Goal: Task Accomplishment & Management: Complete application form

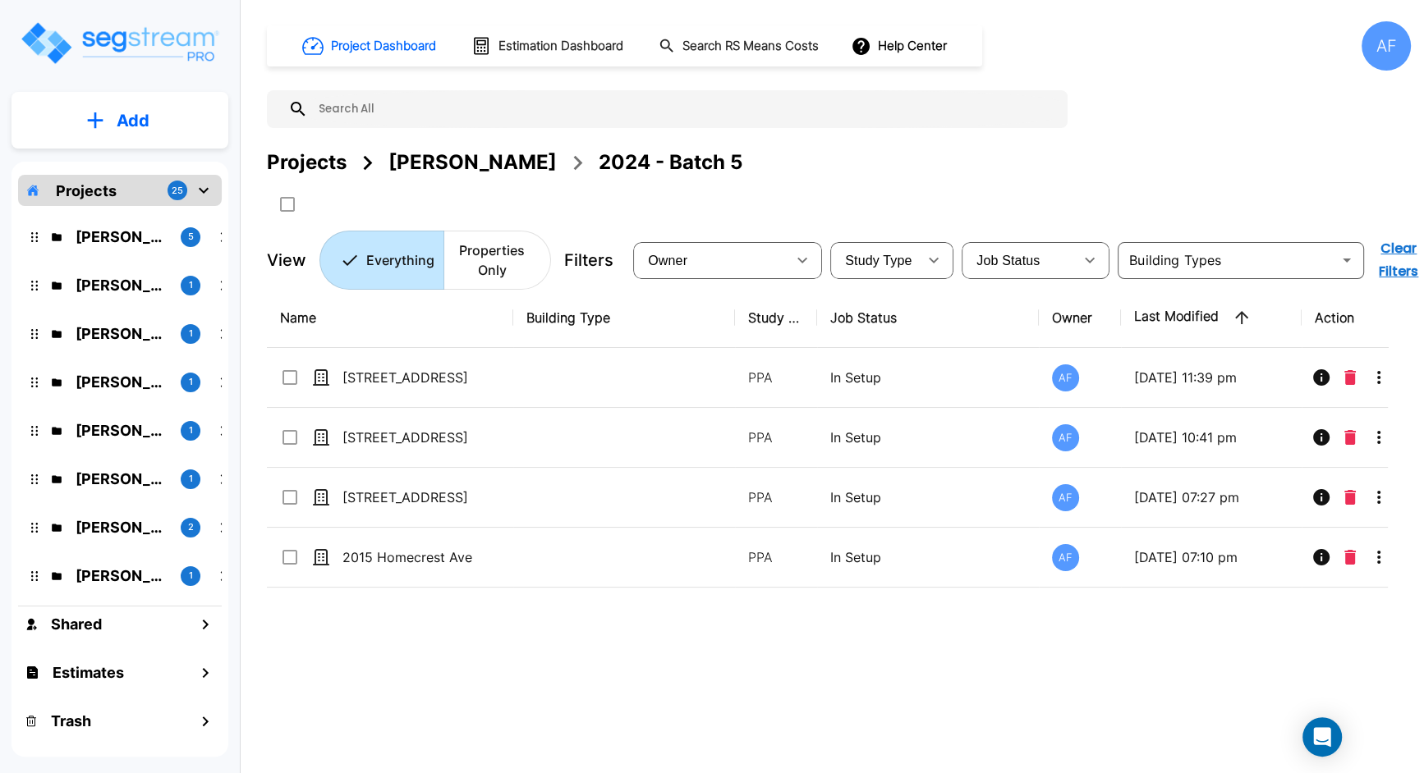
click at [141, 116] on p "Add" at bounding box center [133, 120] width 33 height 25
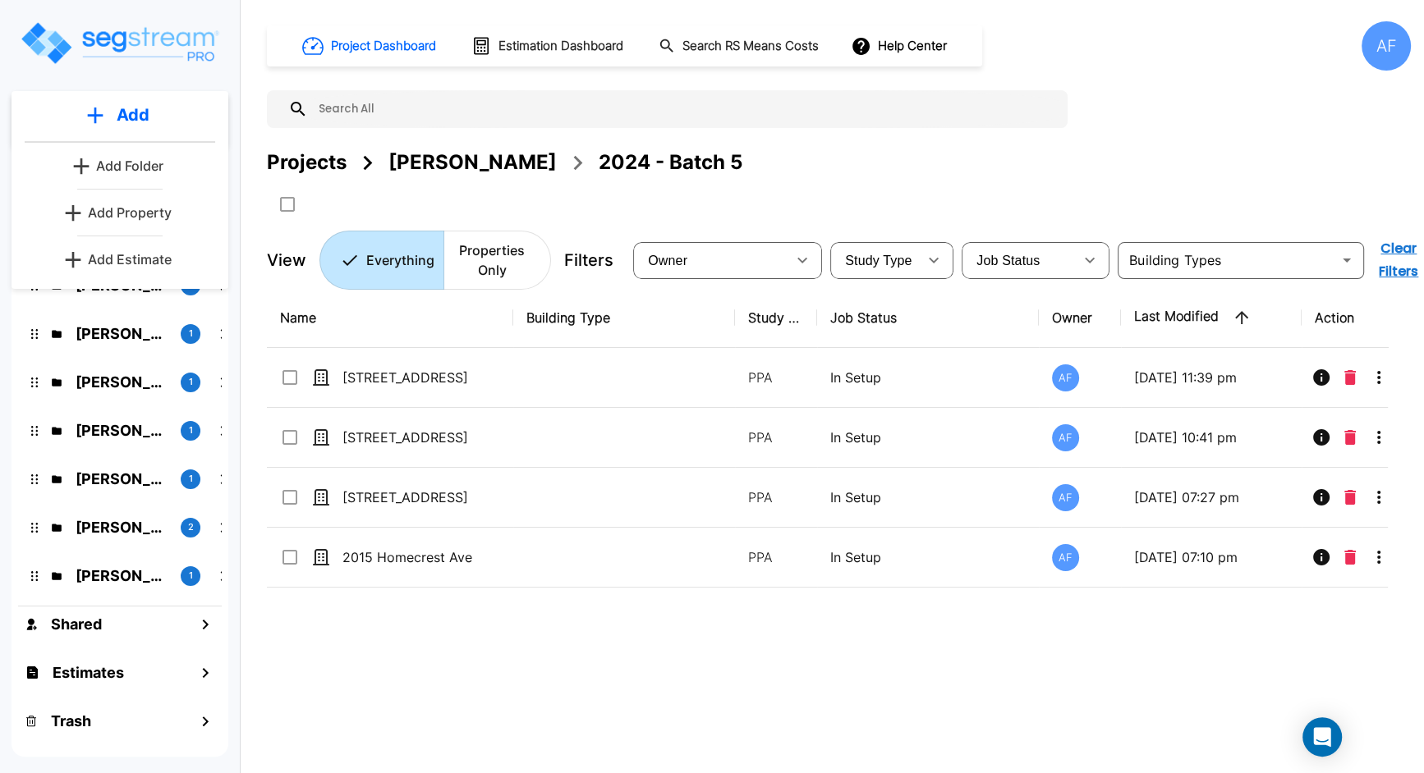
click at [140, 208] on p "Add Property" at bounding box center [130, 213] width 84 height 20
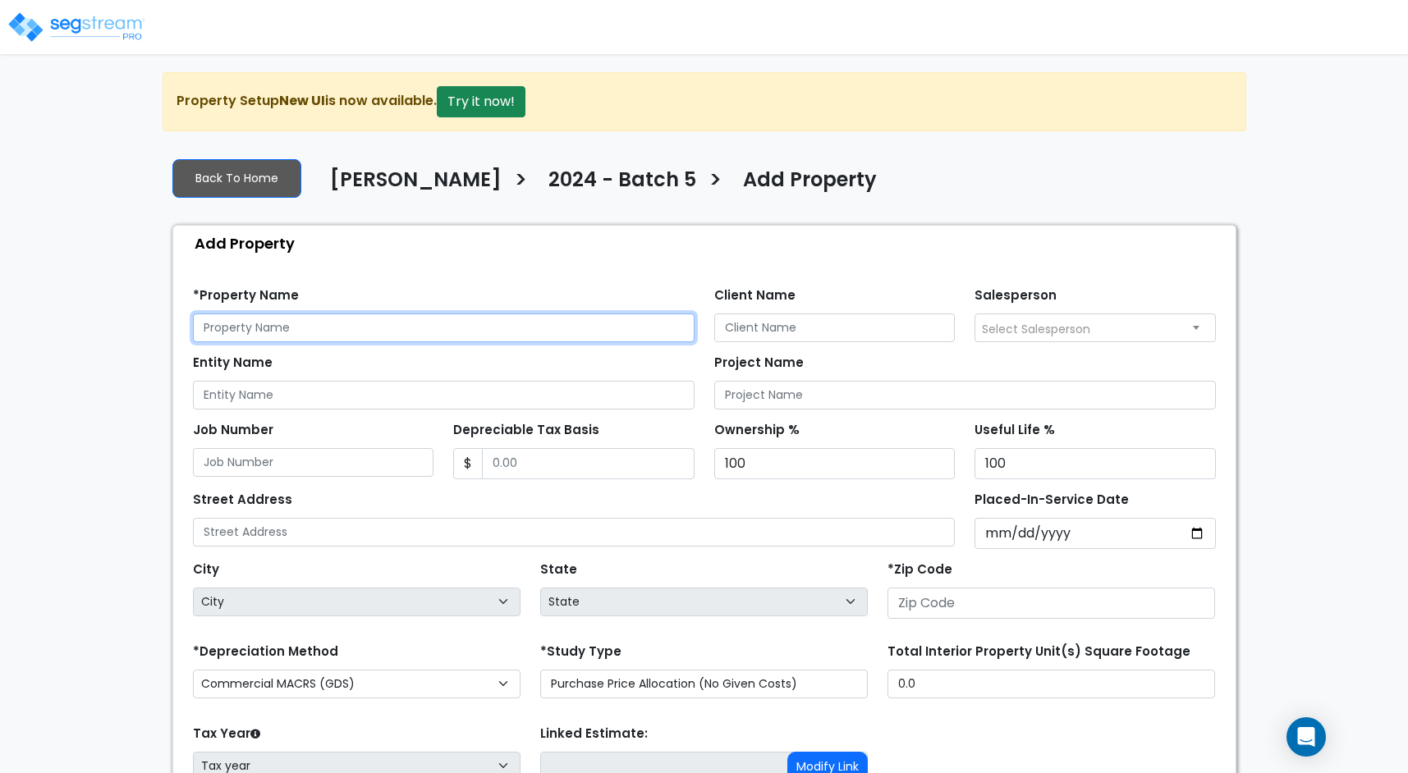
click at [414, 330] on input "text" at bounding box center [444, 328] width 502 height 29
paste input "962 Dekalb Ave, Bronx, NY 11221"
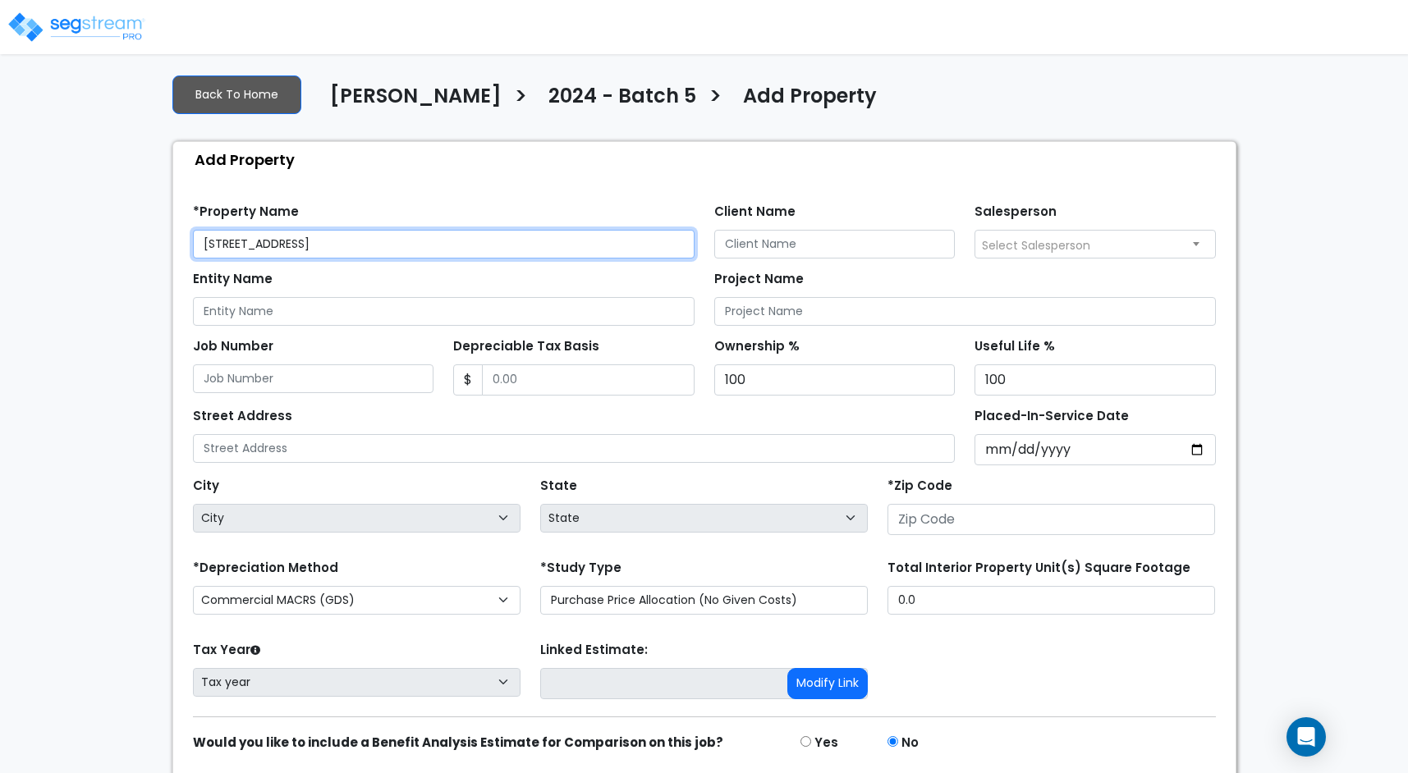
scroll to position [99, 0]
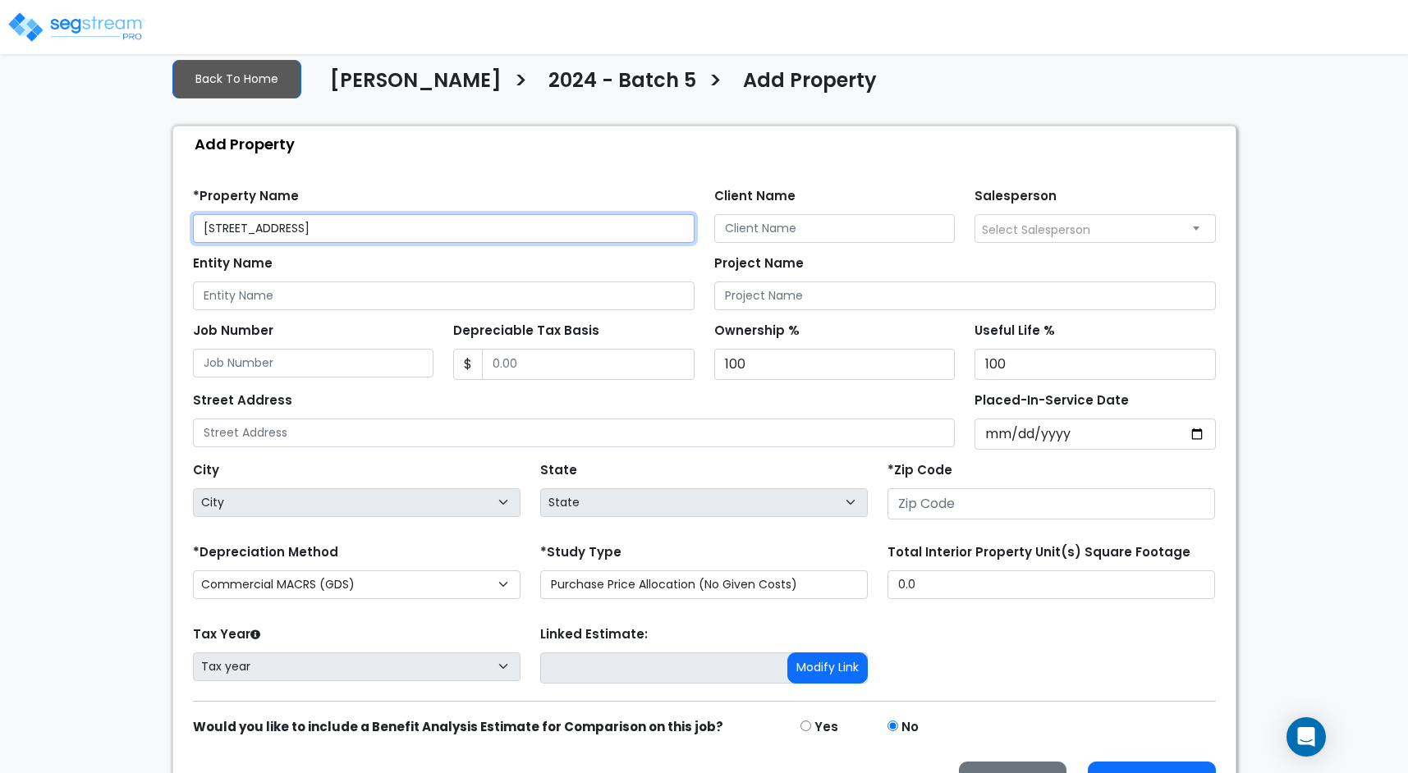
type input "962 Dekalb Ave, Bronx, NY 11221"
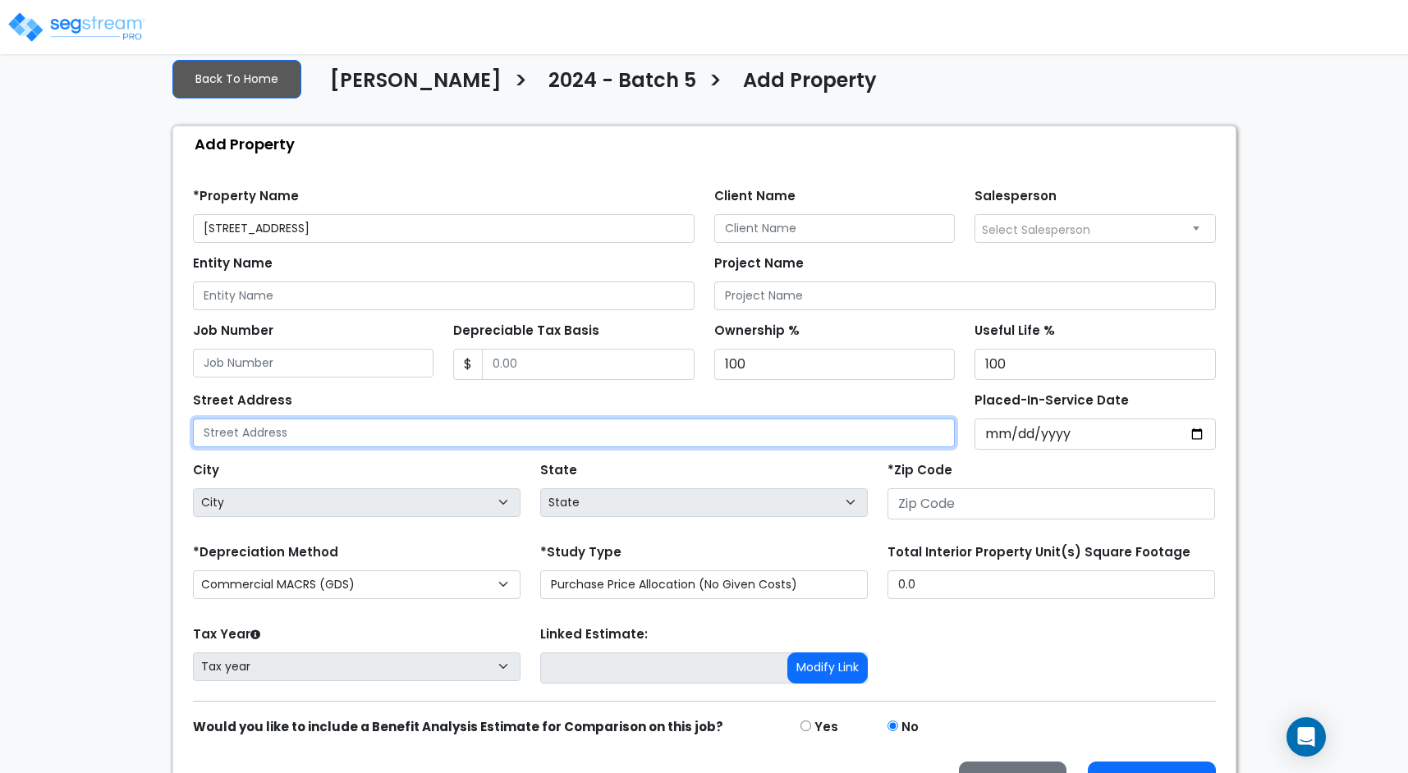
click at [431, 424] on input "text" at bounding box center [574, 433] width 763 height 29
paste input "962 Dekalb Ave, Bronx, NY 11221"
click at [367, 424] on input "962 Dekalb Ave, Bronx, NY 11221" at bounding box center [574, 433] width 763 height 29
type input "962 Dekalb Ave, Bronx, NY 11221"
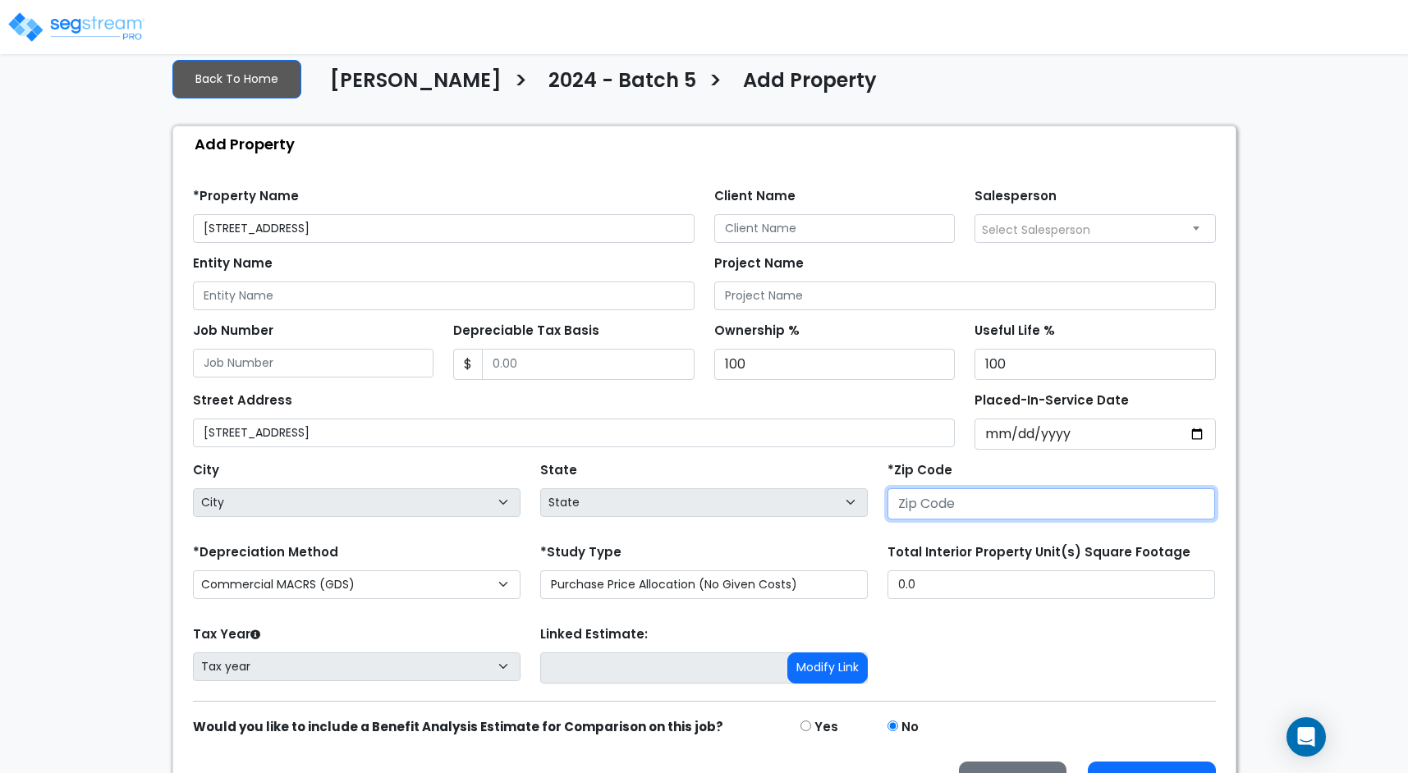
click at [928, 509] on input "number" at bounding box center [1052, 504] width 328 height 31
paste input "11221"
type input "11221"
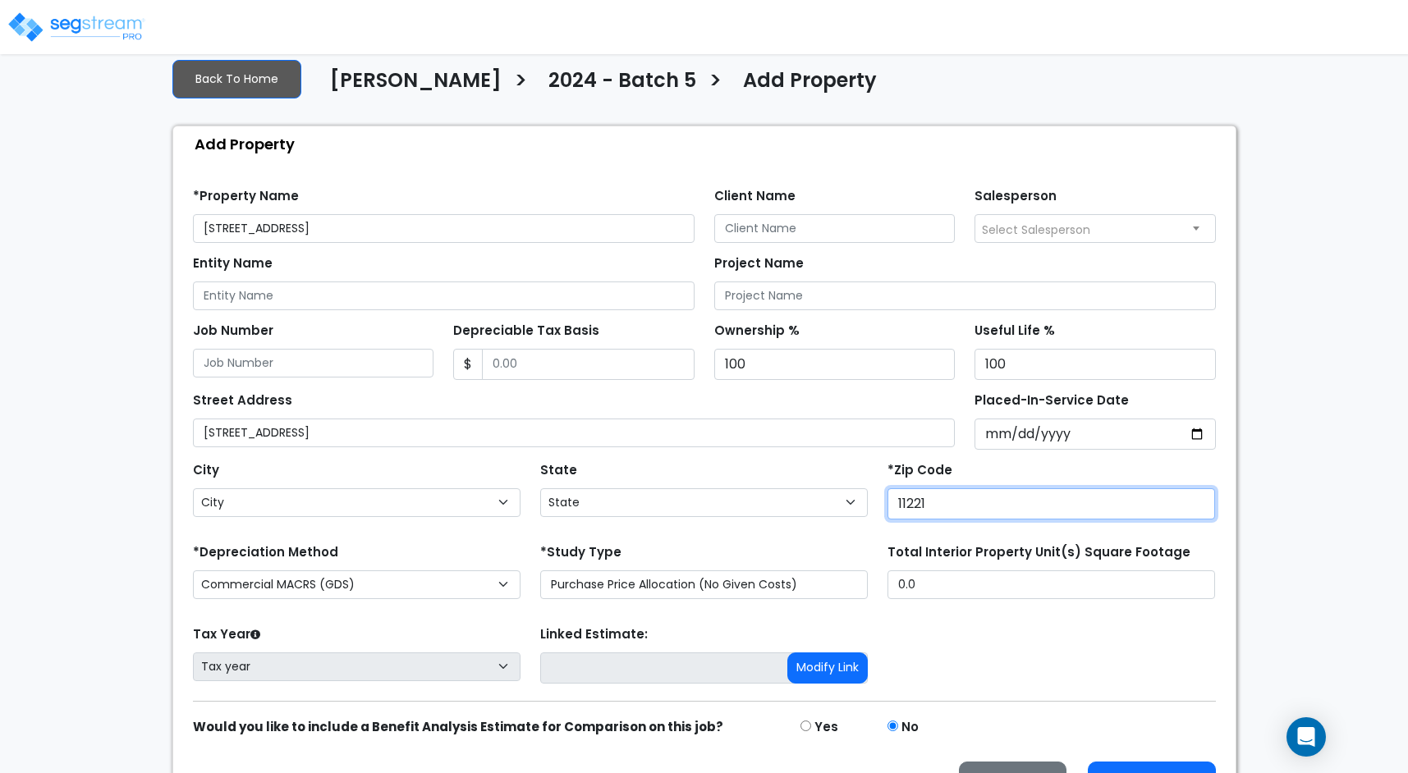
select select "NY"
type input "11221"
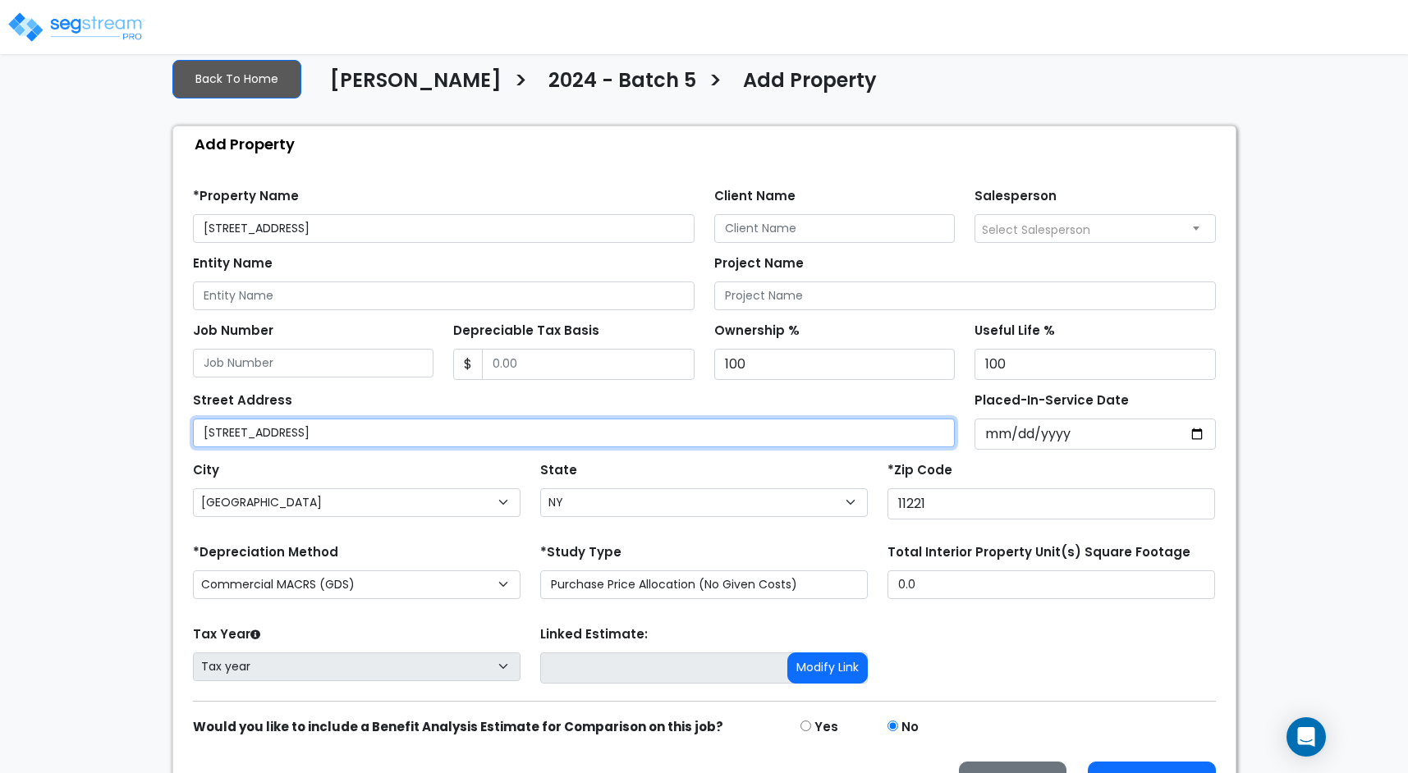
drag, startPoint x: 408, startPoint y: 429, endPoint x: 301, endPoint y: 431, distance: 107.6
click at [301, 431] on input "962 Dekalb Ave, Bronx, NY 11221" at bounding box center [574, 433] width 763 height 29
type input "962 Dekalb Ave"
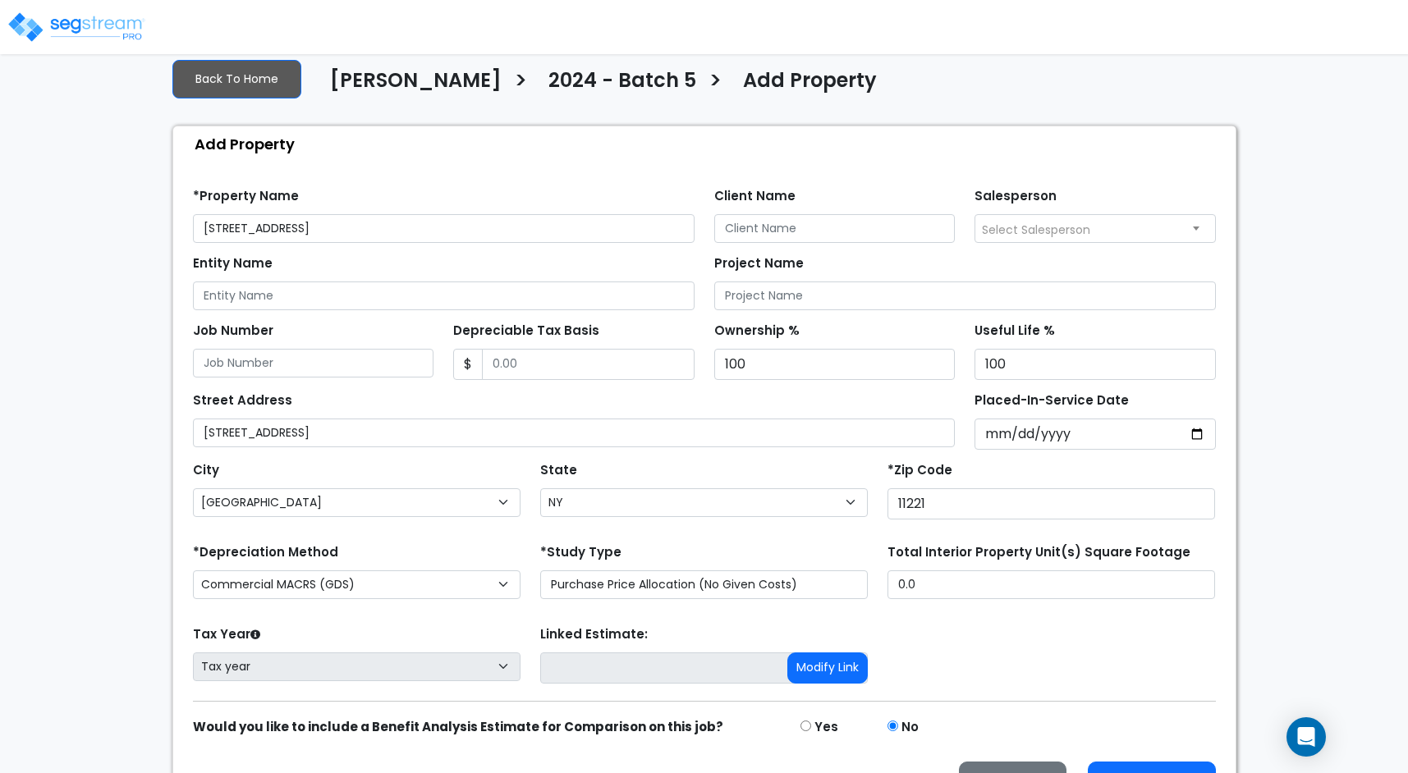
click at [385, 460] on div "City City Accord Acra Adams Adams Basin Adams Center Addison Adirondack Afton A…" at bounding box center [357, 487] width 328 height 59
click at [426, 574] on select "Commercial MACRS (GDS) Residential Rental MACRS (GDS) Commercial MACRS (GDS) QIP" at bounding box center [357, 585] width 328 height 29
select select "RRM(_29"
drag, startPoint x: 409, startPoint y: 227, endPoint x: 212, endPoint y: 210, distance: 197.7
click at [212, 210] on div "*Property Name 962 Dekalb Ave, Bronx, NY 11221" at bounding box center [444, 213] width 502 height 59
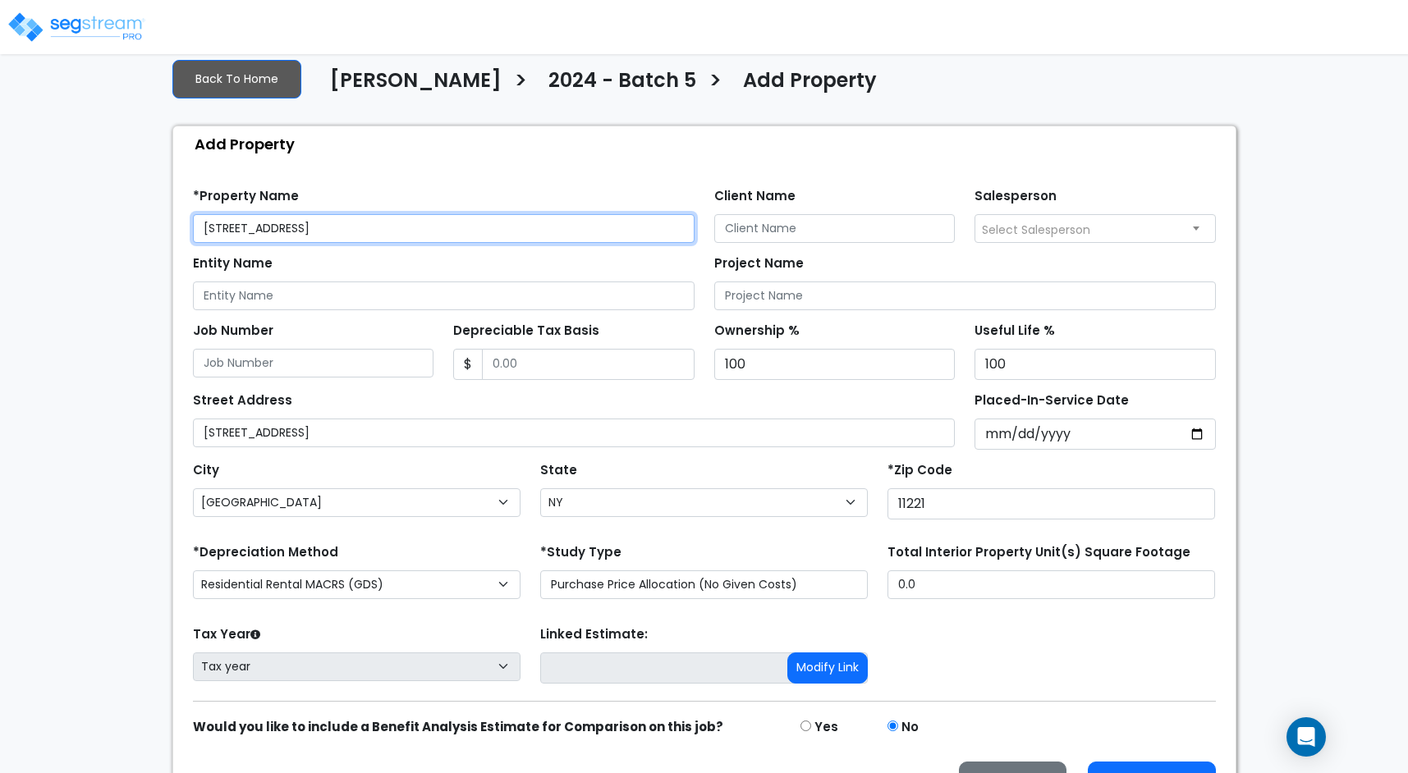
click at [388, 236] on input "962 Dekalb Ave, Bronx, NY 11221" at bounding box center [444, 228] width 502 height 29
drag, startPoint x: 416, startPoint y: 236, endPoint x: 293, endPoint y: 228, distance: 123.4
click at [293, 228] on input "962 Dekalb Ave, Bronx, NY 11221" at bounding box center [444, 228] width 502 height 29
type input "962 Dekalb Ave"
click at [574, 162] on div "Find these errors below in the Property Setup: *Property Name 962 Dekalb Ave Cl…" at bounding box center [704, 489] width 1062 height 655
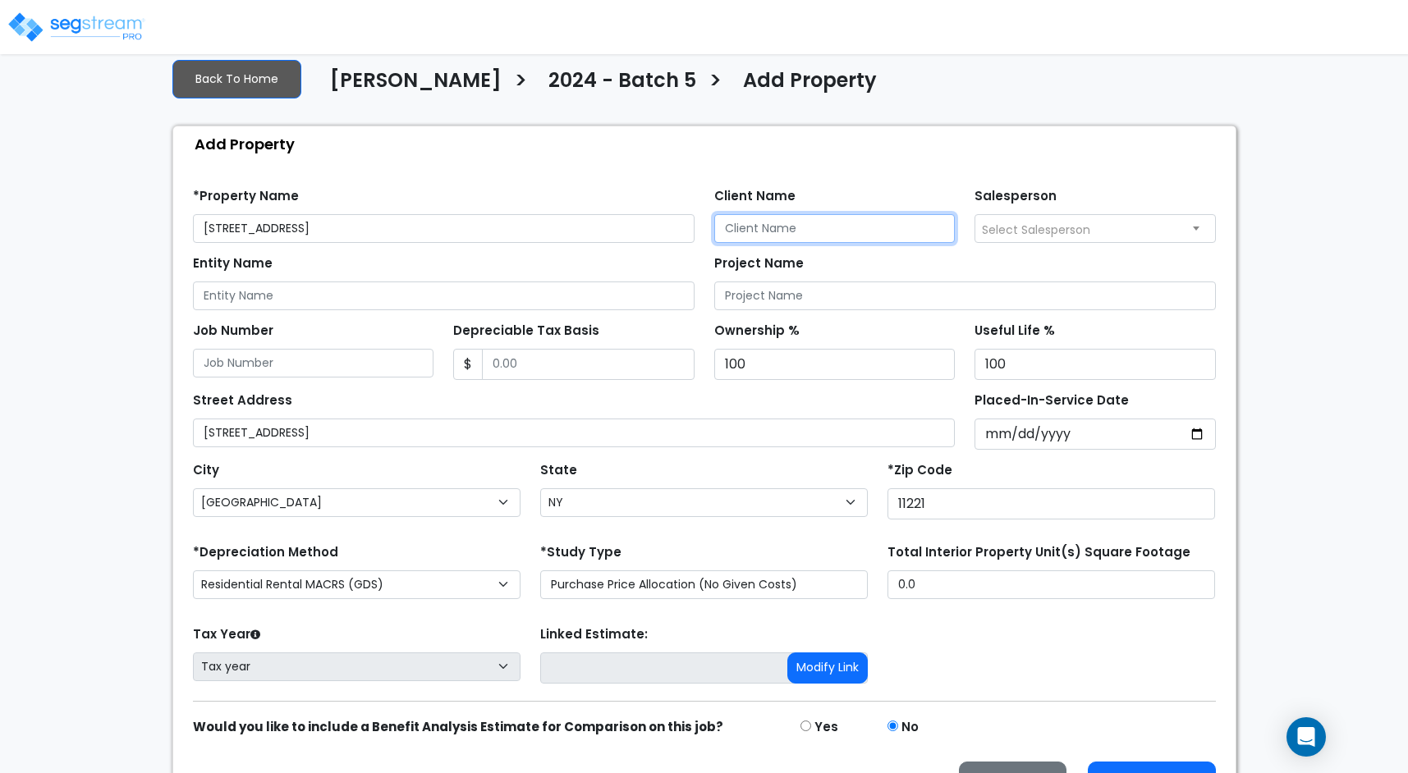
click at [806, 228] on input "Client Name" at bounding box center [834, 228] width 241 height 29
paste input "[PERSON_NAME]"
type input "[PERSON_NAME]"
click at [1090, 216] on span "Select Salesperson" at bounding box center [1095, 228] width 240 height 26
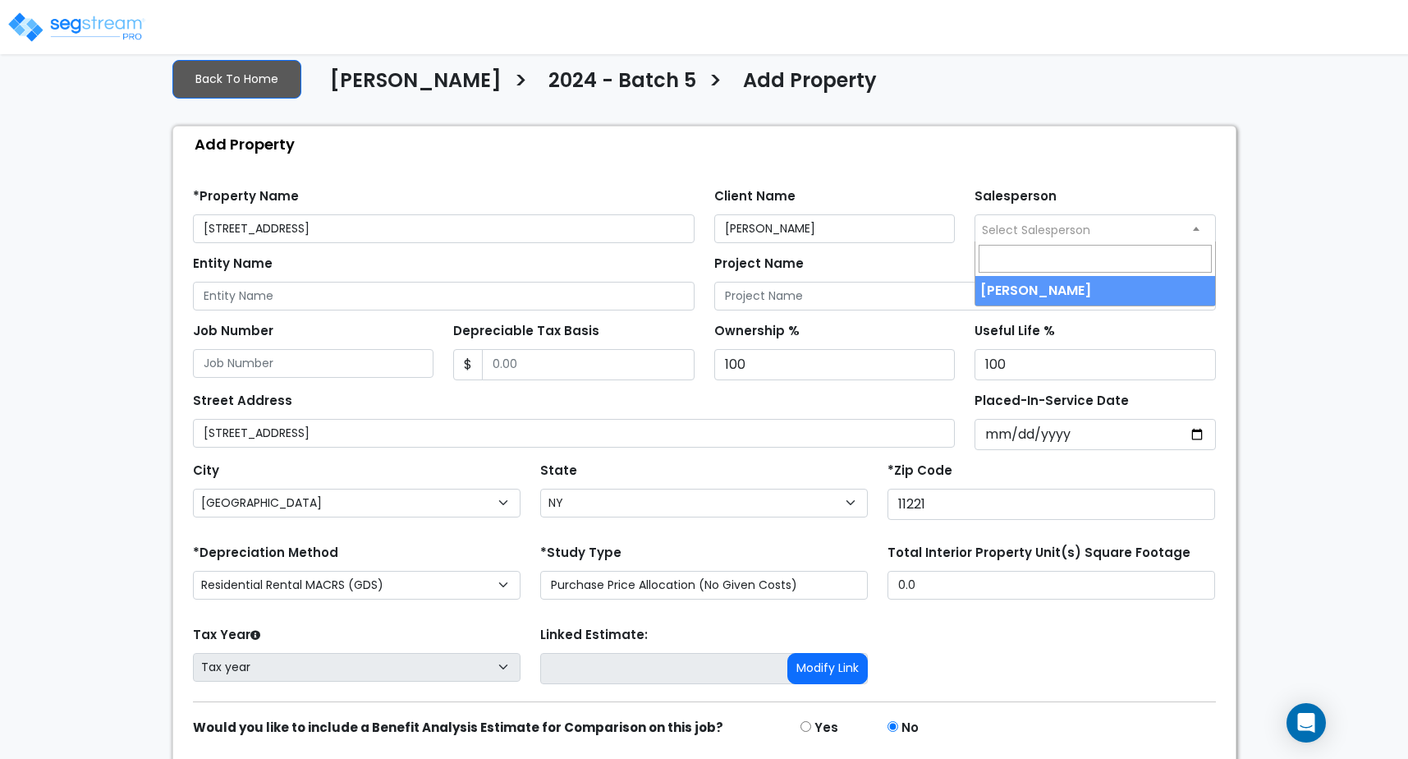
select select "157"
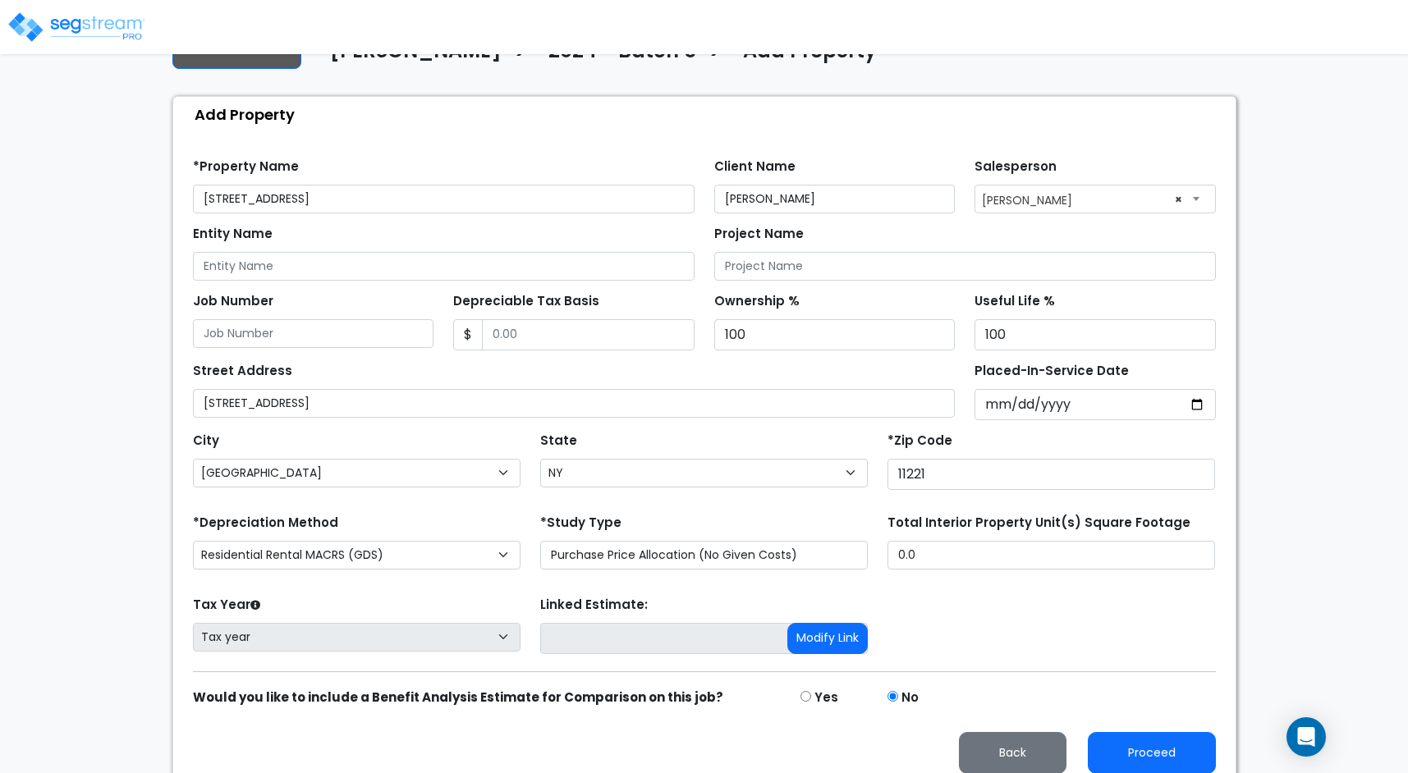
scroll to position [136, 0]
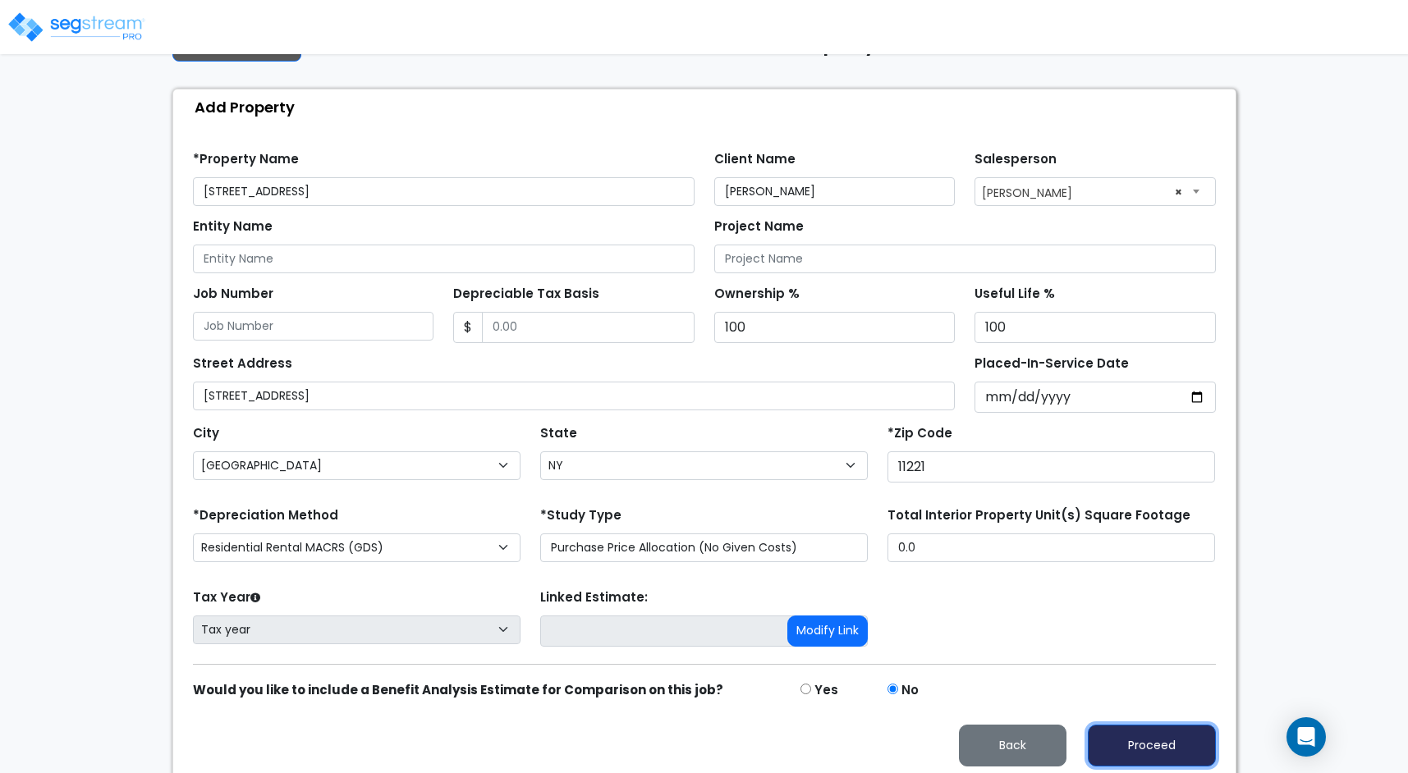
click at [1140, 736] on button "Proceed" at bounding box center [1152, 746] width 128 height 42
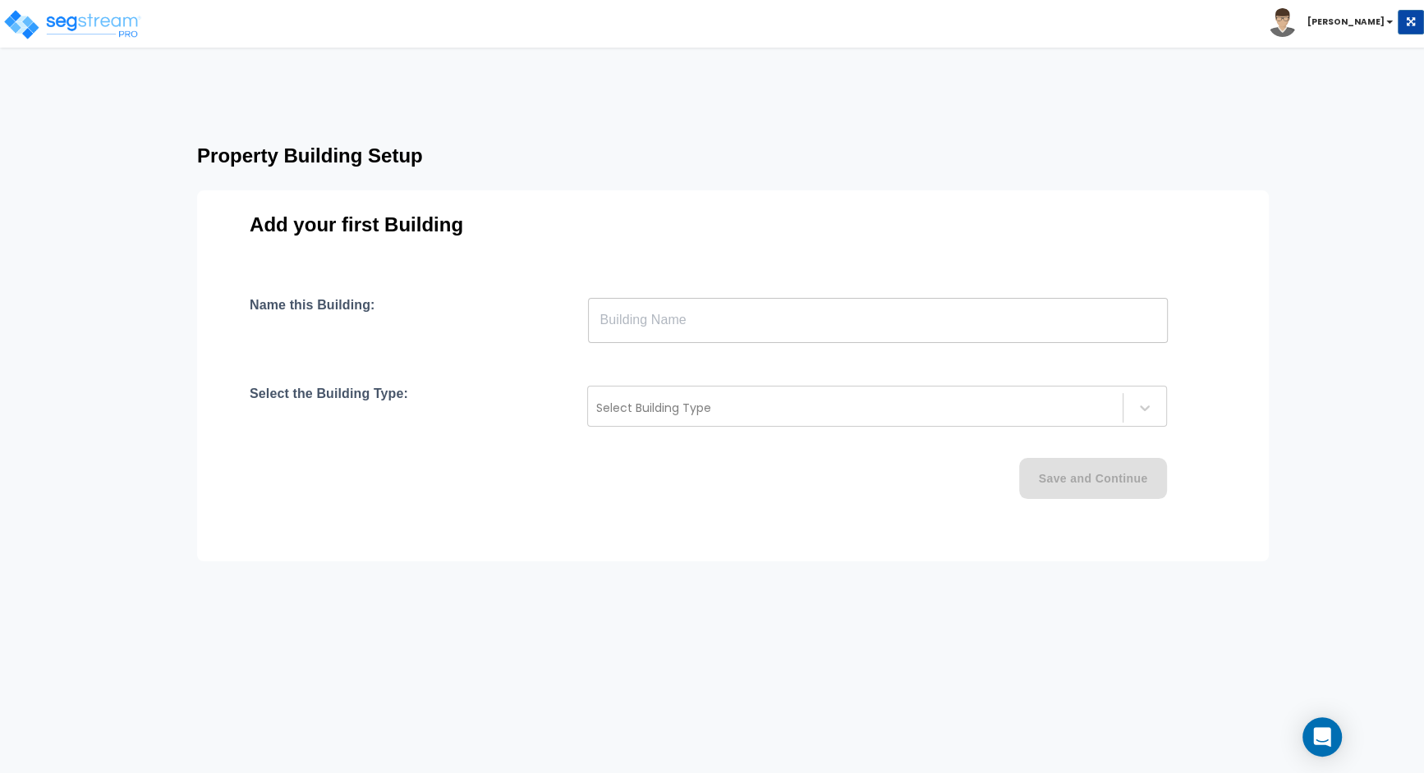
click at [788, 327] on input "text" at bounding box center [878, 320] width 580 height 46
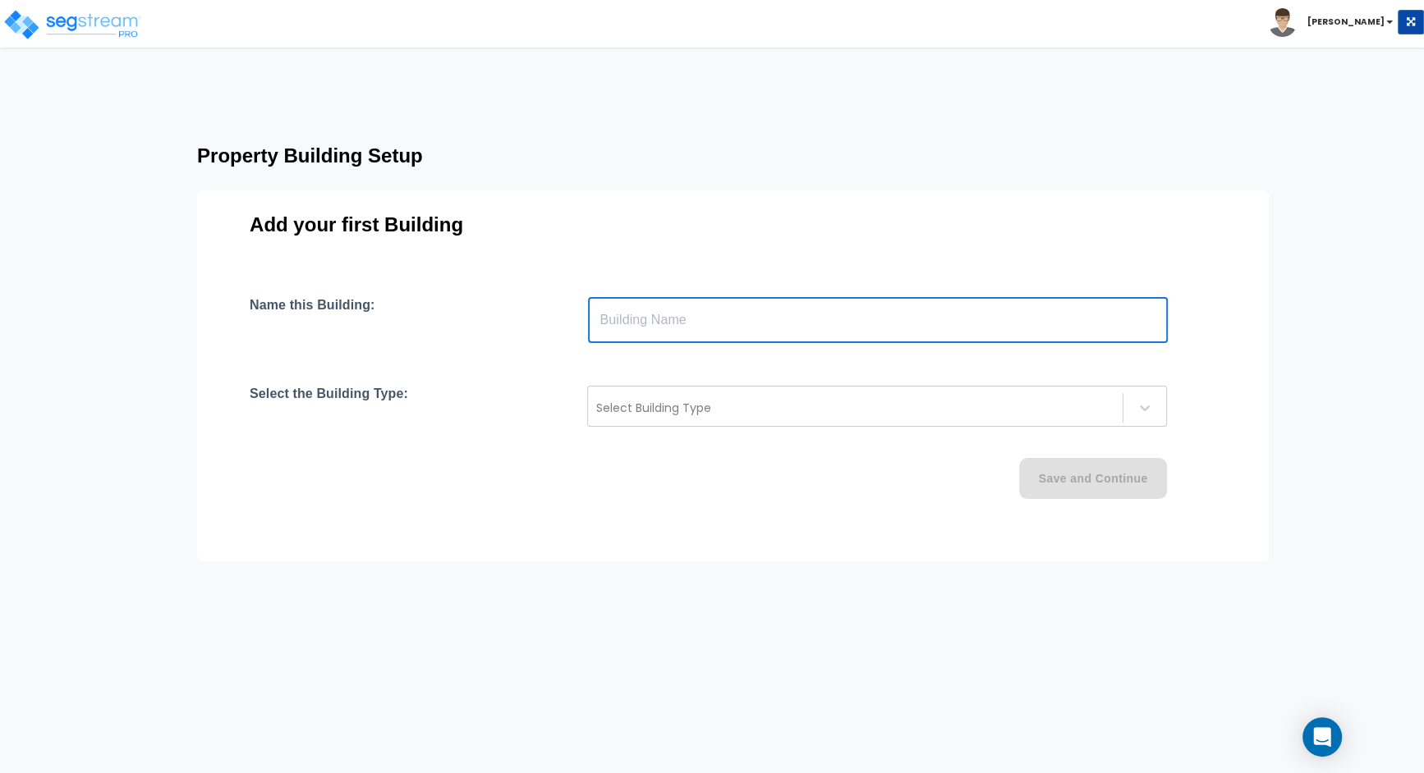
paste input "text"
type input "M"
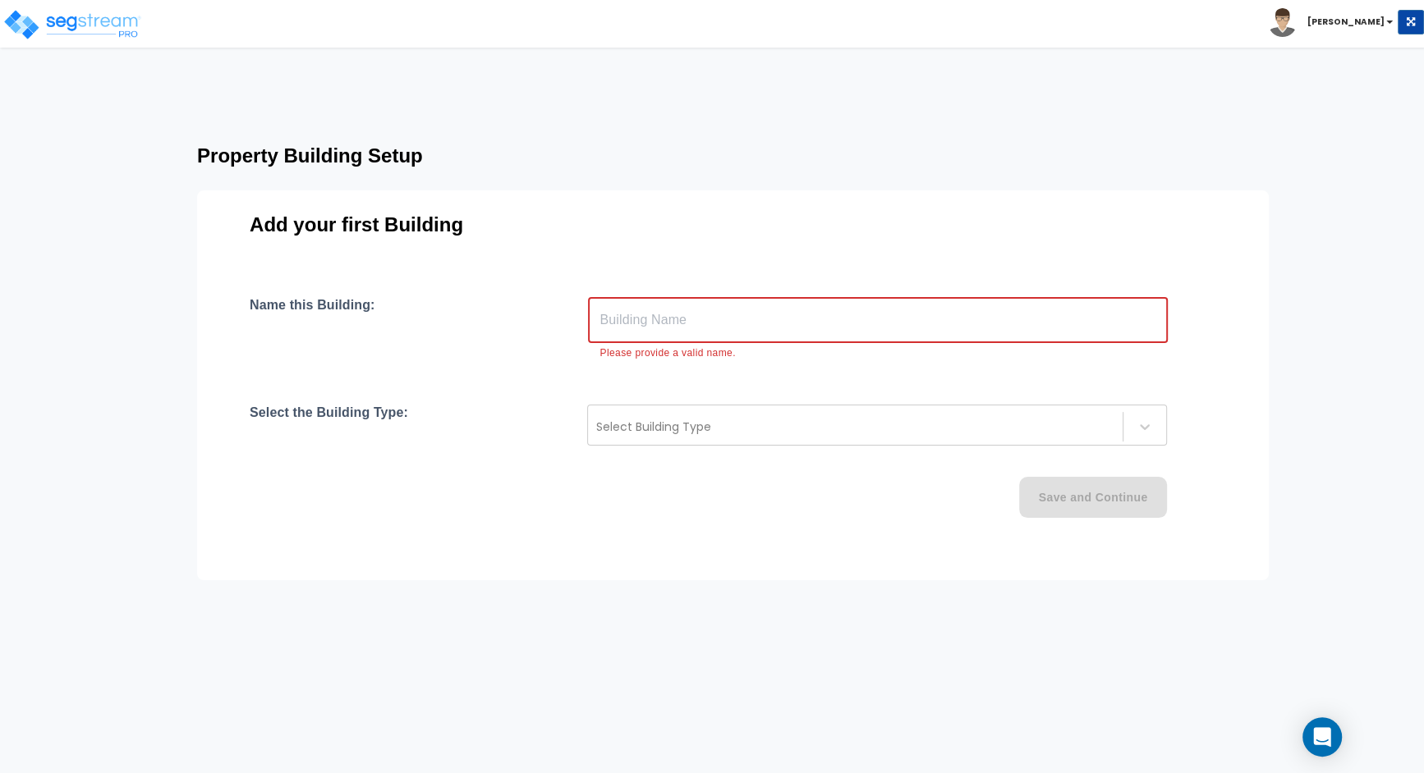
paste input "962 Dekalb Ave, Bronx, NY 11221"
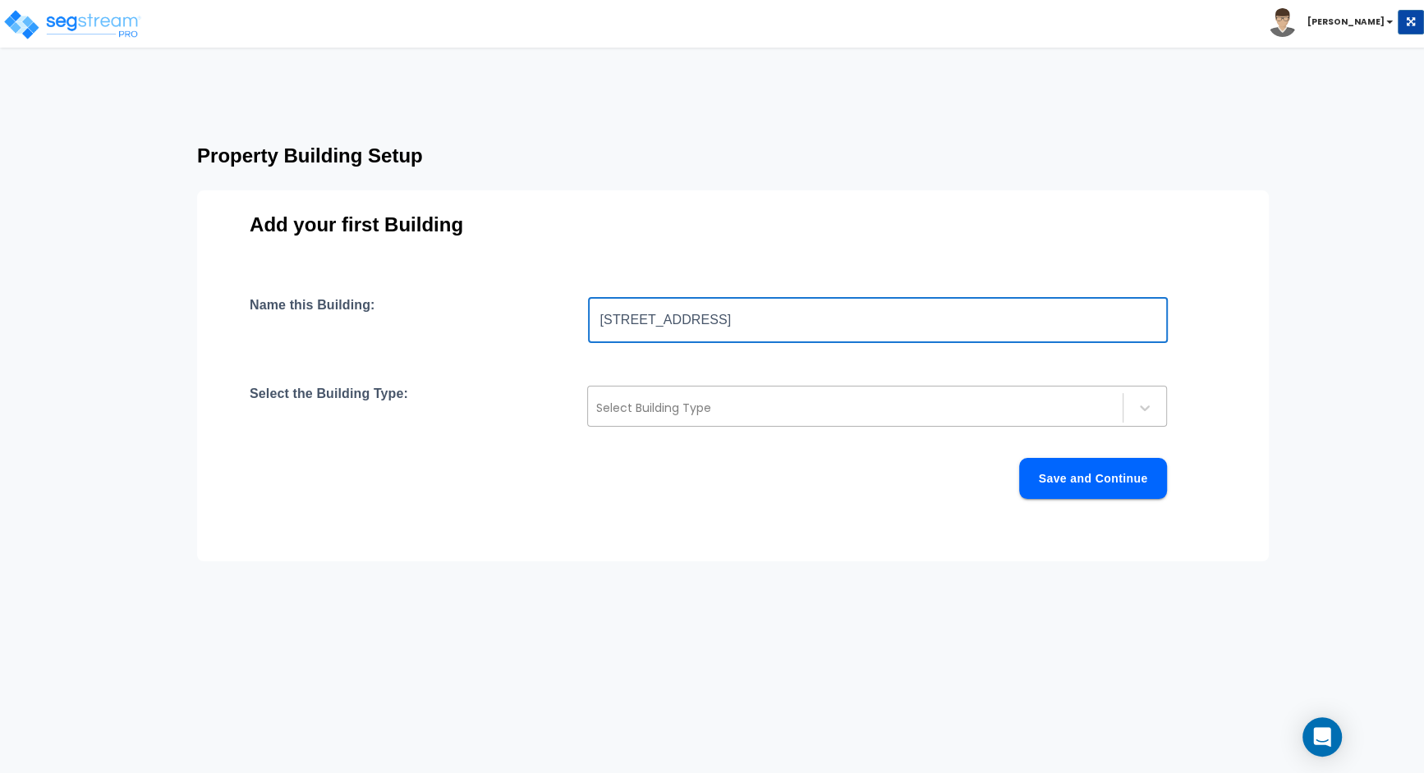
type input "962 Dekalb Ave, Bronx, NY 11221"
click at [777, 410] on div at bounding box center [855, 408] width 518 height 20
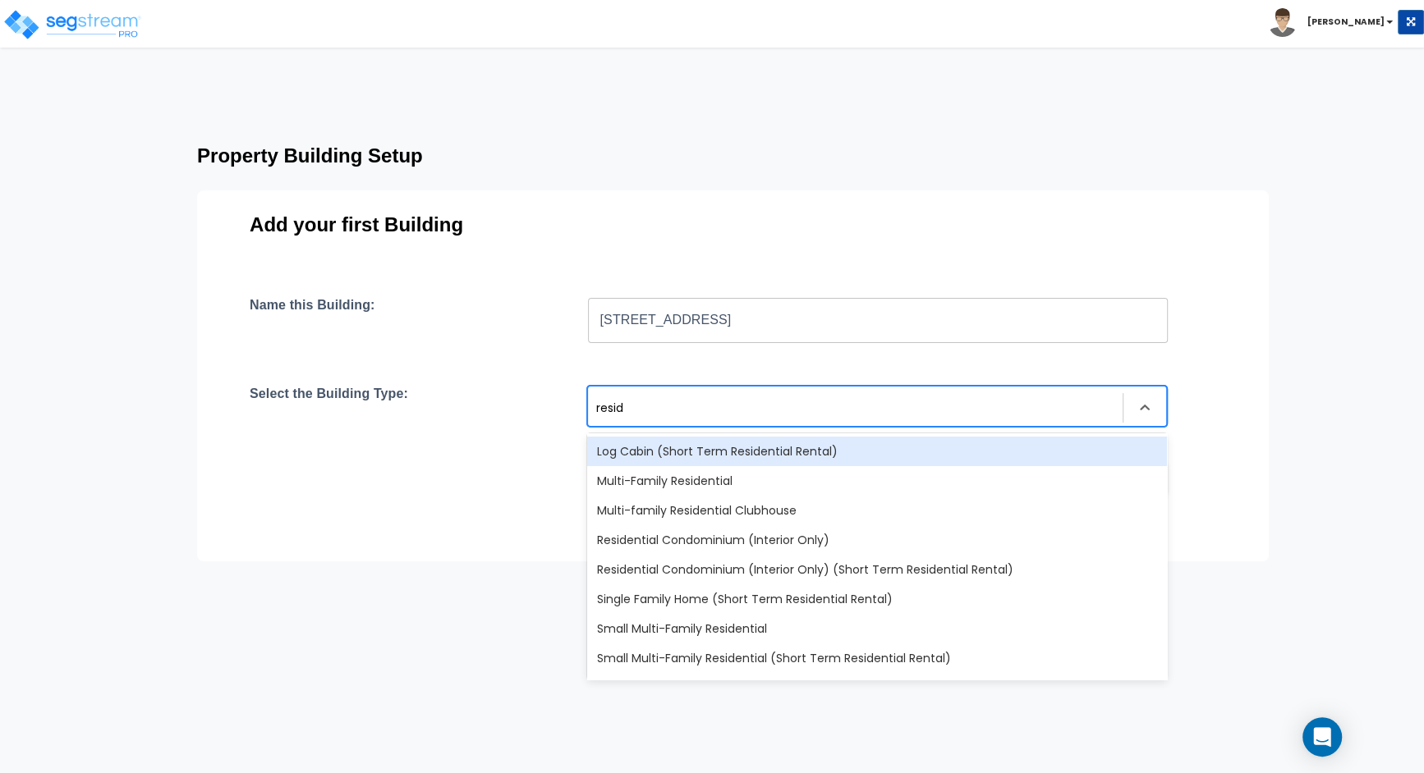
type input "reside"
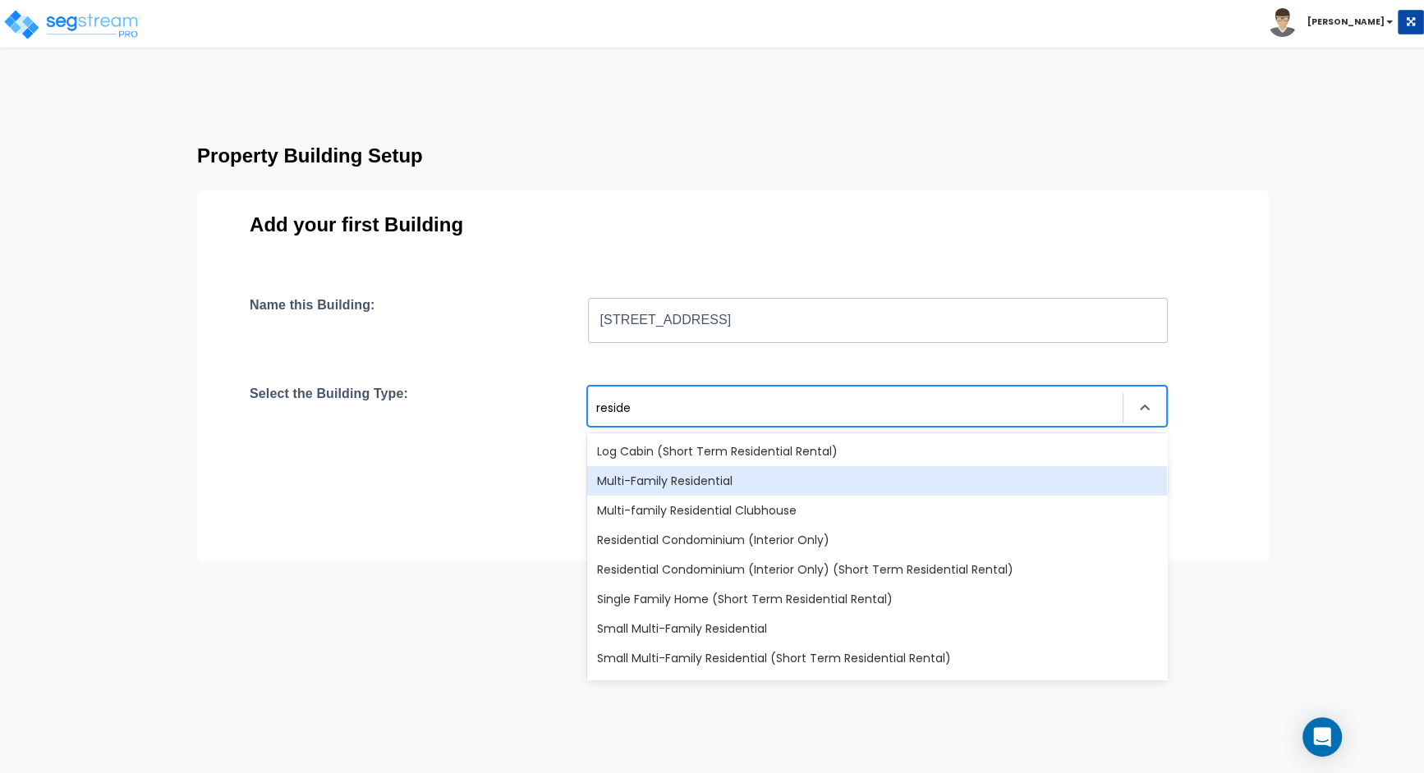
click at [816, 484] on div "Multi-Family Residential" at bounding box center [877, 481] width 580 height 30
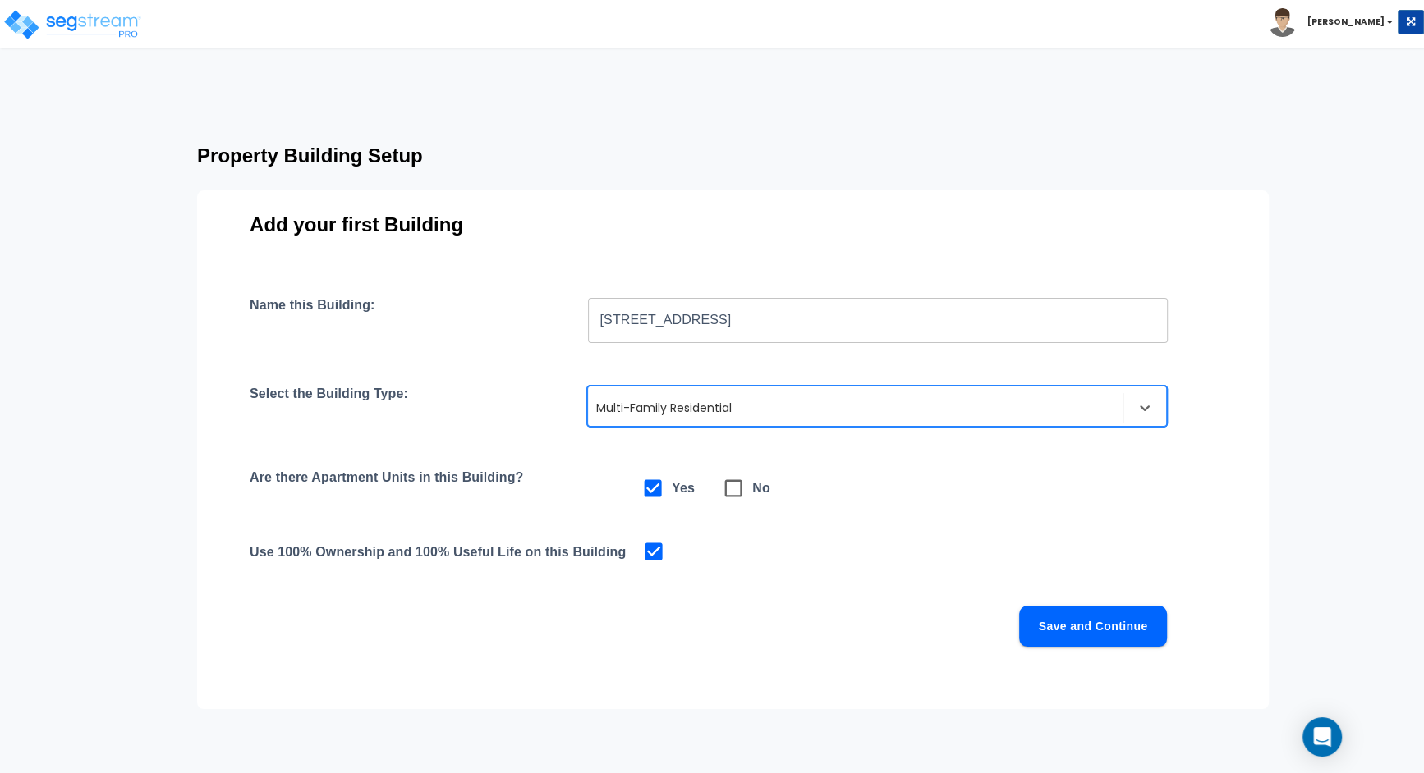
click at [1113, 633] on button "Save and Continue" at bounding box center [1093, 626] width 148 height 41
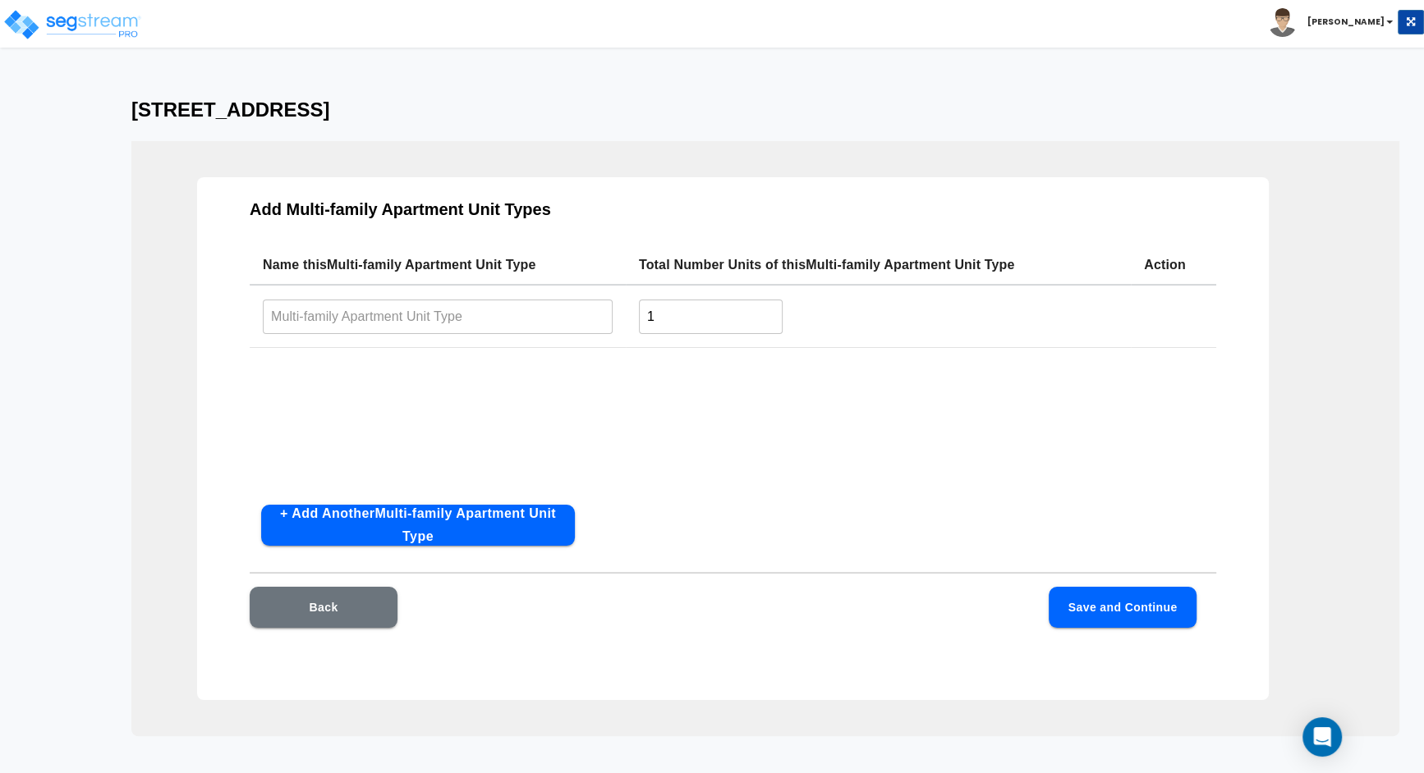
click at [575, 311] on input "text" at bounding box center [438, 316] width 350 height 35
paste input "962 Dekalb Ave, Bronx, NY 11221"
type input "962 Dekalb Ave, Bronx, NY 11221"
drag, startPoint x: 669, startPoint y: 319, endPoint x: 608, endPoint y: 313, distance: 61.1
click at [608, 313] on tr "962 Dekalb Ave, Bronx, NY 11221 ​ 1 ​" at bounding box center [733, 316] width 966 height 63
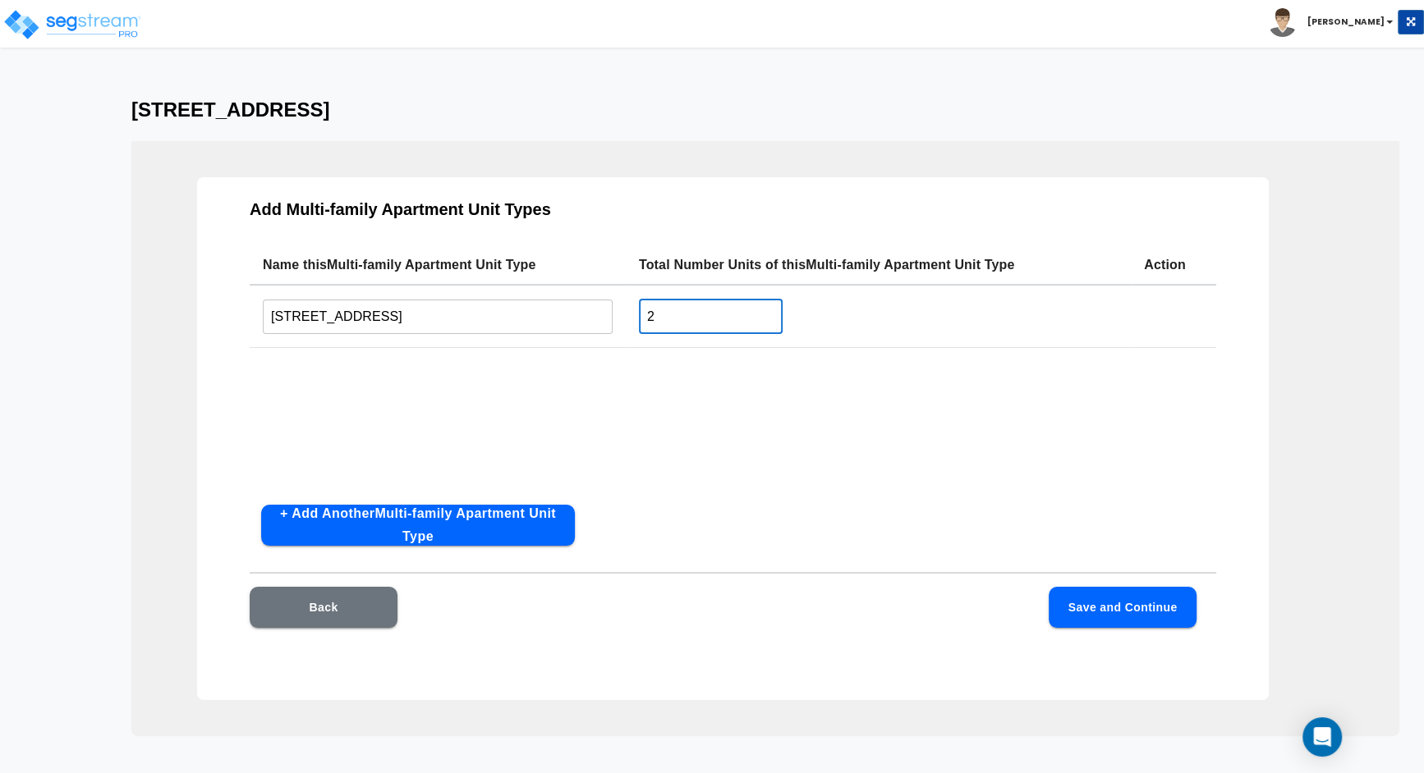
type input "2"
click at [1004, 475] on div "Name this Multi-family Apartment Unit Type Total Number Units of this Multi-fam…" at bounding box center [733, 368] width 966 height 246
click at [1153, 604] on button "Save and Continue" at bounding box center [1123, 607] width 148 height 41
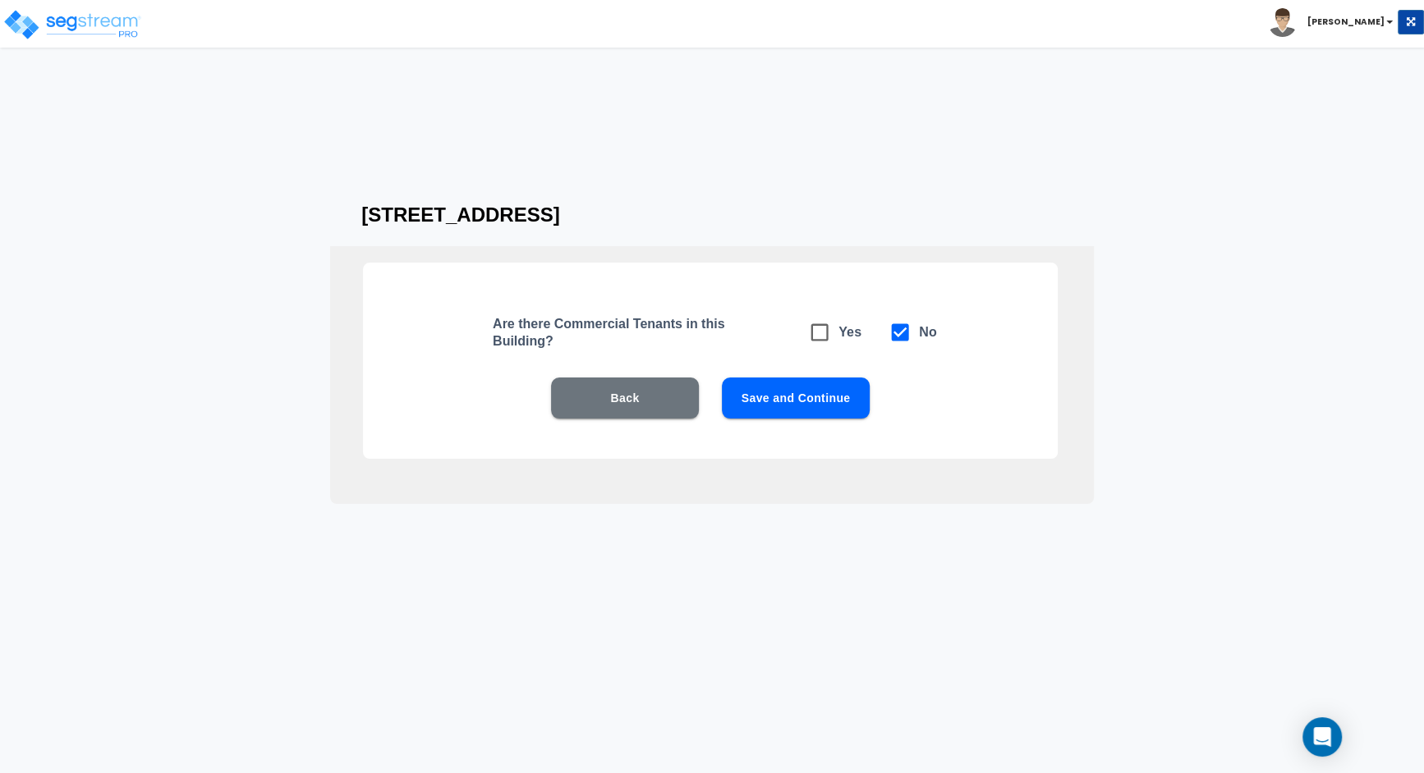
click at [829, 396] on button "Save and Continue" at bounding box center [796, 398] width 148 height 41
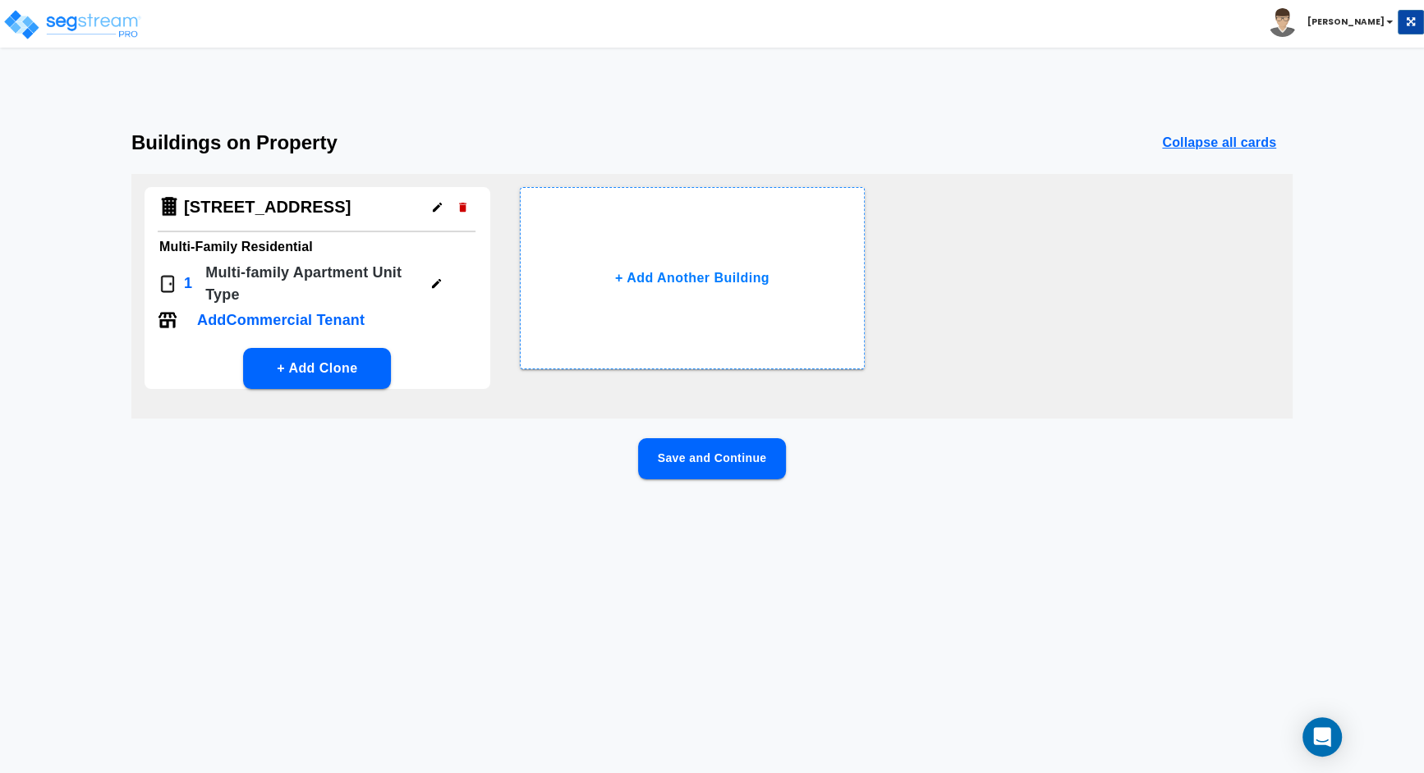
click at [736, 480] on button "Save and Continue" at bounding box center [712, 458] width 148 height 41
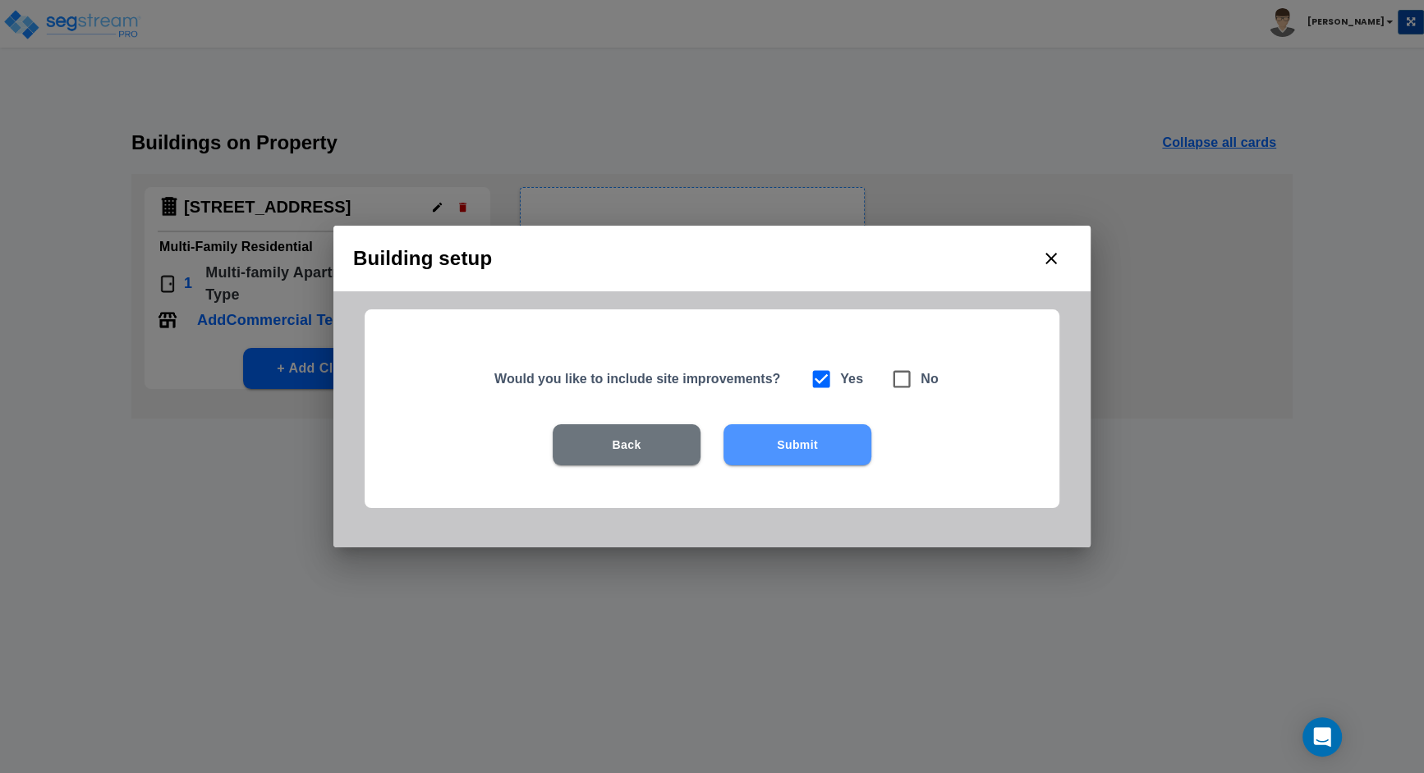
click at [799, 444] on button "Submit" at bounding box center [797, 444] width 148 height 41
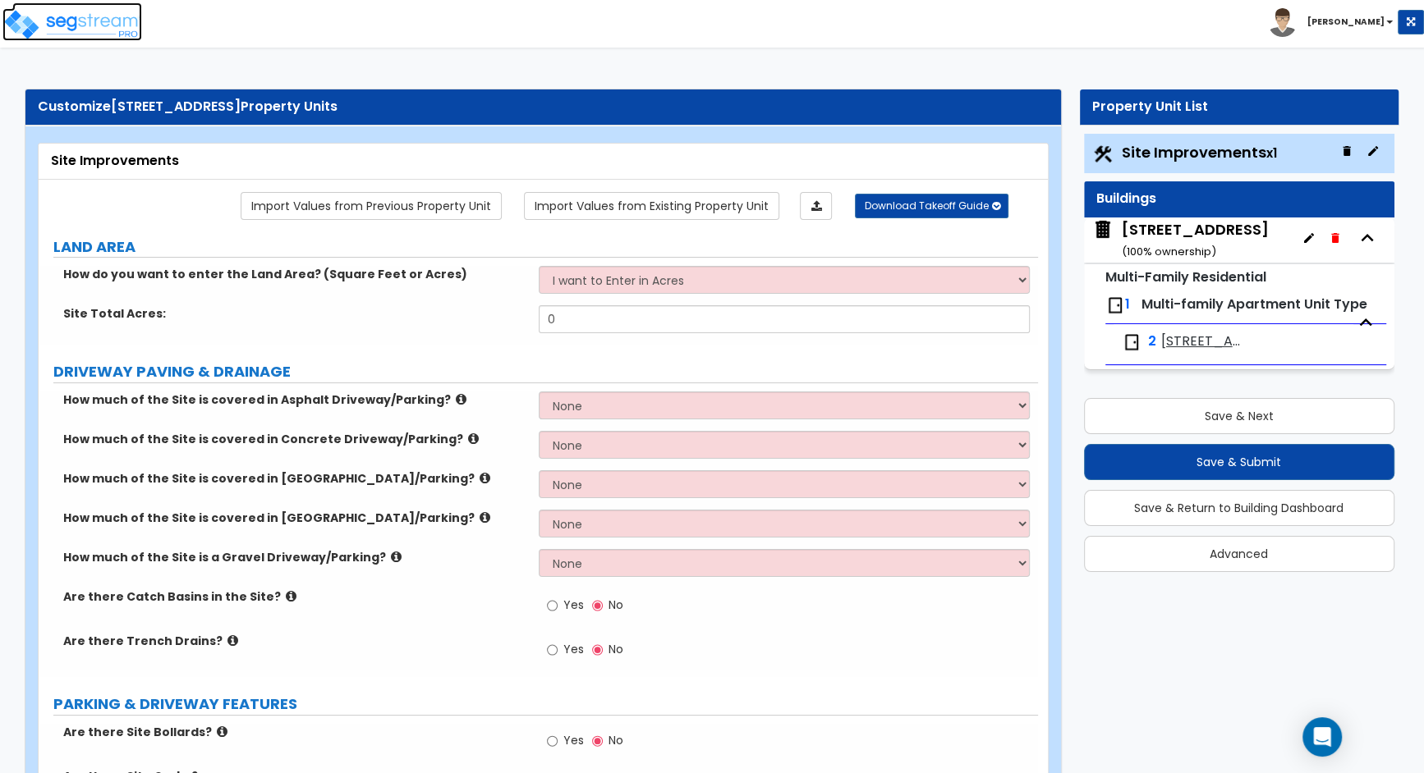
click at [117, 26] on img at bounding box center [72, 24] width 140 height 33
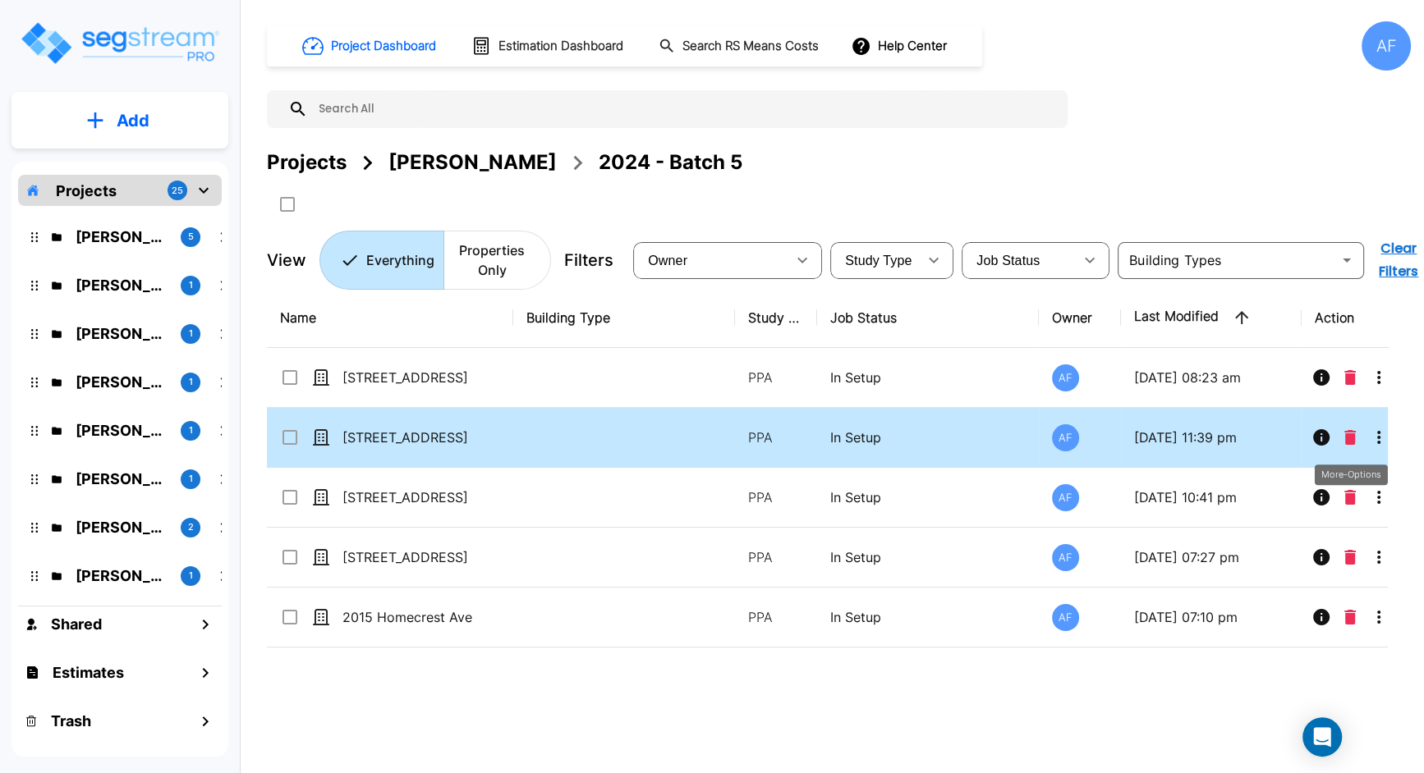
click at [1385, 441] on icon "More-Options" at bounding box center [1379, 438] width 20 height 20
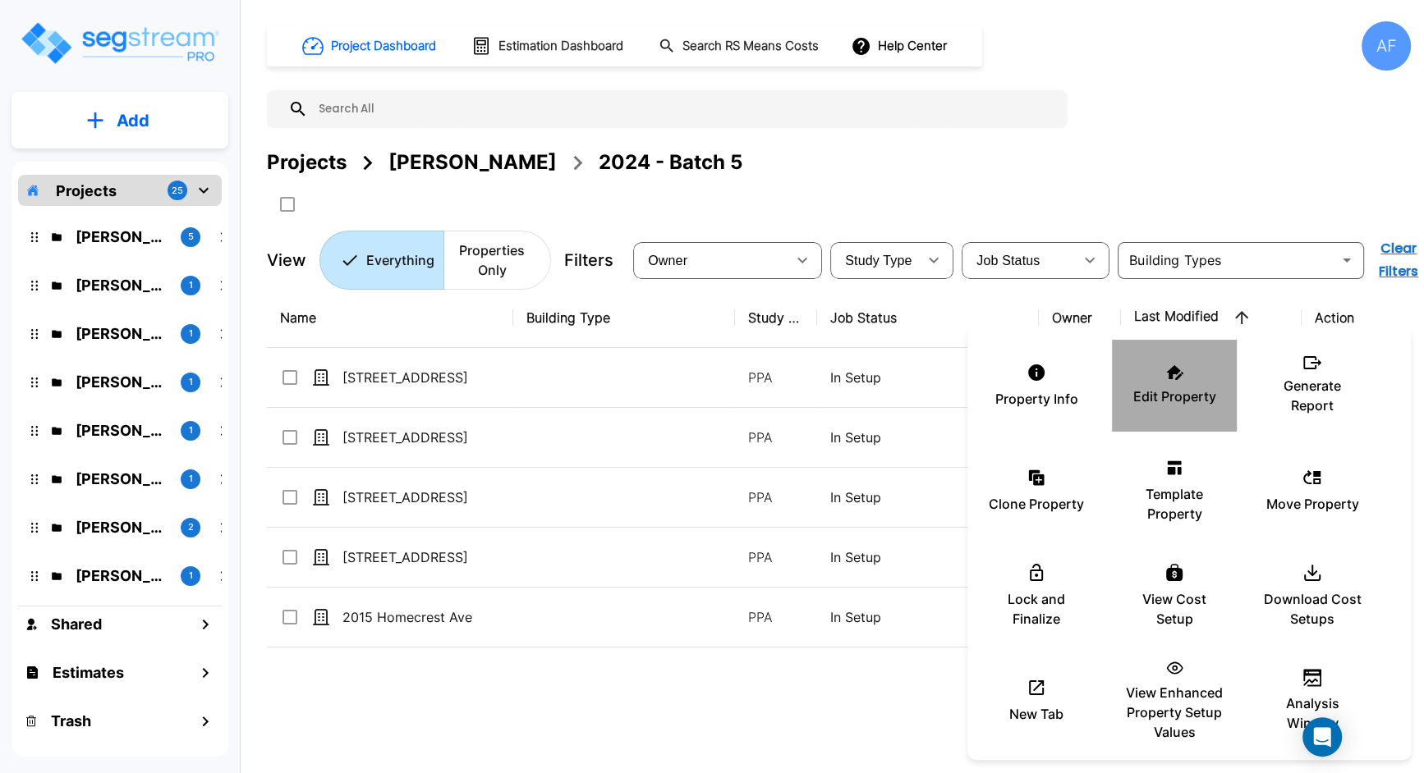
click at [1182, 382] on div "Edit Property" at bounding box center [1174, 386] width 99 height 82
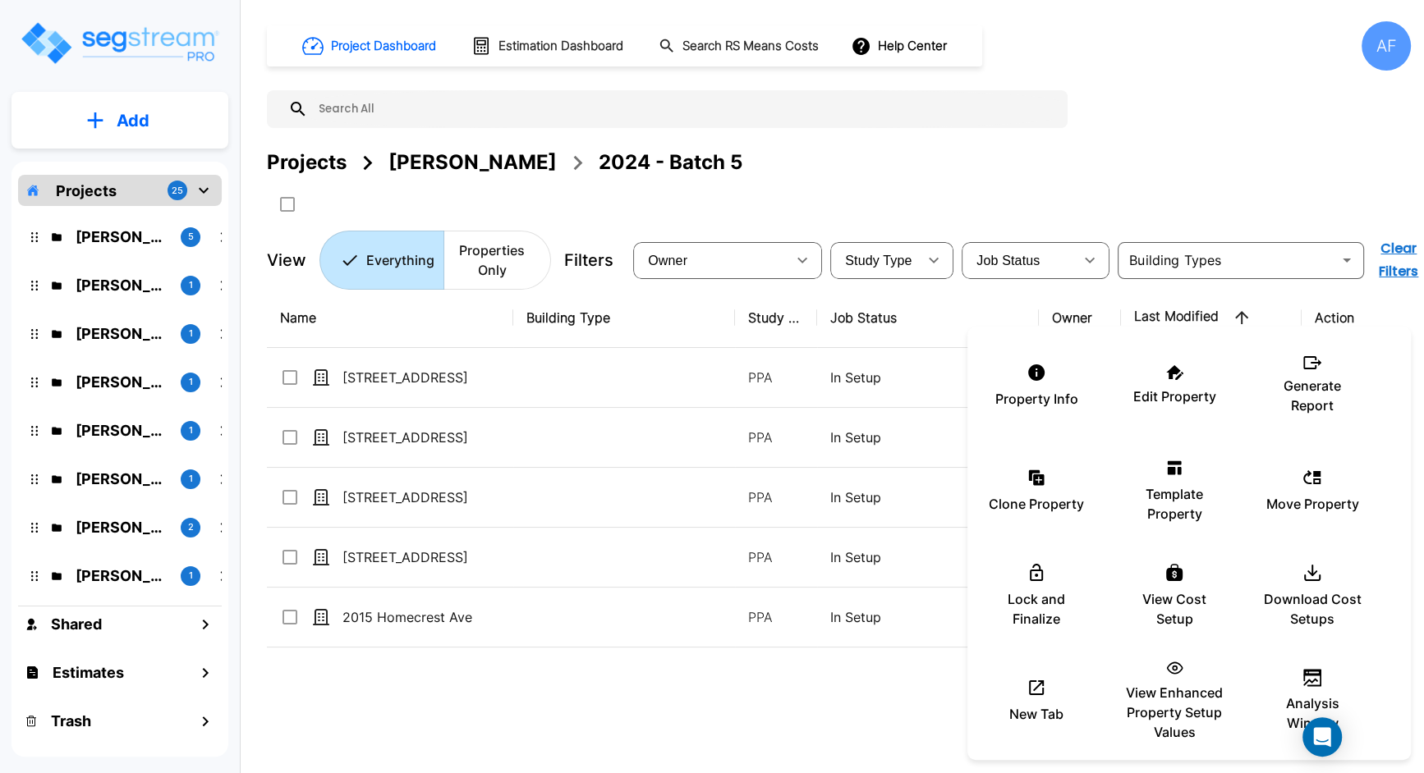
click at [644, 562] on div at bounding box center [712, 386] width 1424 height 773
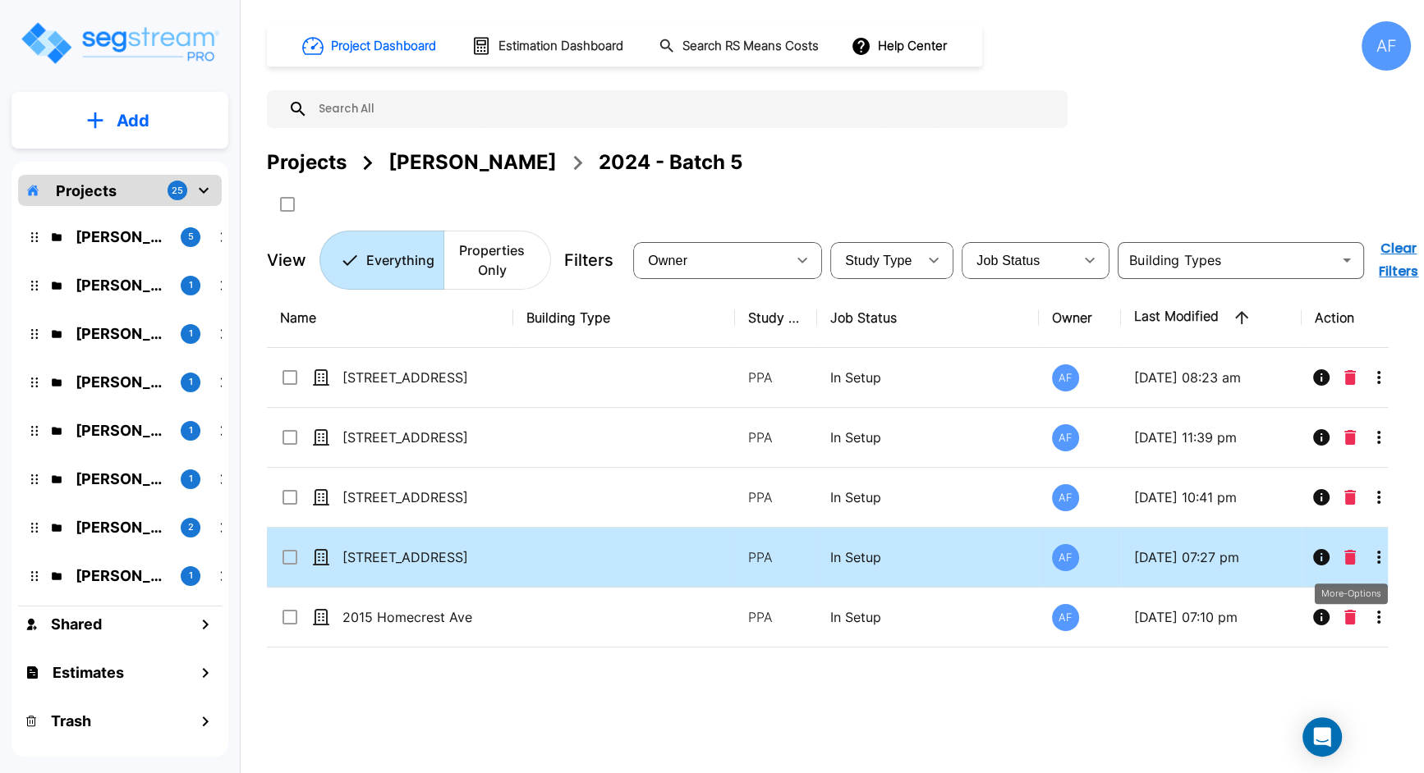
click at [1380, 556] on icon "More-Options" at bounding box center [1379, 558] width 20 height 20
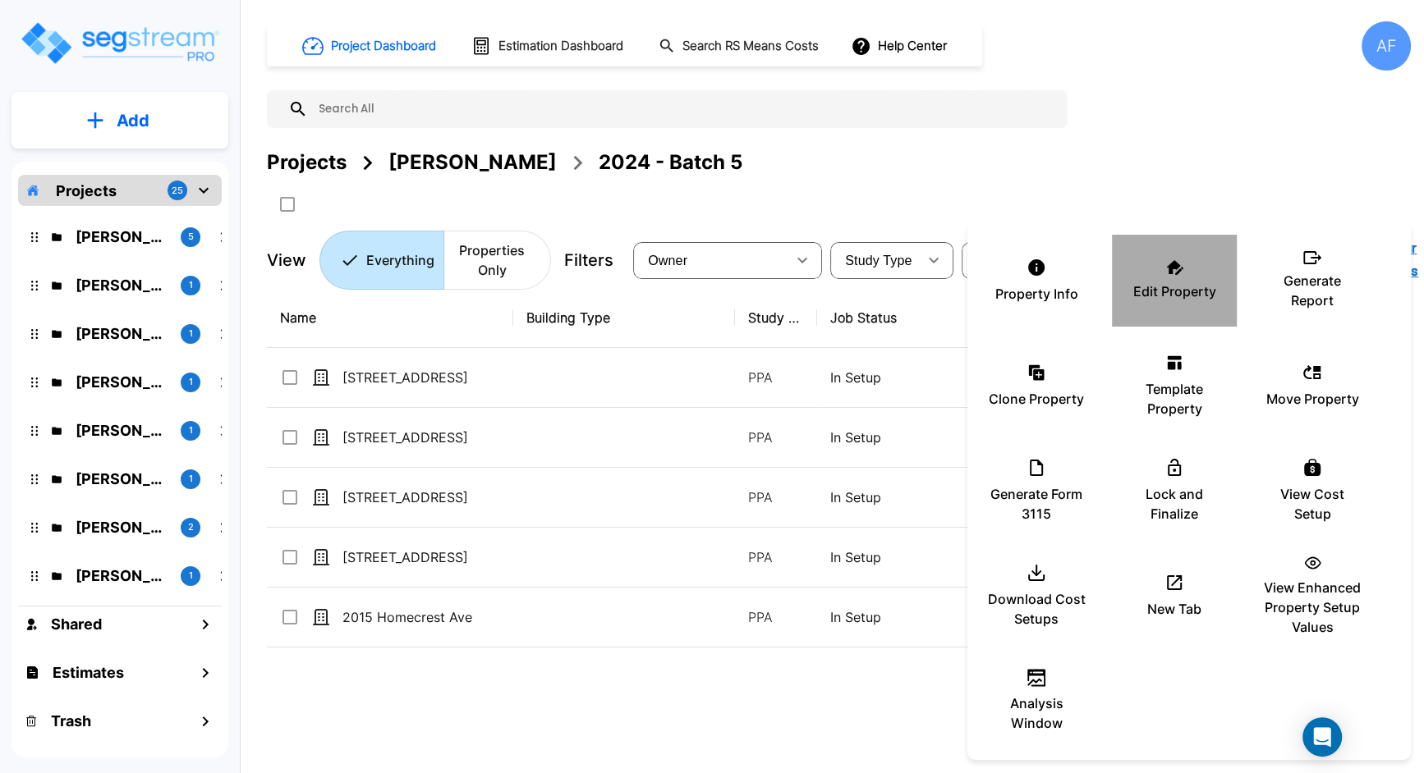
click at [1177, 278] on div "Edit Property" at bounding box center [1174, 281] width 99 height 82
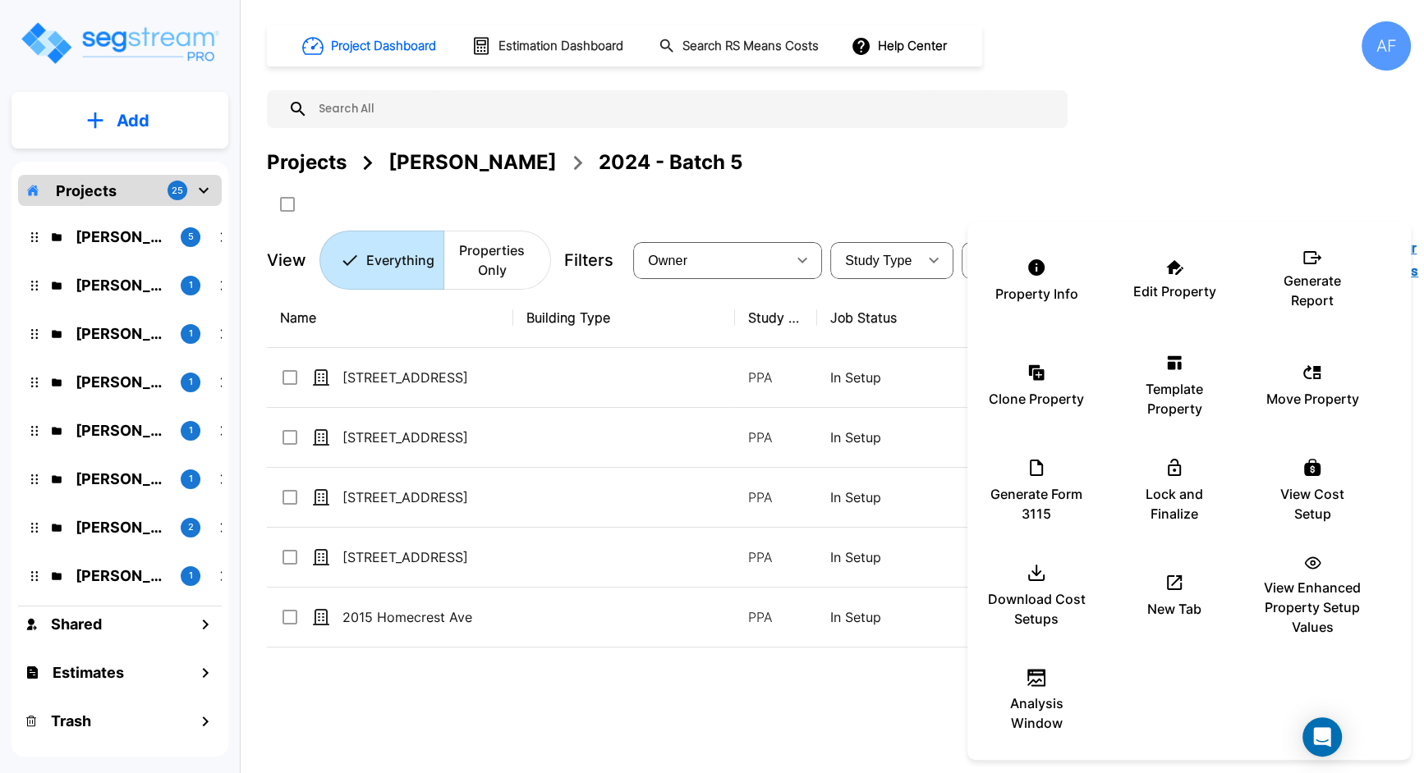
click at [874, 502] on div at bounding box center [712, 386] width 1424 height 773
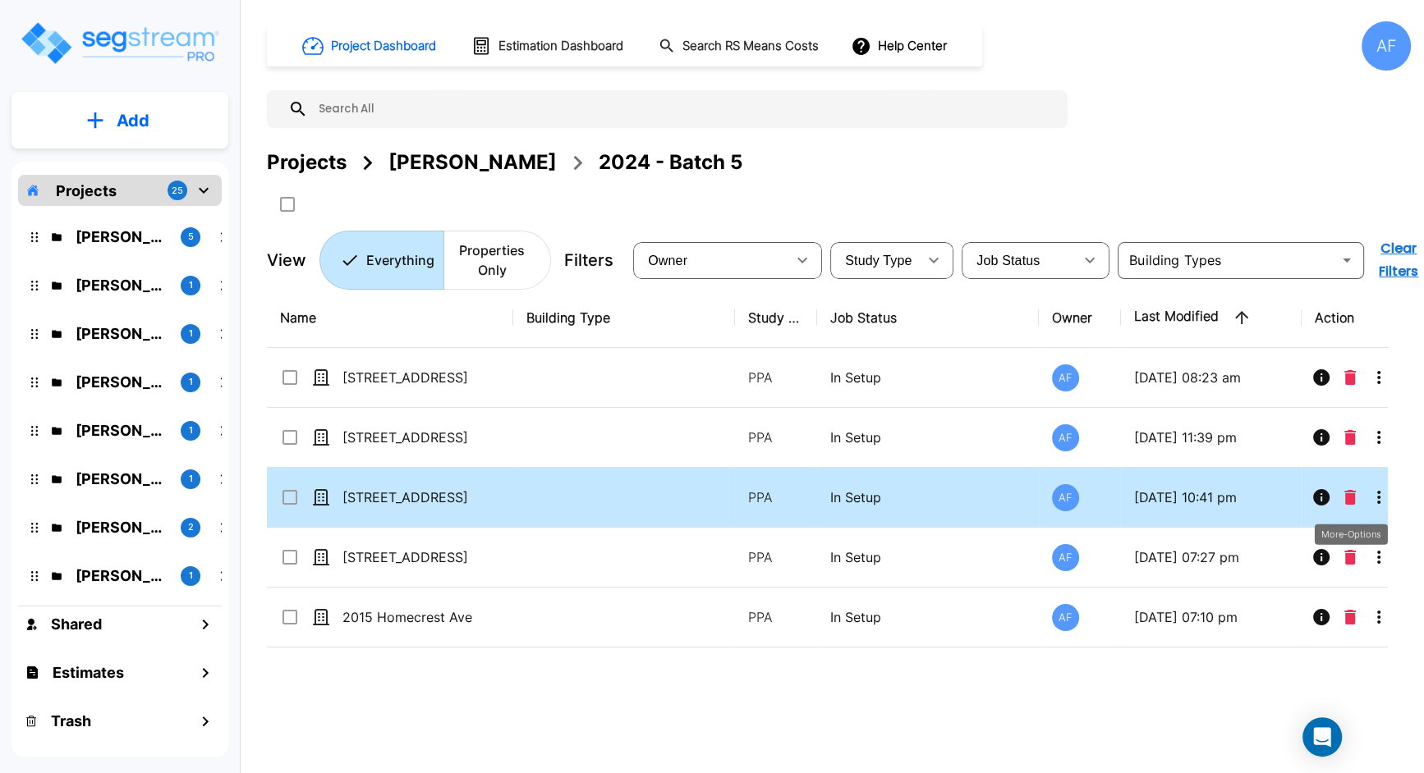
click at [1375, 502] on icon "More-Options" at bounding box center [1379, 498] width 20 height 20
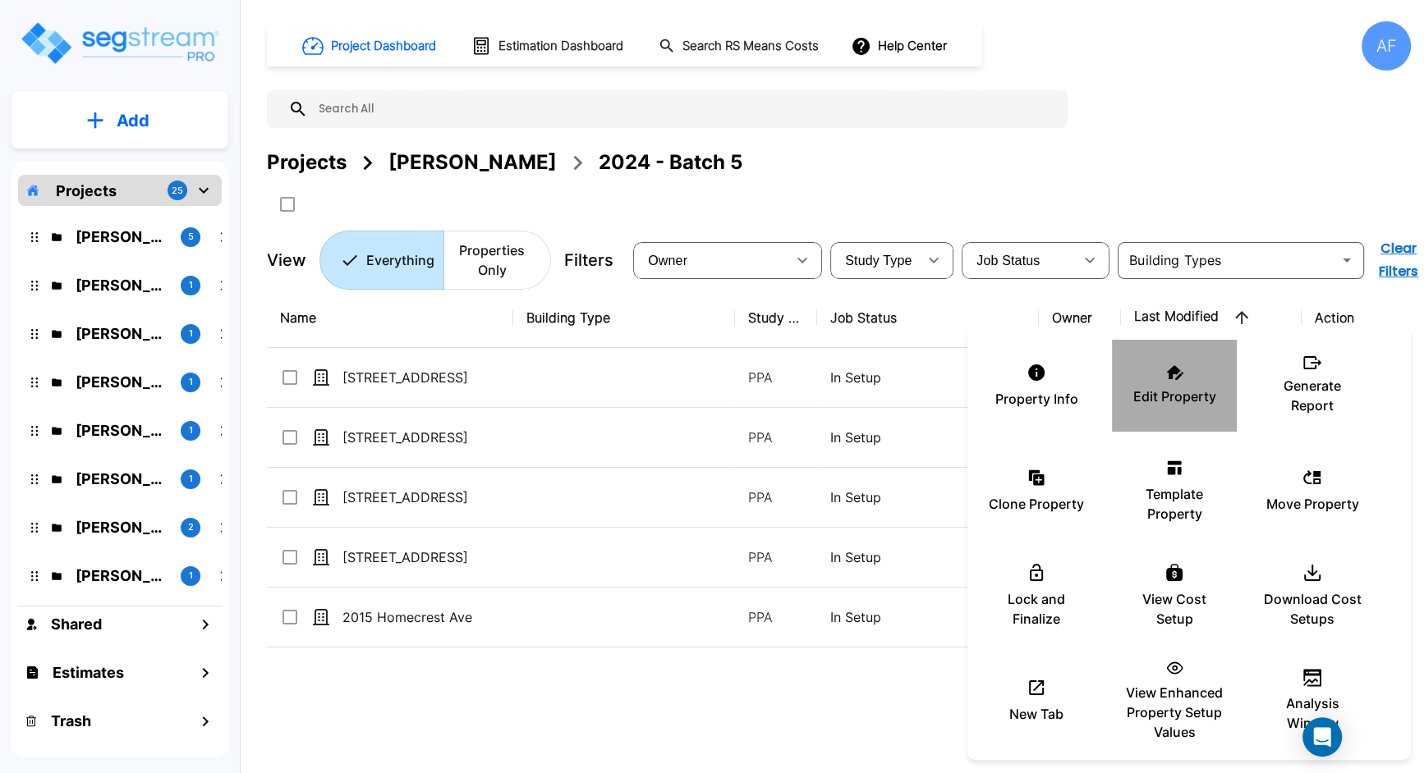
click at [1181, 390] on p "Edit Property" at bounding box center [1174, 397] width 83 height 20
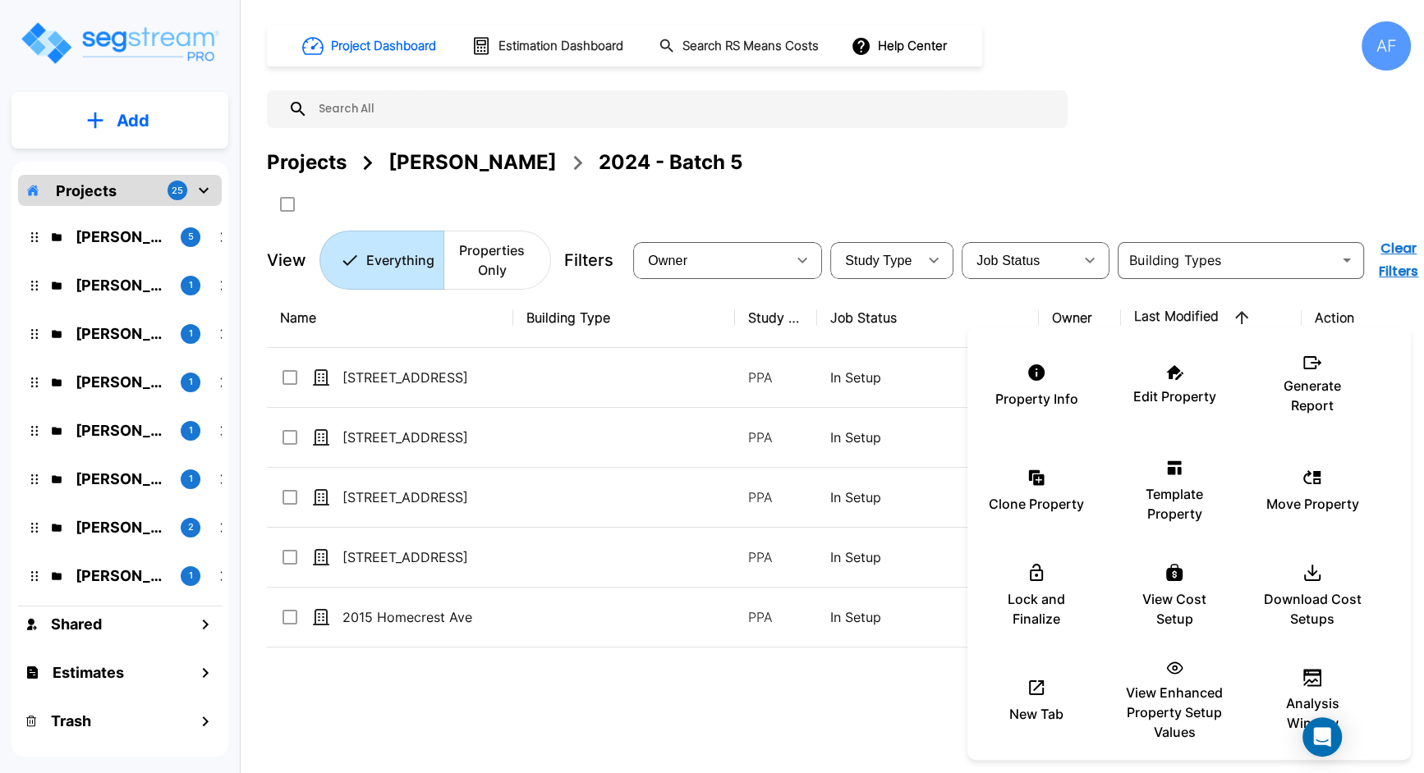
click at [783, 722] on div at bounding box center [712, 386] width 1424 height 773
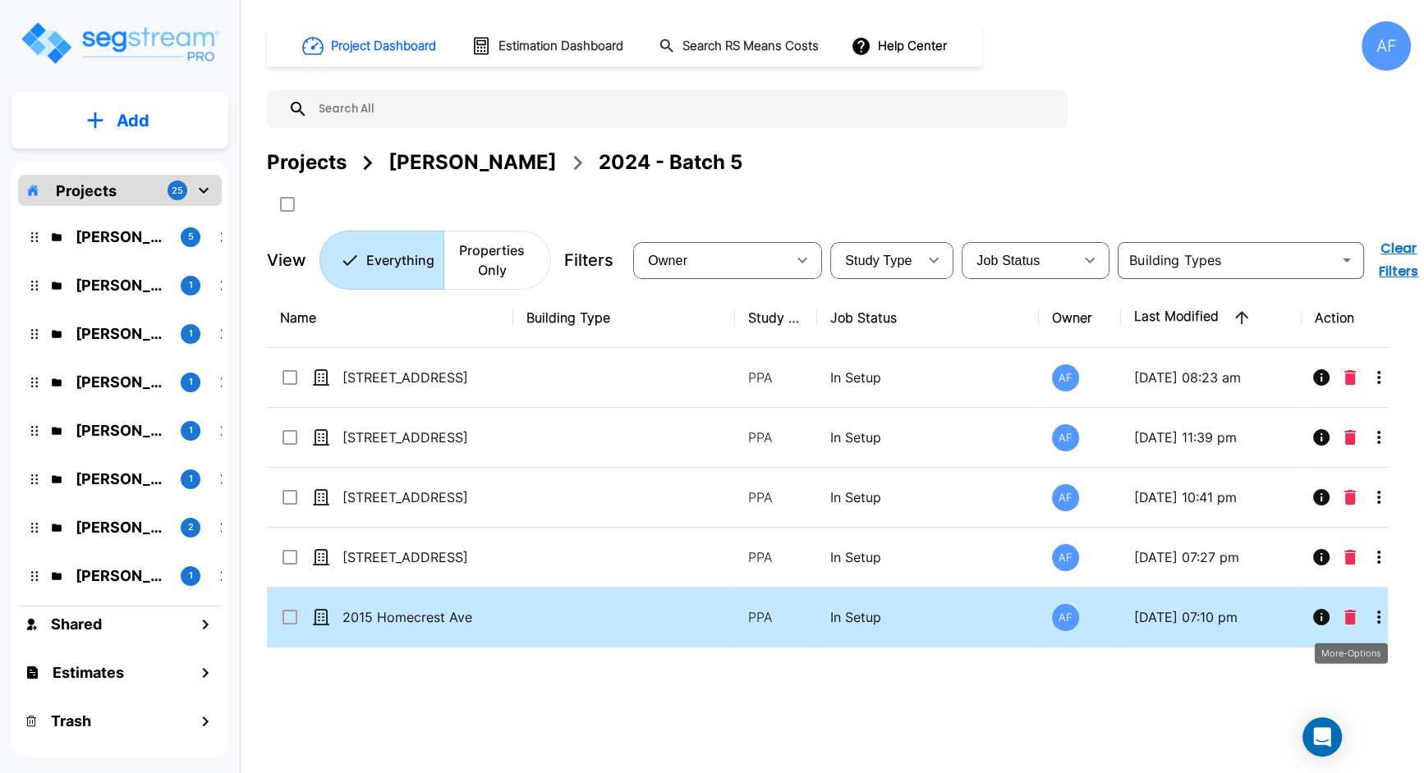
click at [1379, 619] on icon "More-Options" at bounding box center [1378, 617] width 3 height 13
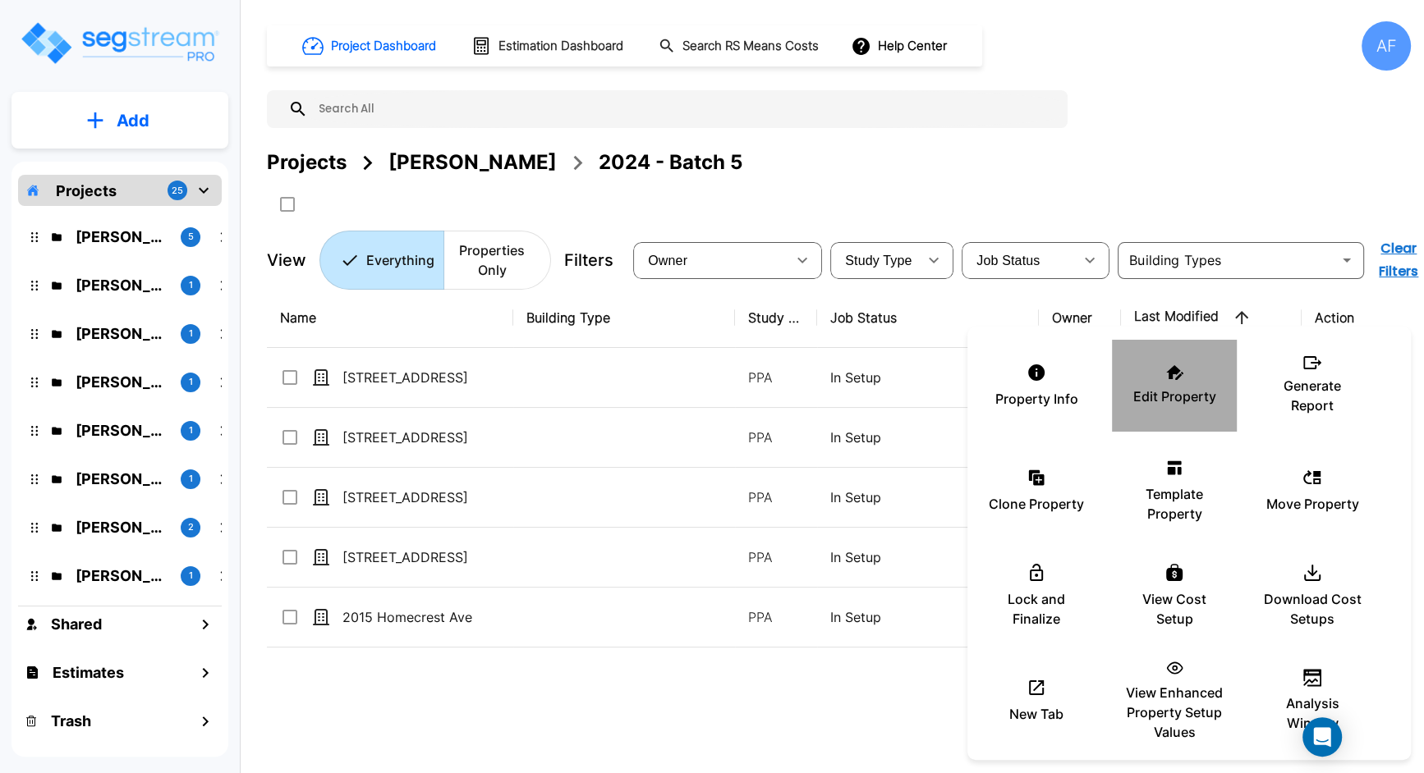
click at [1187, 387] on p "Edit Property" at bounding box center [1174, 397] width 83 height 20
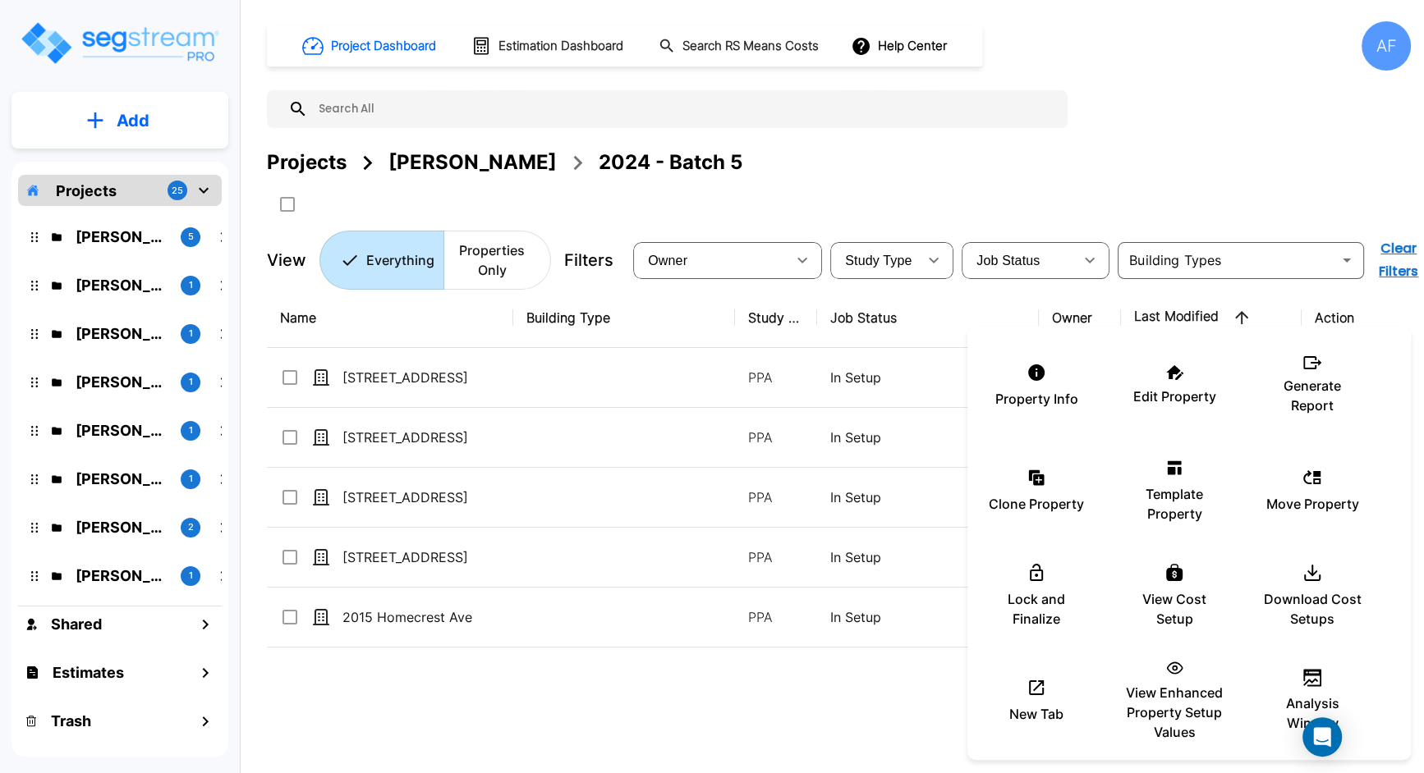
click at [681, 374] on div at bounding box center [712, 386] width 1424 height 773
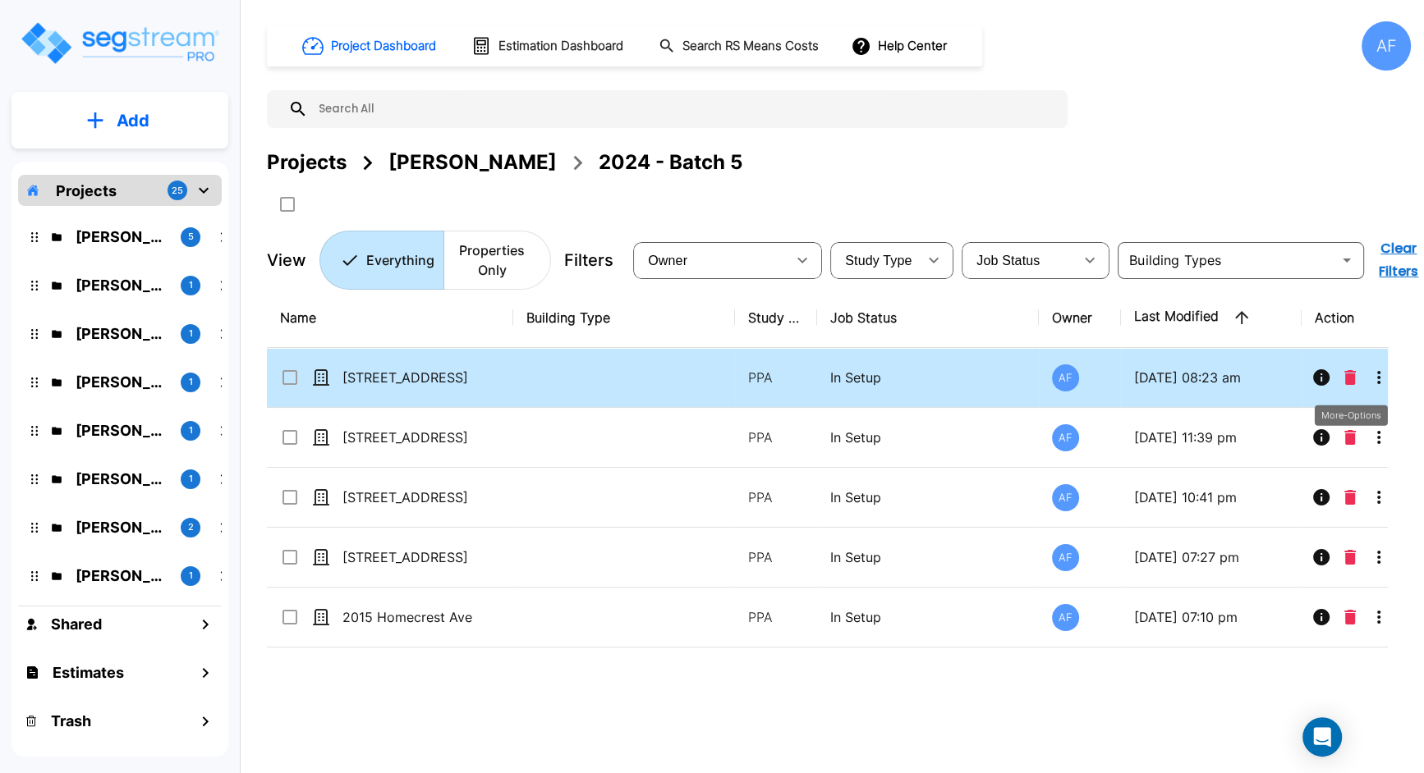
click at [1376, 380] on icon "More-Options" at bounding box center [1379, 378] width 20 height 20
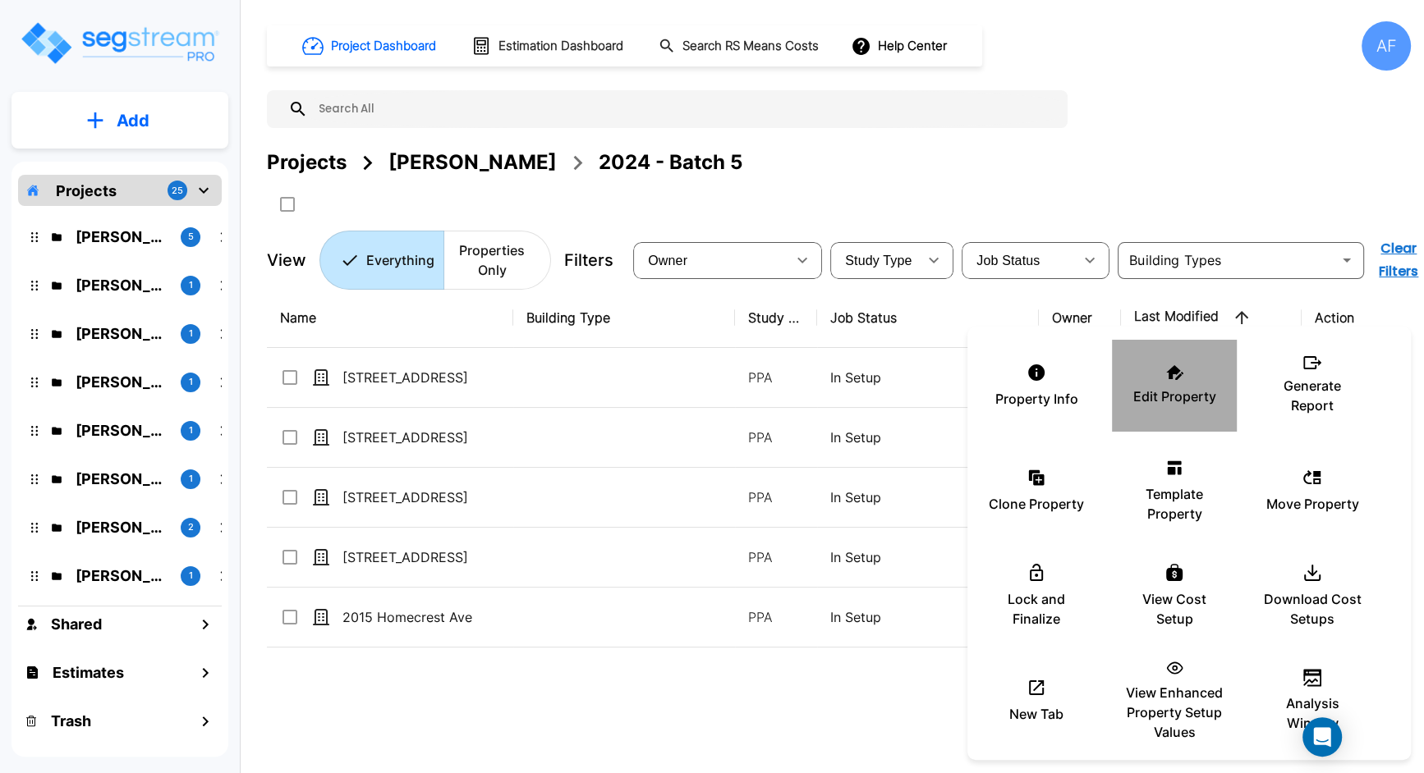
click at [1189, 390] on p "Edit Property" at bounding box center [1174, 397] width 83 height 20
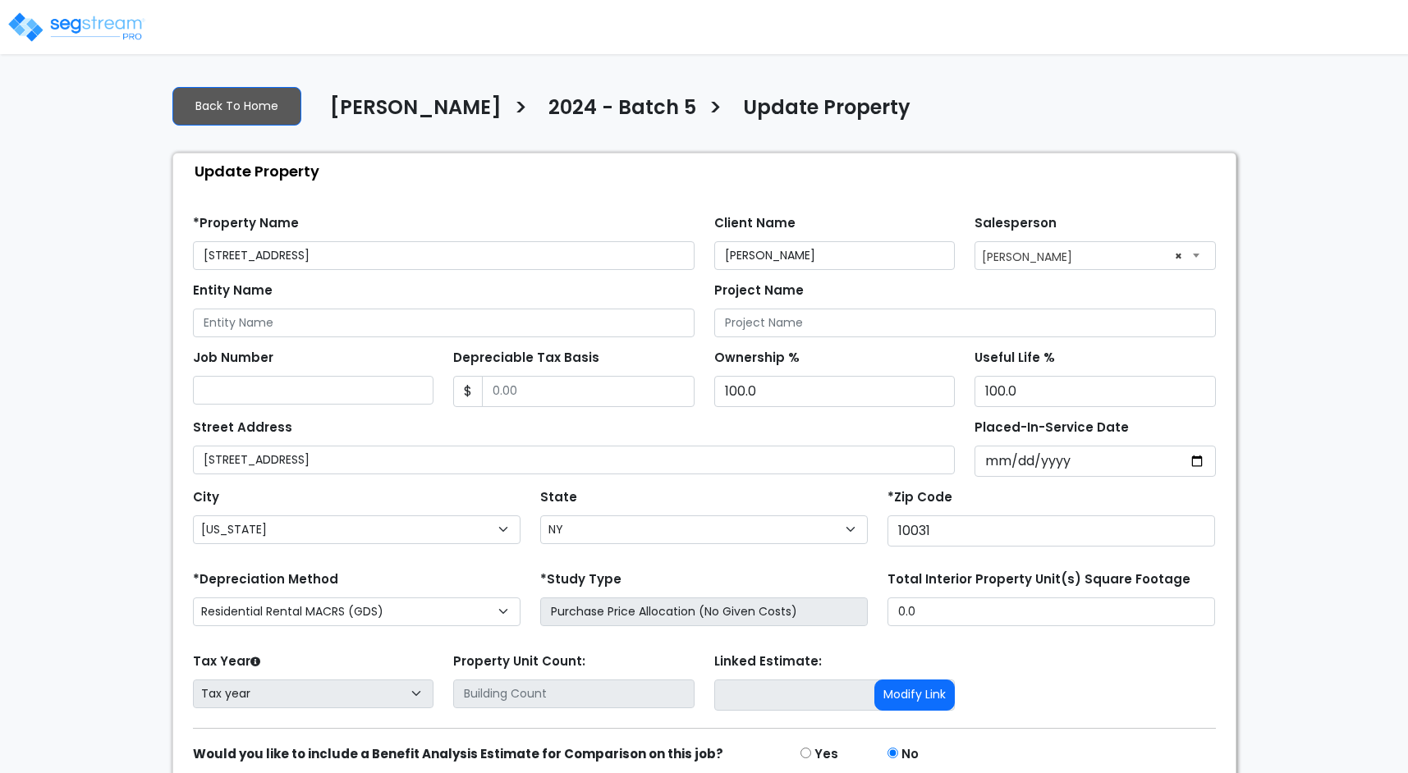
select select "NY"
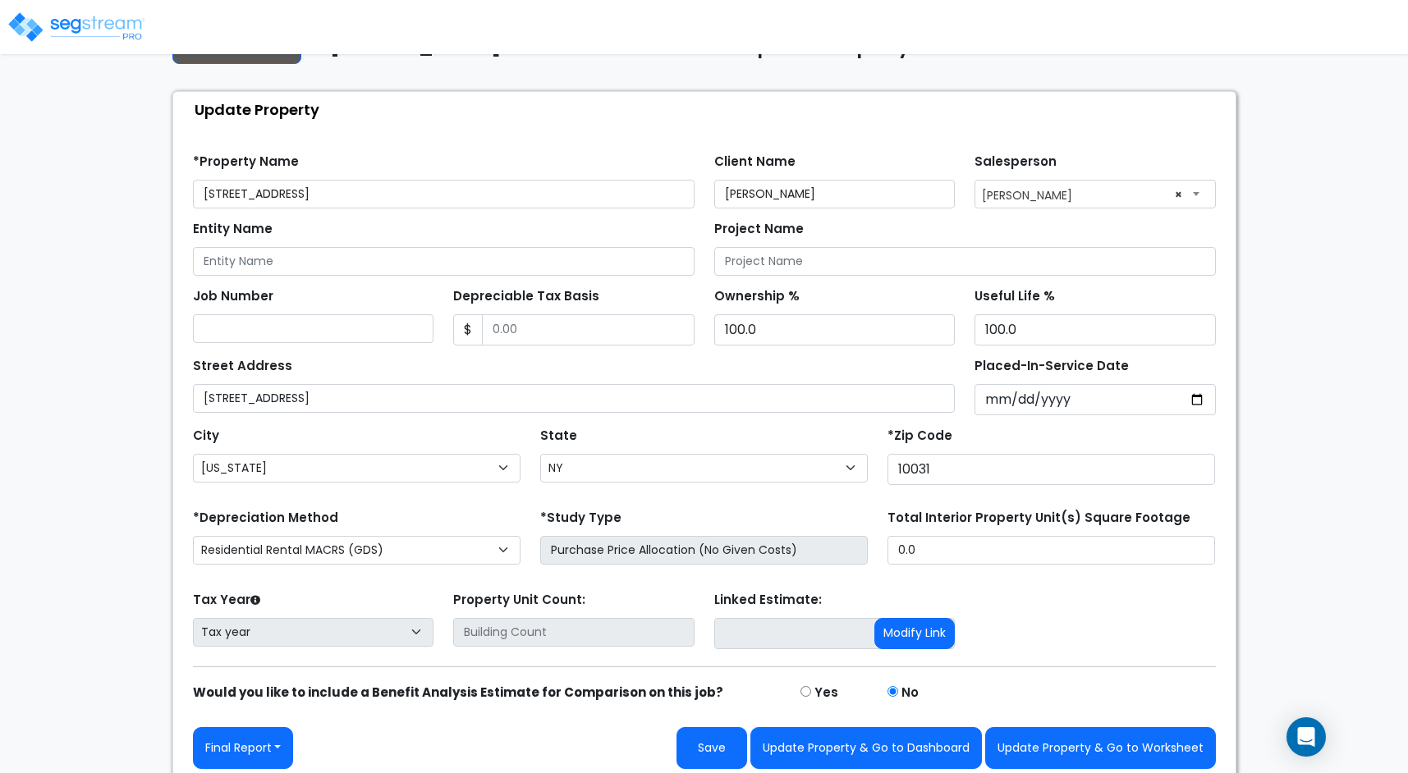
scroll to position [66, 0]
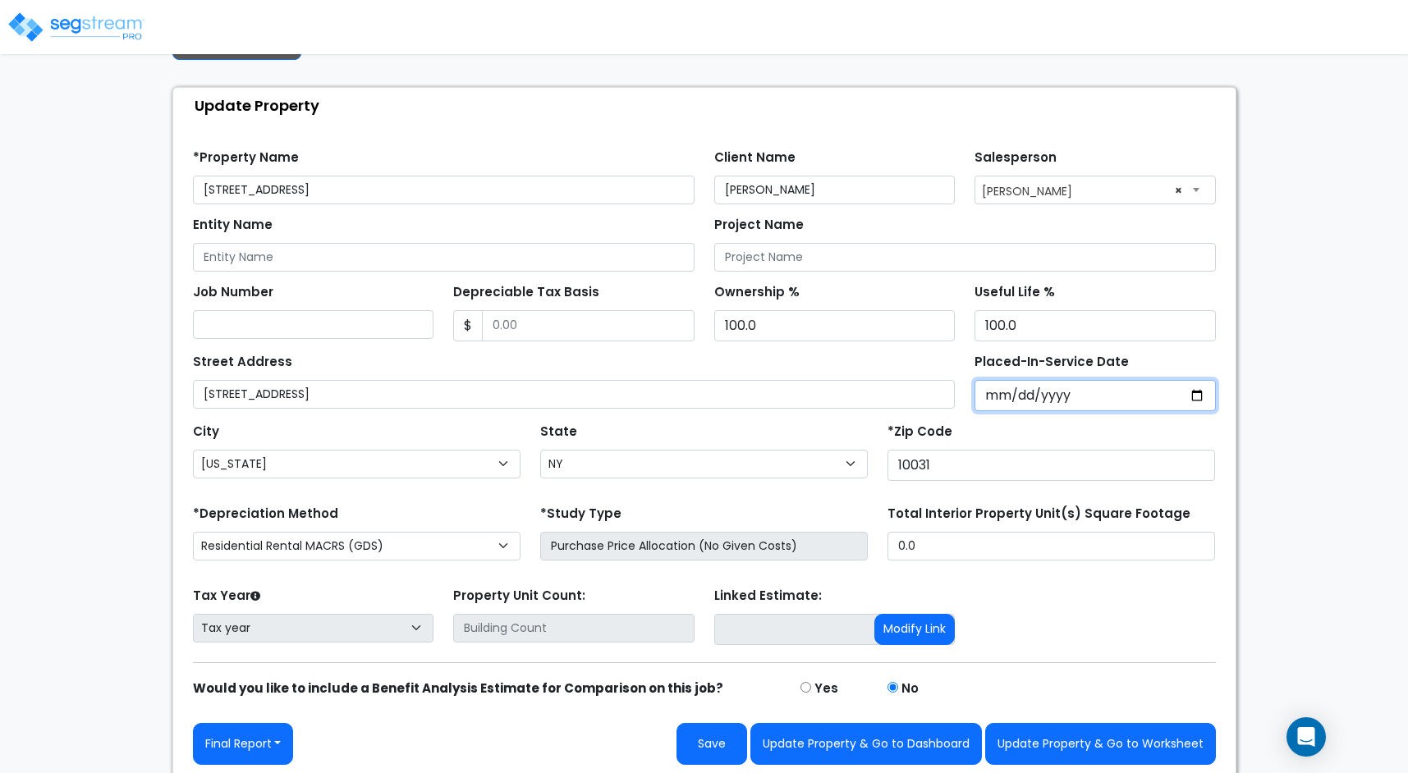
click at [991, 387] on input "Placed-In-Service Date" at bounding box center [1095, 395] width 241 height 31
type input "0002-05-04"
select select "2"
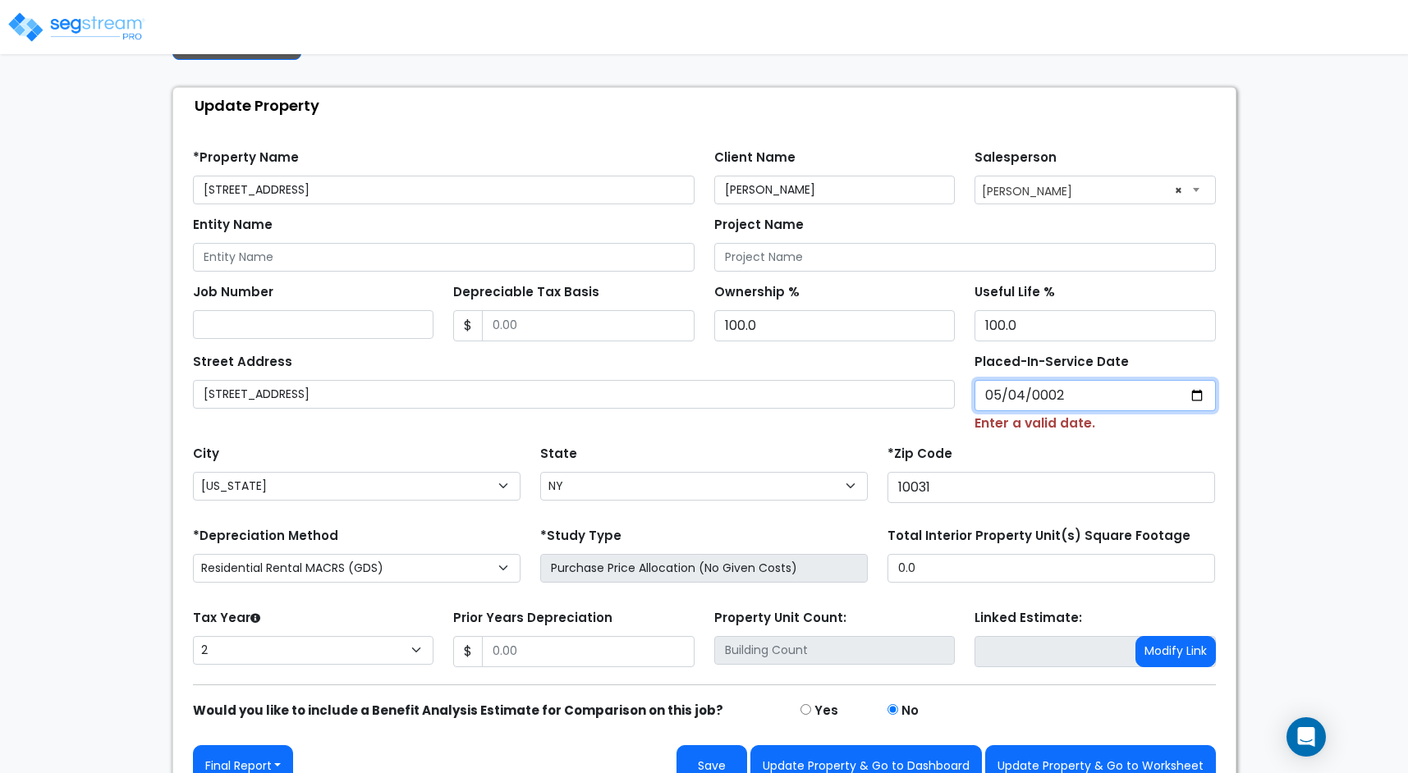
type input "0020-05-04"
select select "20"
type input "0202-05-04"
select select "202"
type input "[DATE]"
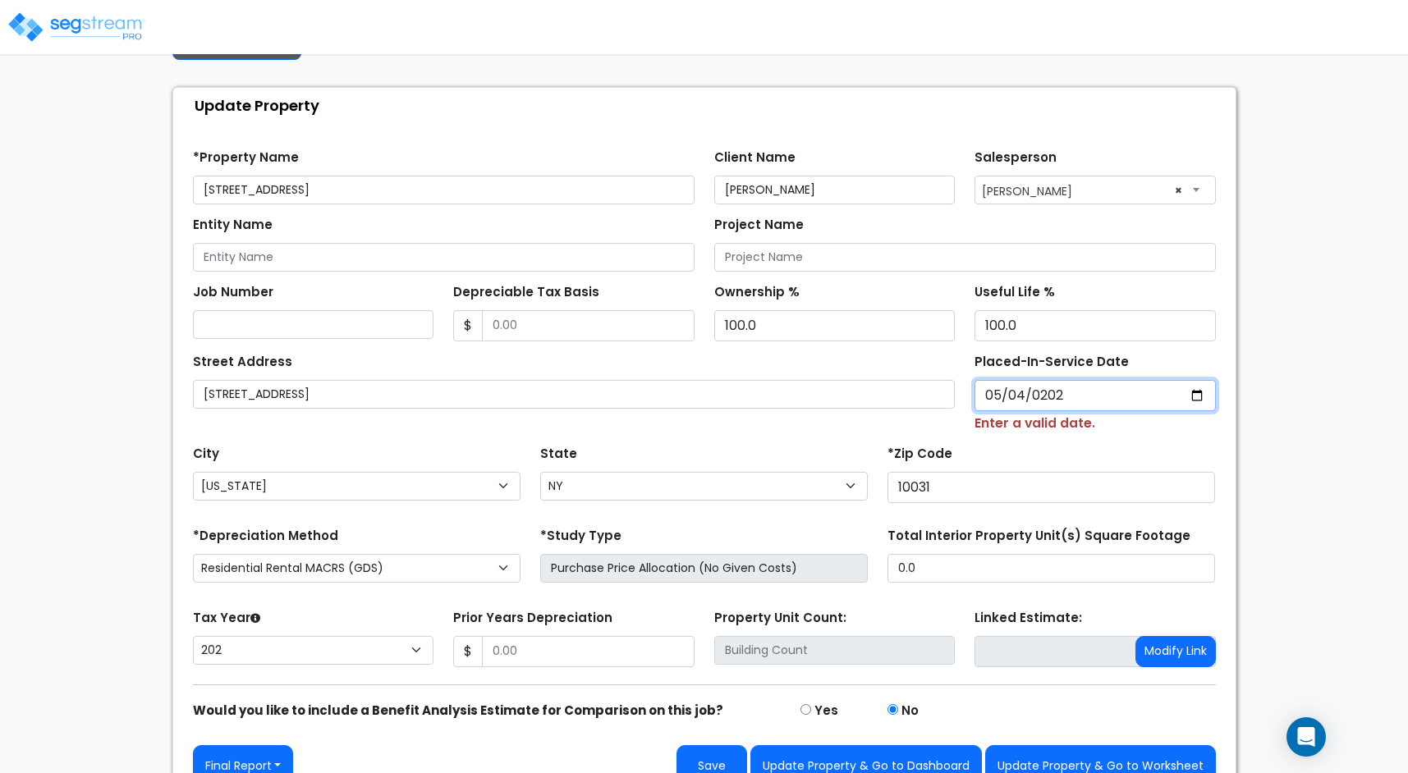
select select "2022"
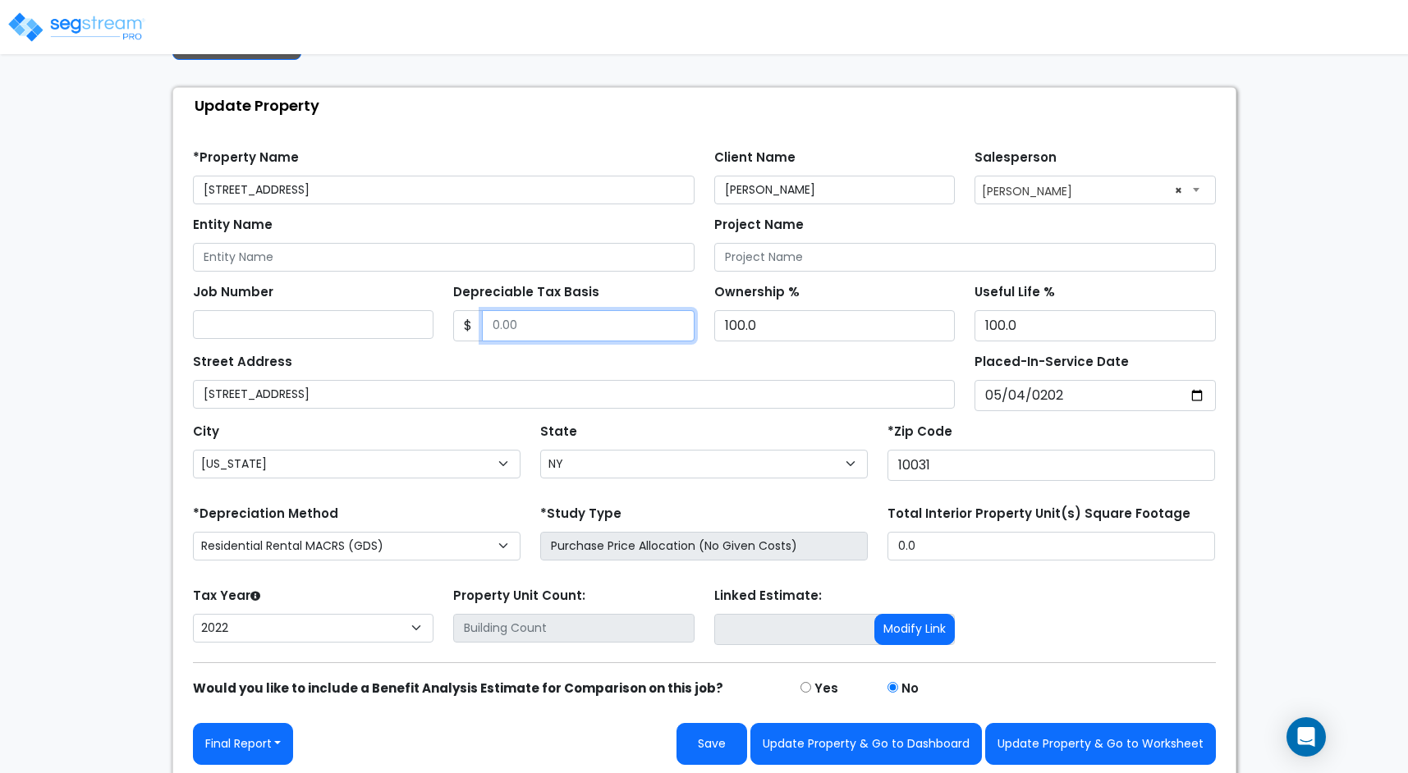
click at [549, 324] on input "Depreciable Tax Basis" at bounding box center [588, 325] width 213 height 31
paste input "1,056,000"
type input "1,056,000"
click at [391, 618] on select "2026 2025 2024 2023 2022" at bounding box center [313, 628] width 241 height 29
select select "2024"
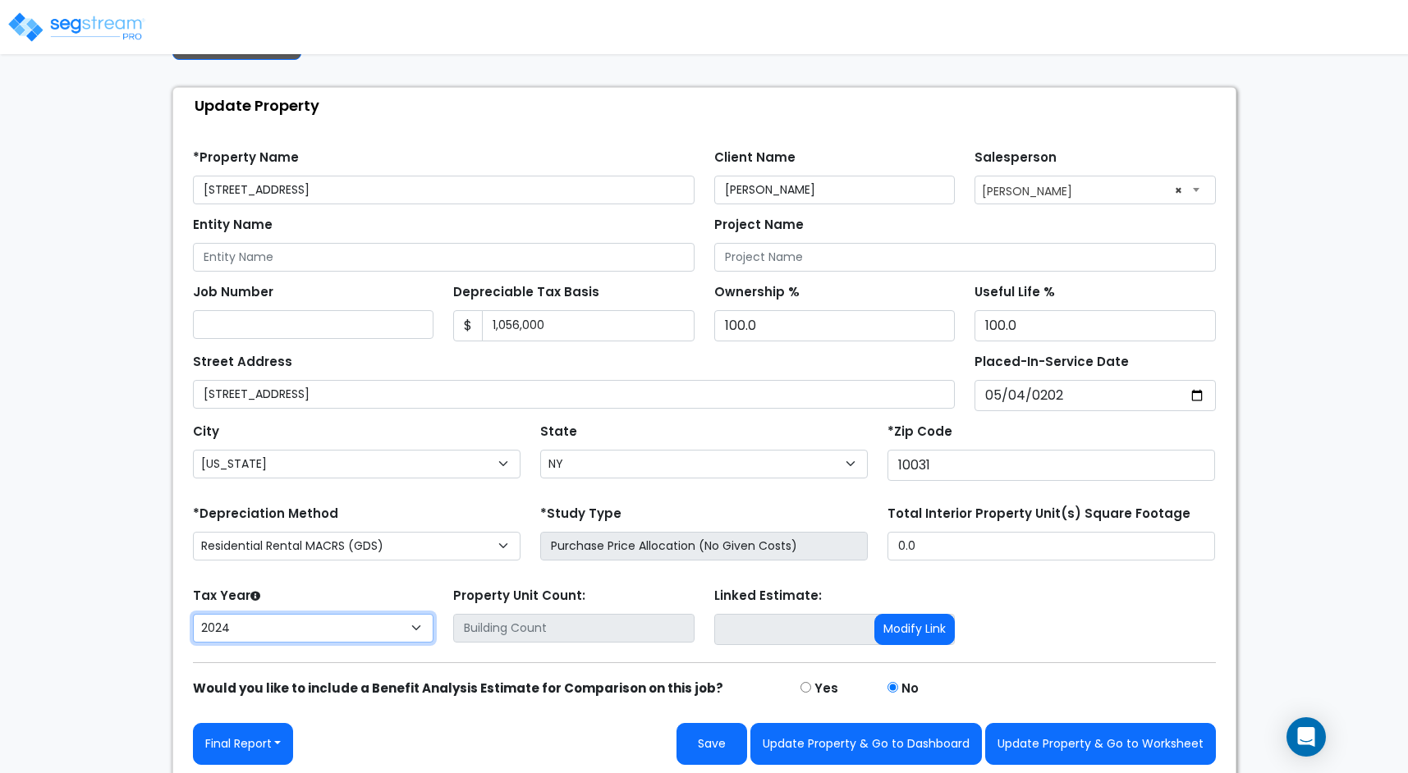
click at [193, 614] on select "2026 2025 2024 2023 2022" at bounding box center [313, 628] width 241 height 29
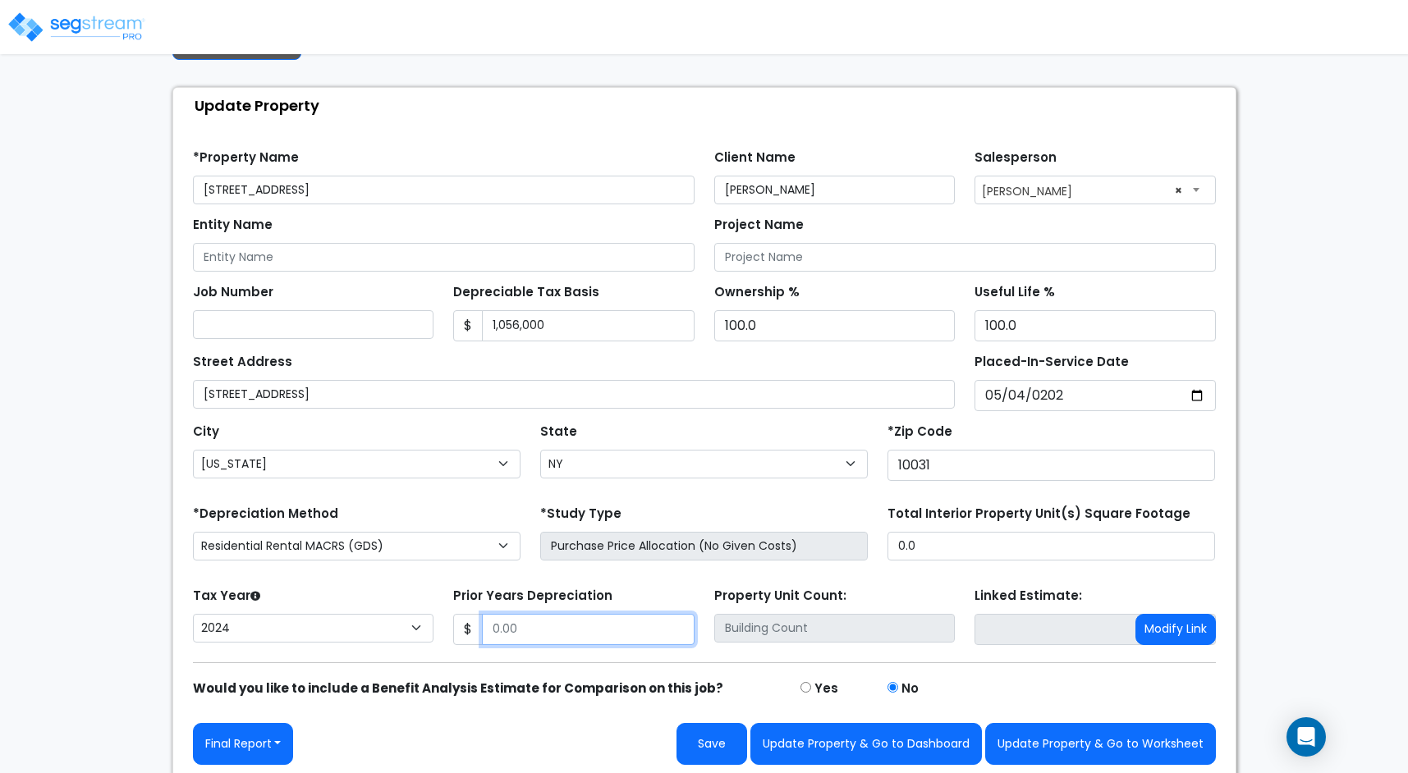
click at [633, 626] on input "Prior Years Depreciation" at bounding box center [588, 629] width 213 height 31
paste input "text"
click at [724, 736] on button "Save" at bounding box center [712, 744] width 71 height 42
type input "64000"
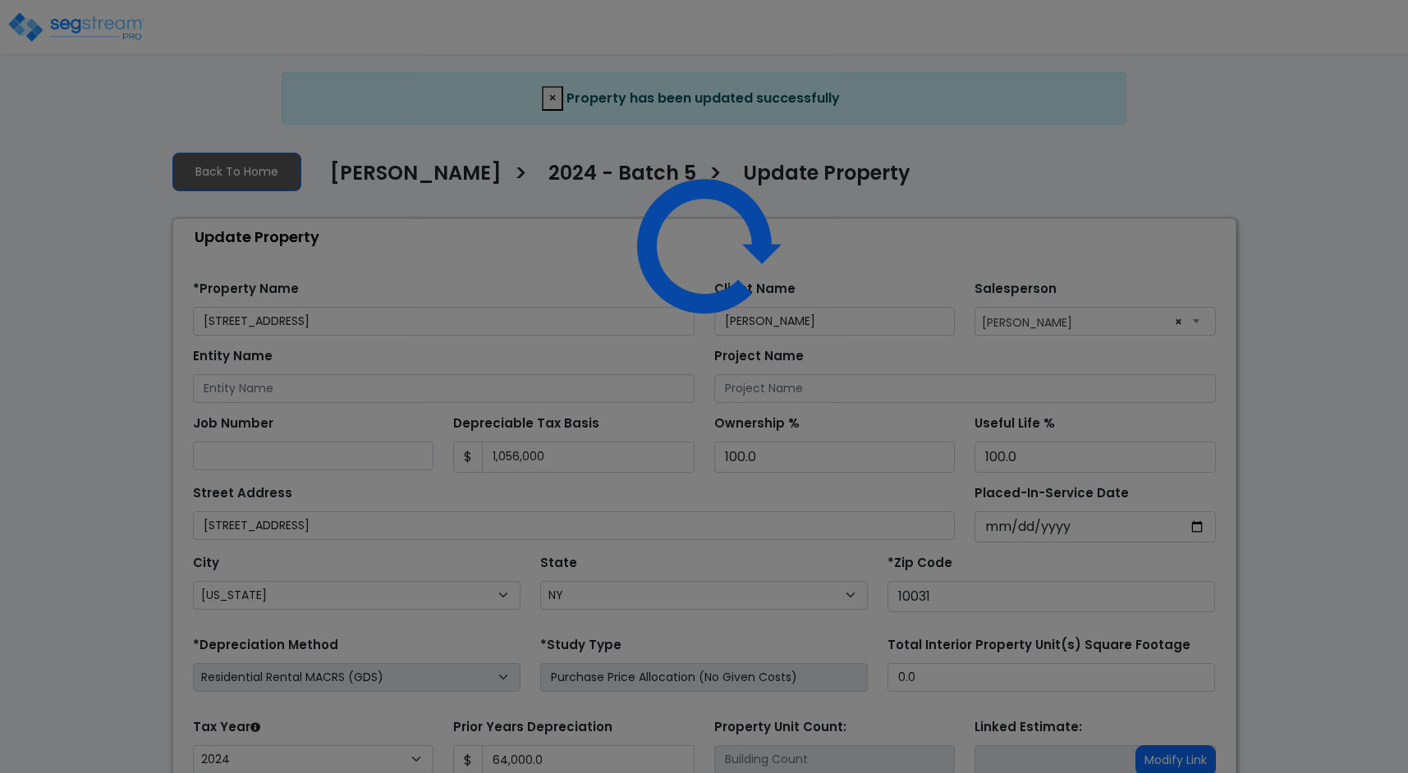
select select "NY"
select select "2024"
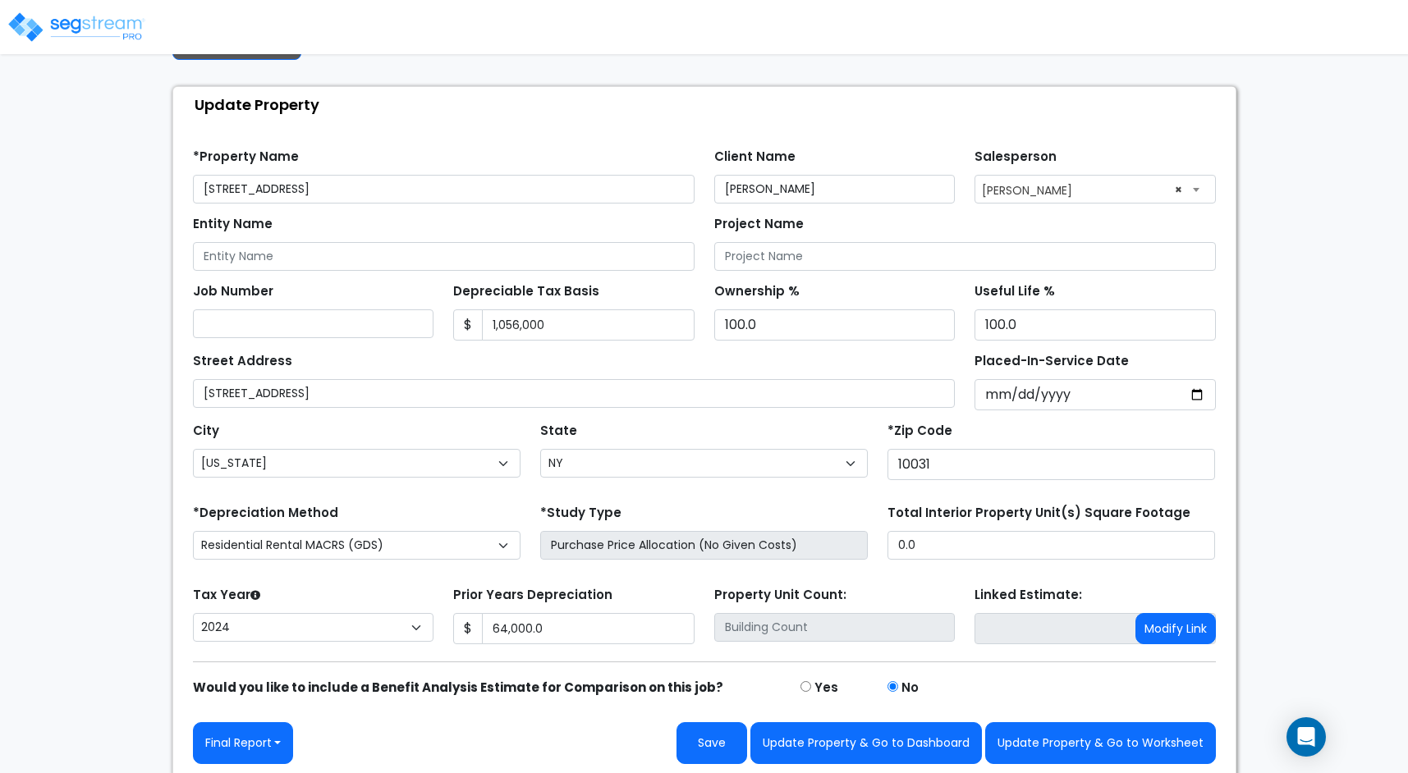
scroll to position [66, 0]
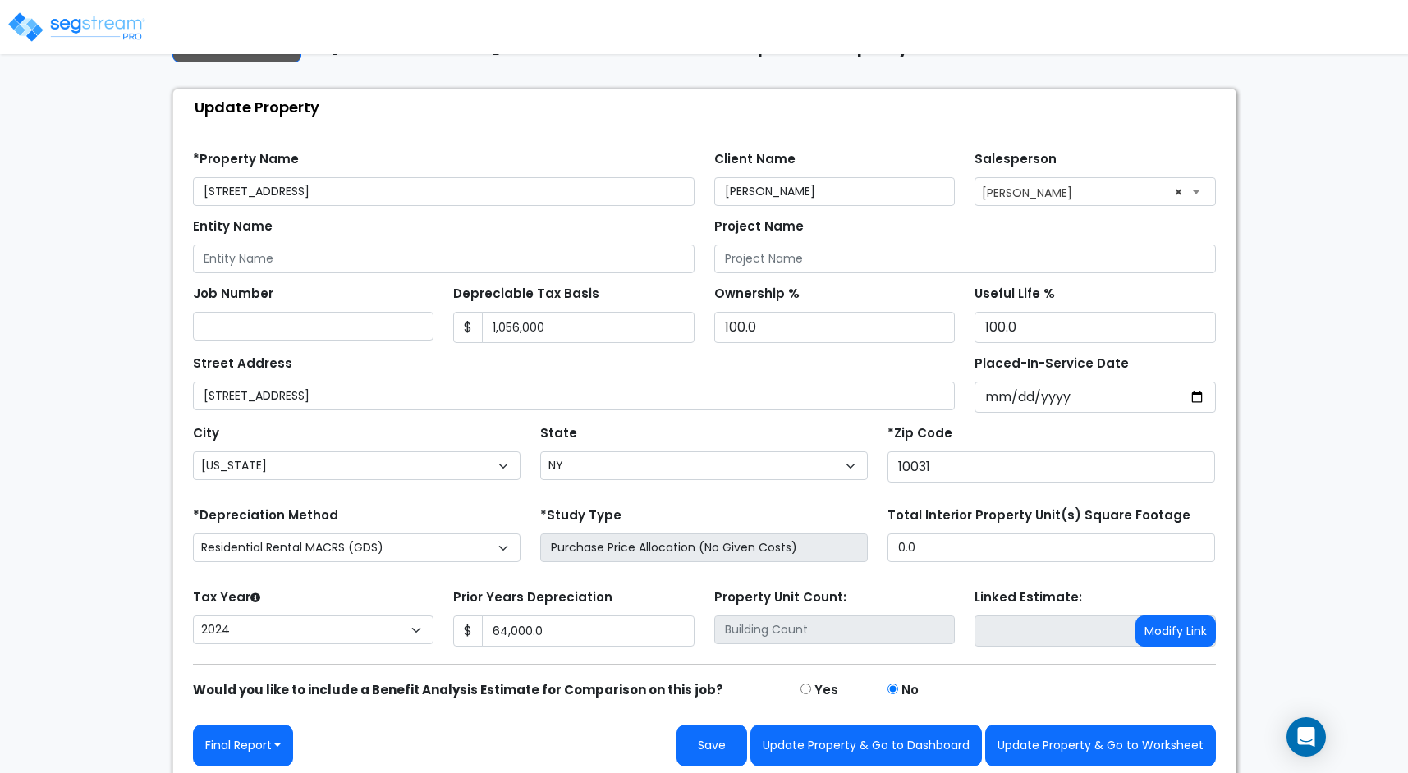
click at [1283, 246] on div "We are Building your Property. So please grab a coffee and let us do the heavy …" at bounding box center [704, 394] width 1408 height 774
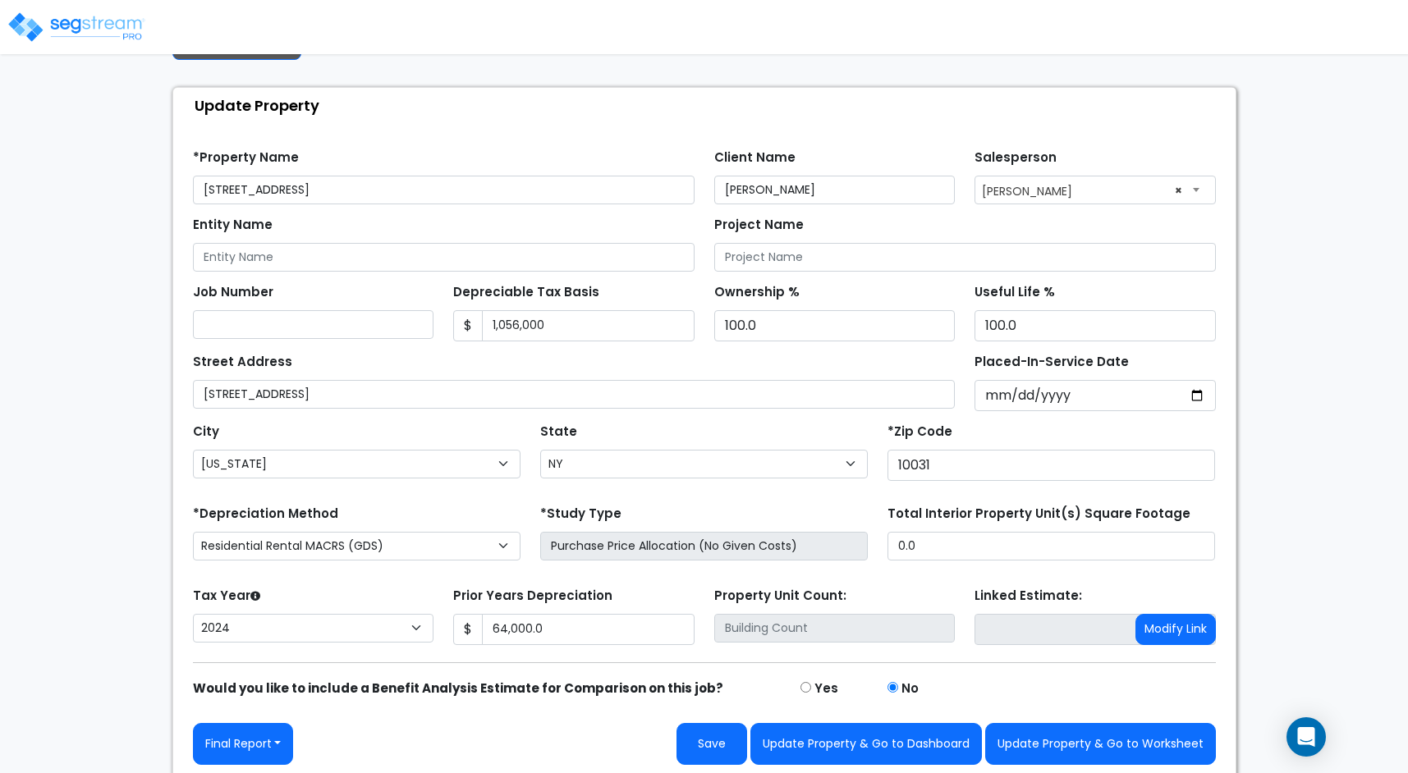
scroll to position [0, 0]
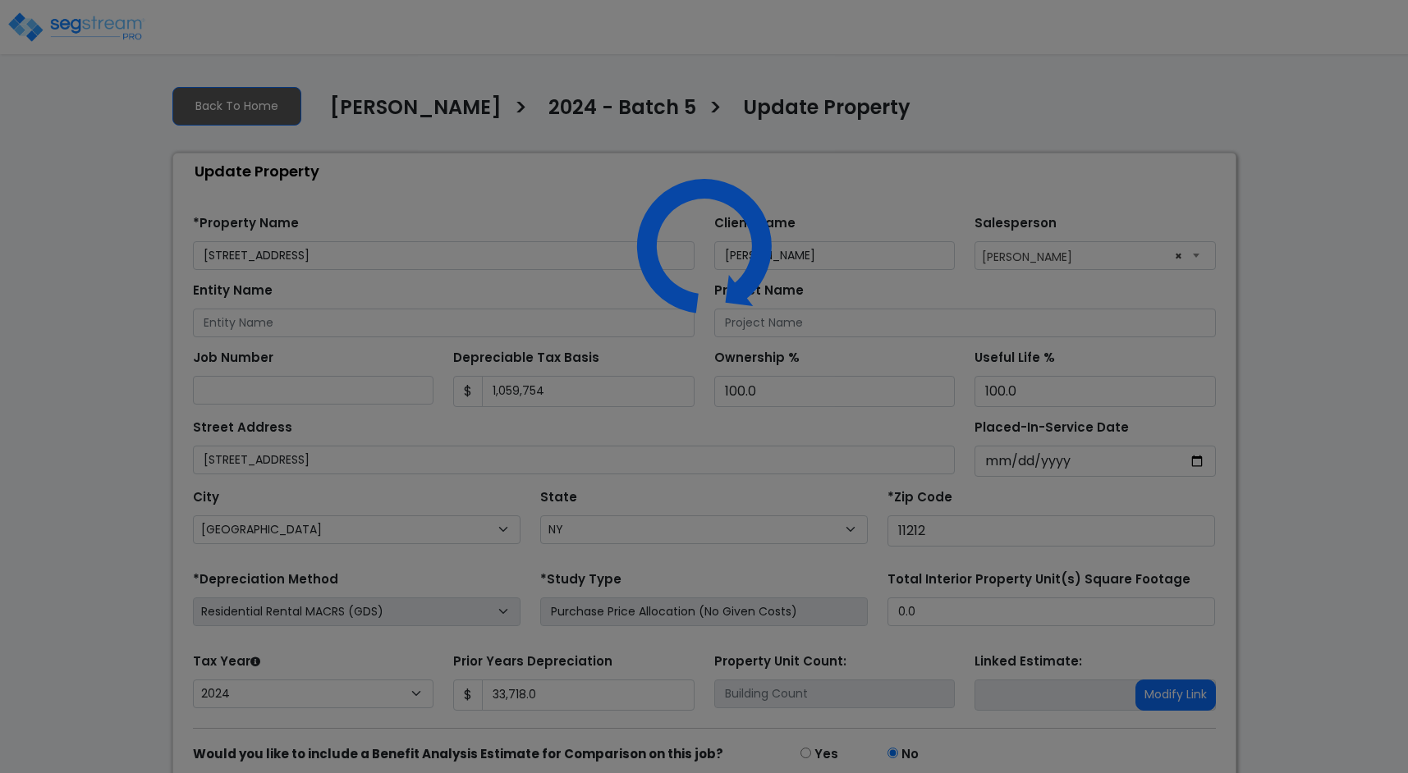
select select "NY"
select select "2024"
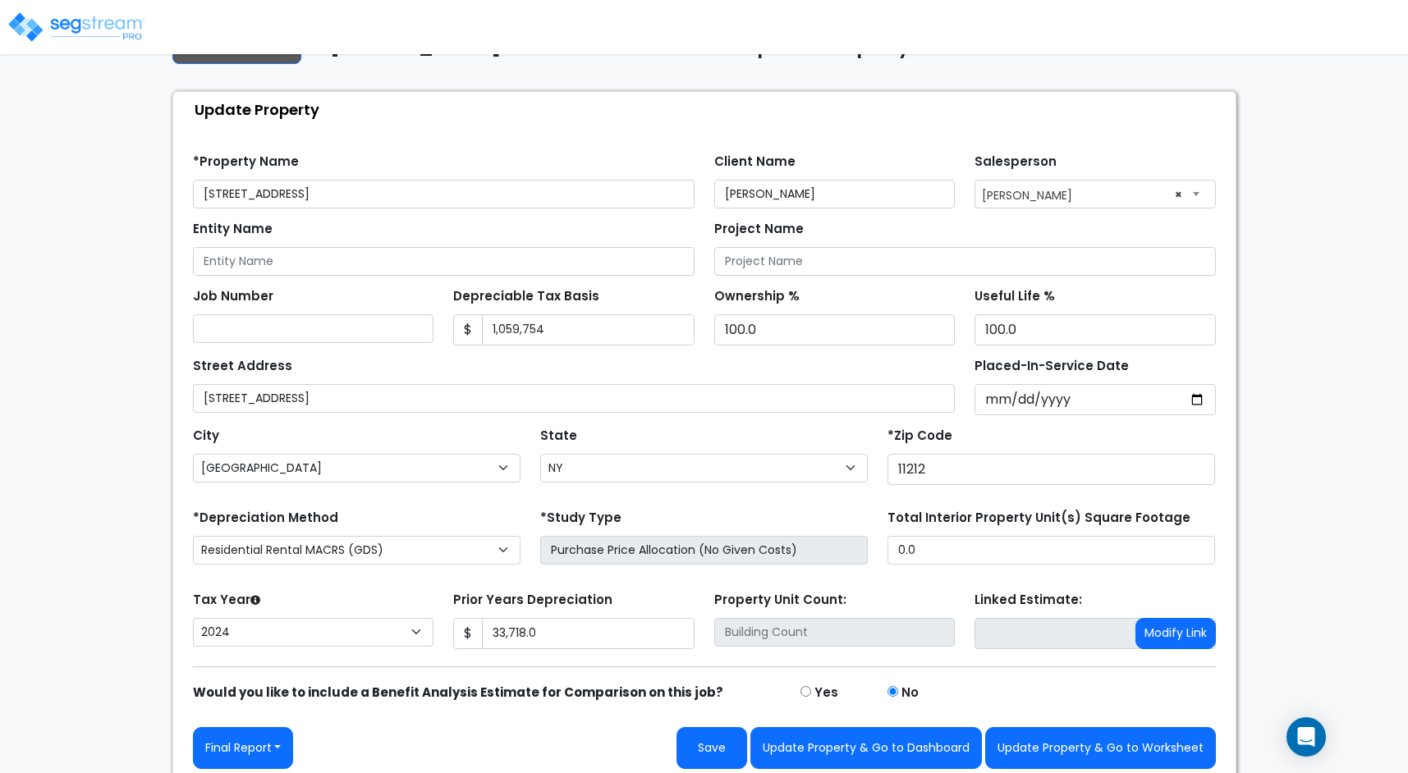
scroll to position [66, 0]
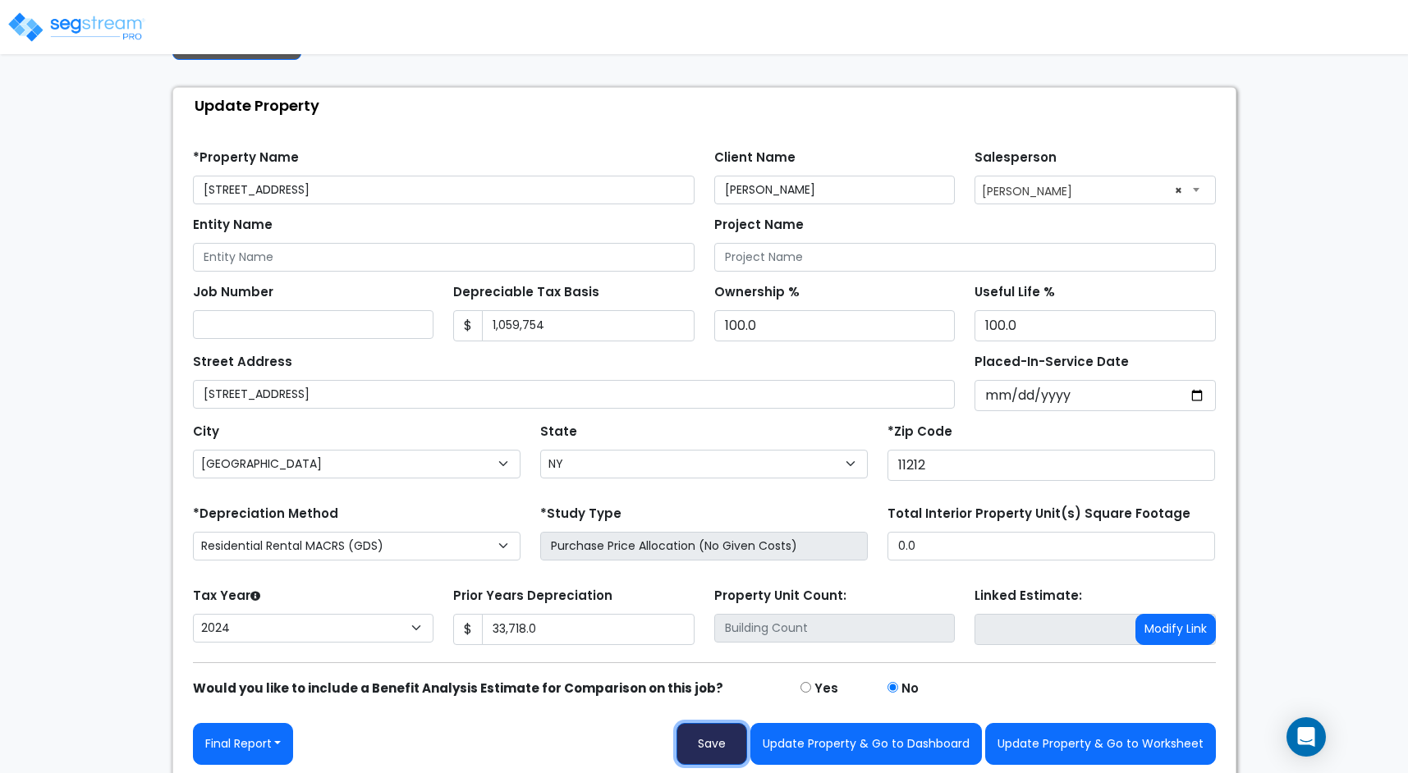
click at [709, 741] on button "Save" at bounding box center [712, 744] width 71 height 42
type input "33718"
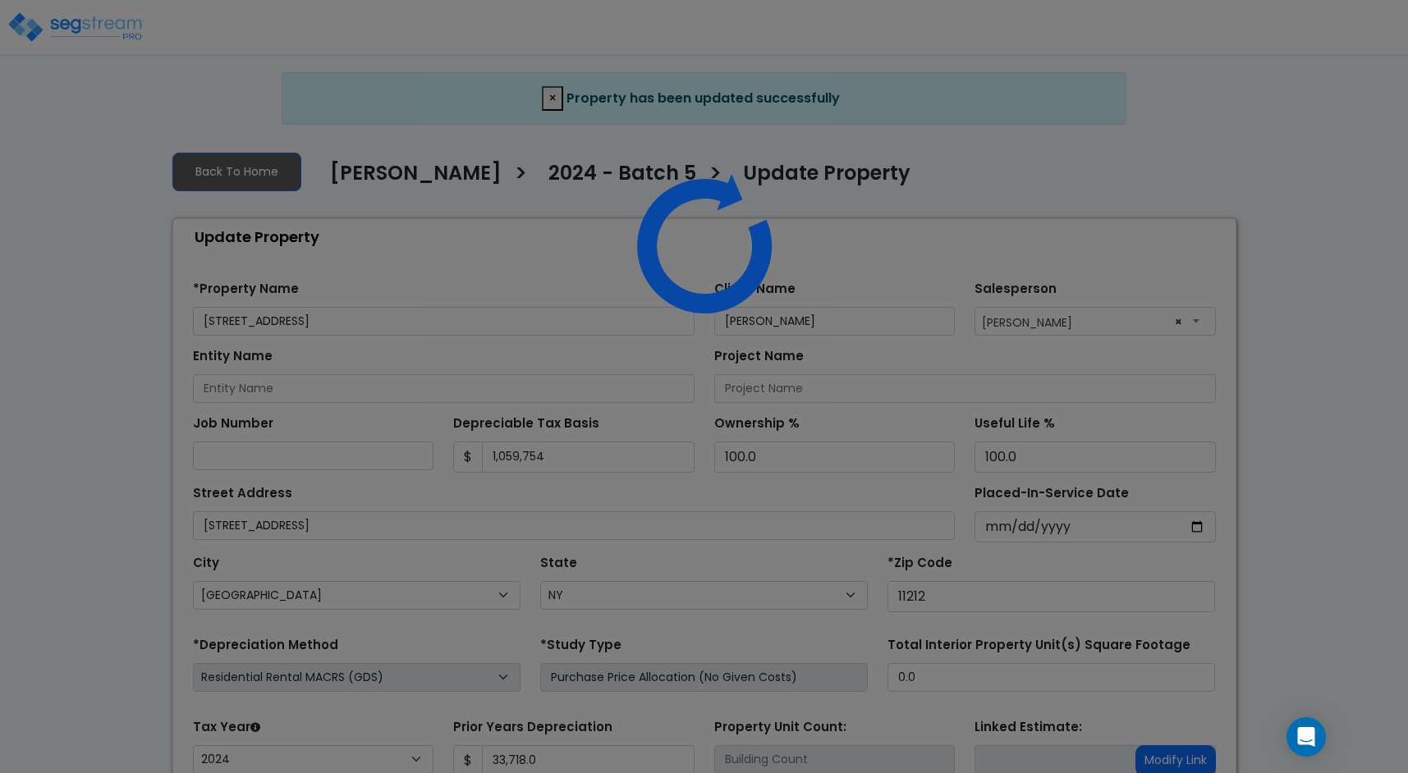
select select "NY"
select select "2024"
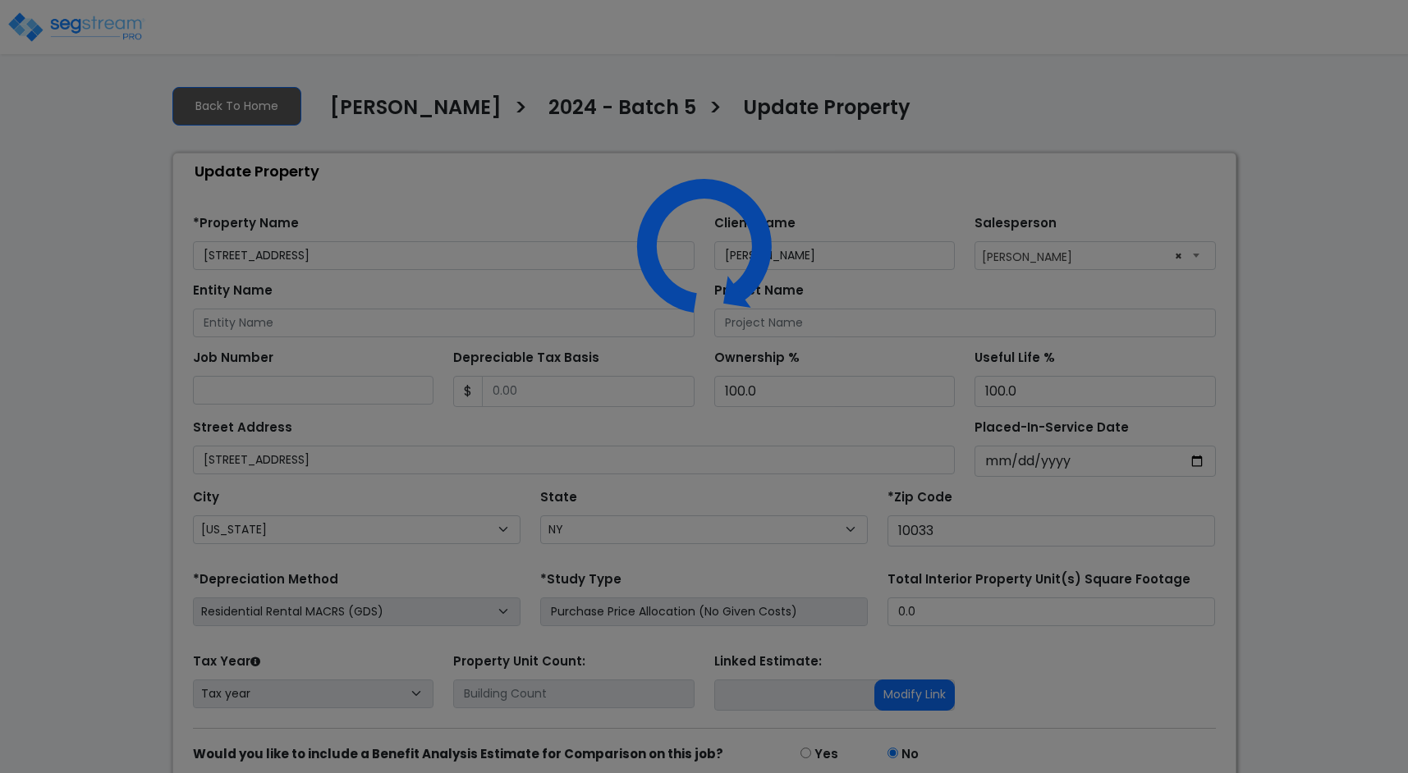
select select "NY"
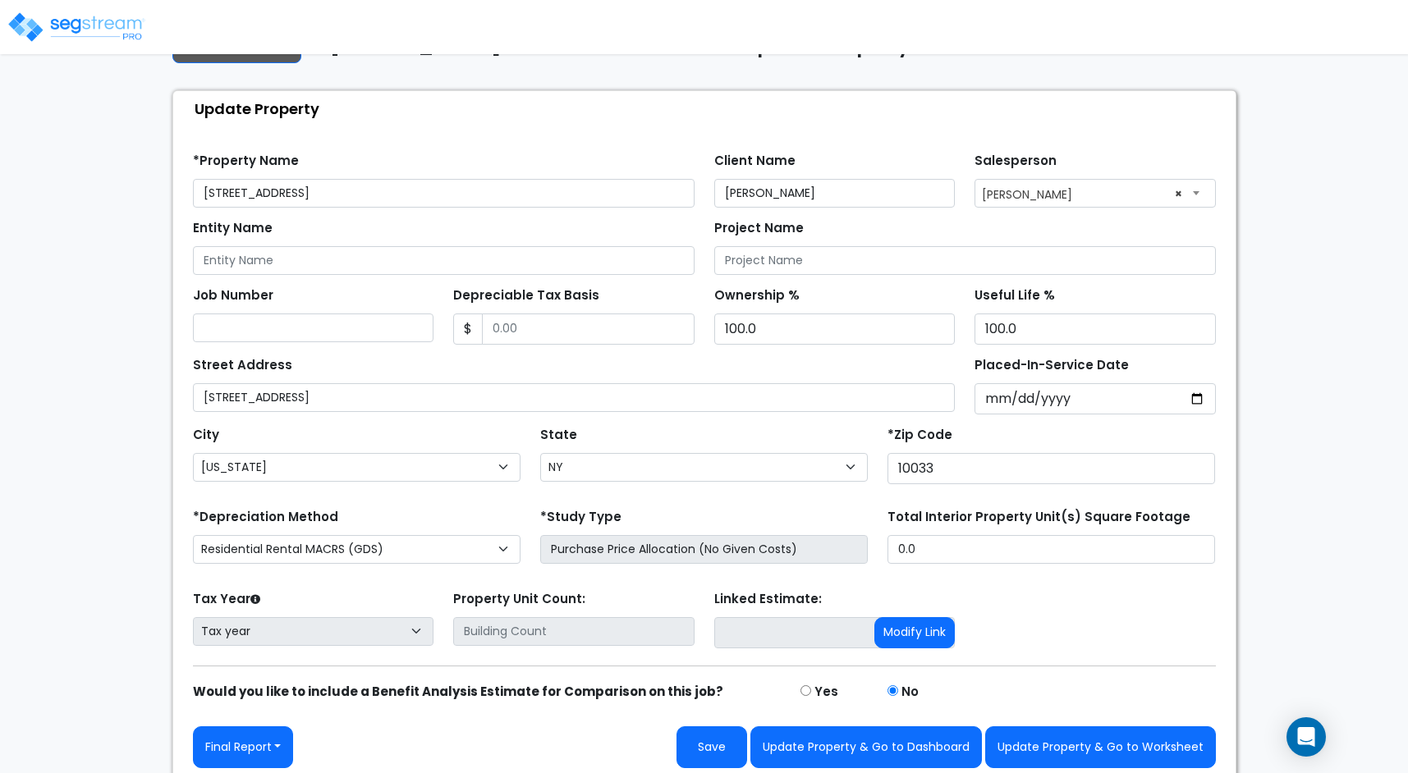
scroll to position [66, 0]
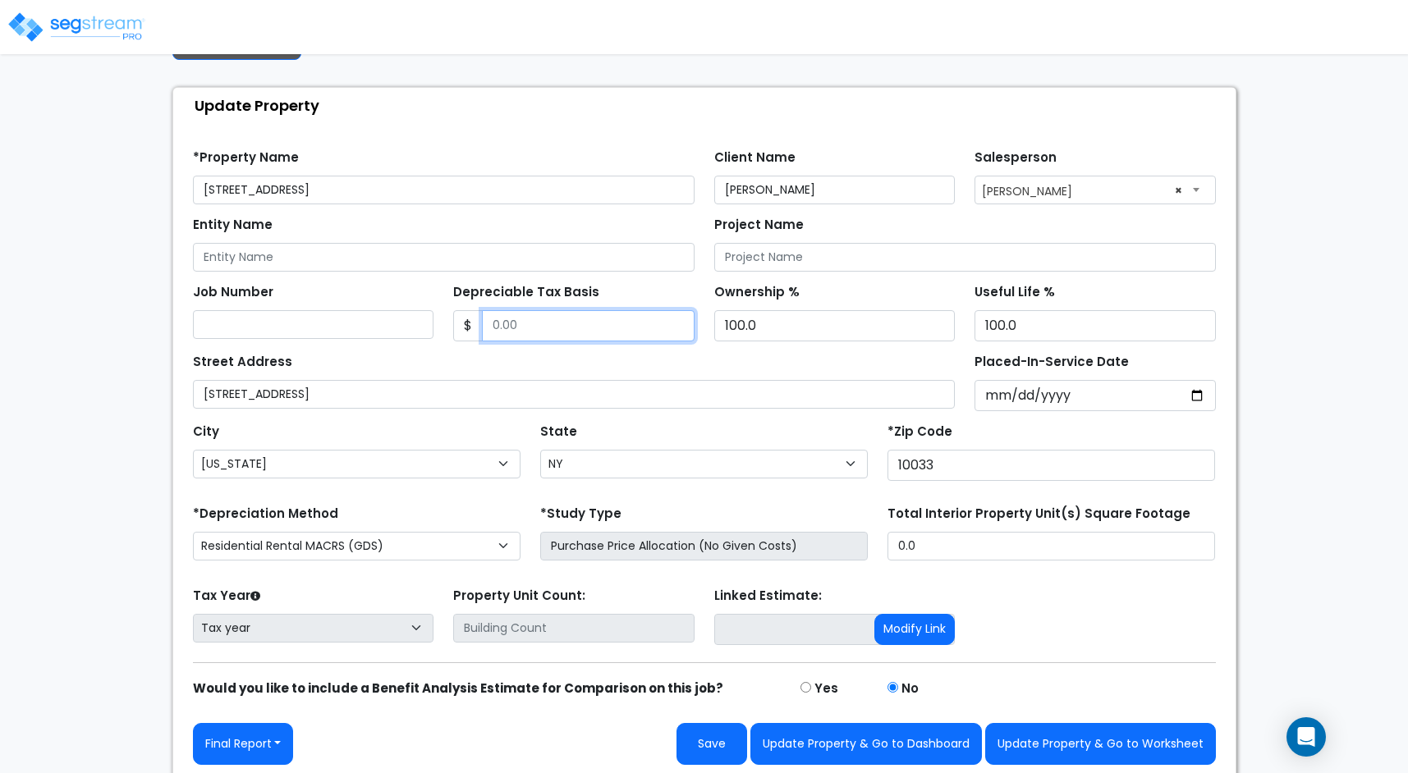
click at [531, 325] on input "Depreciable Tax Basis" at bounding box center [588, 325] width 213 height 31
paste input "688,000"
type input "688,000"
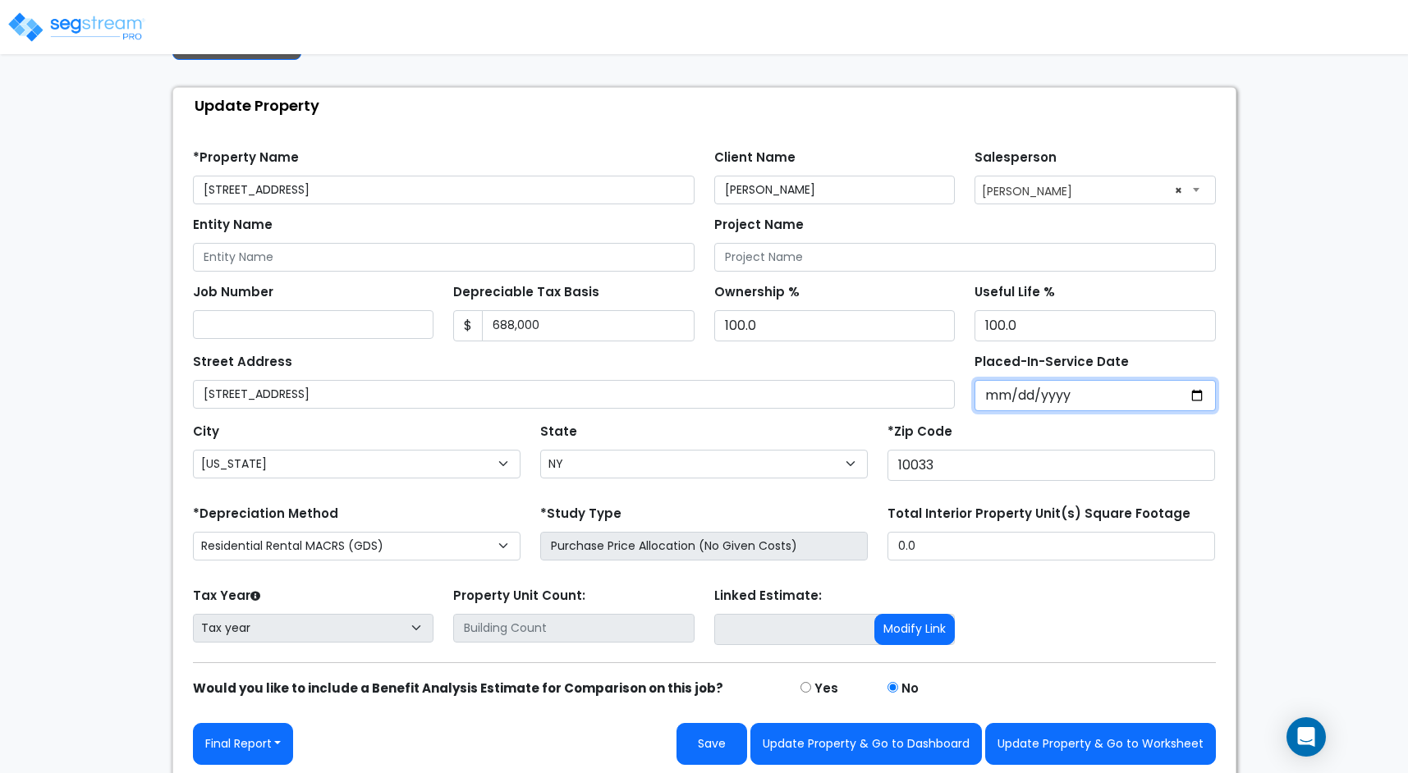
click at [991, 391] on input "Placed-In-Service Date" at bounding box center [1095, 395] width 241 height 31
type input "0002-08-24"
select select "2"
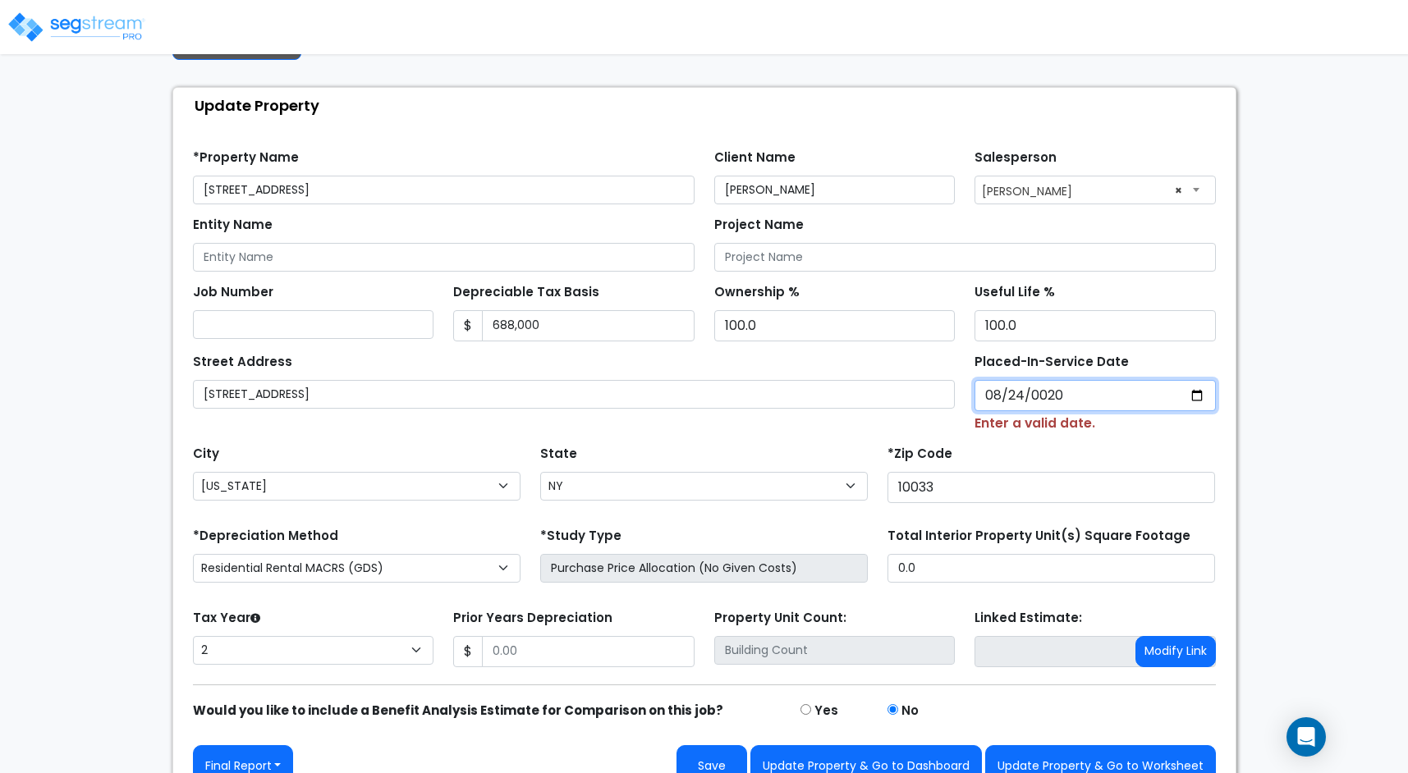
type input "0202-08-24"
select select "202"
type input "2021-08-24"
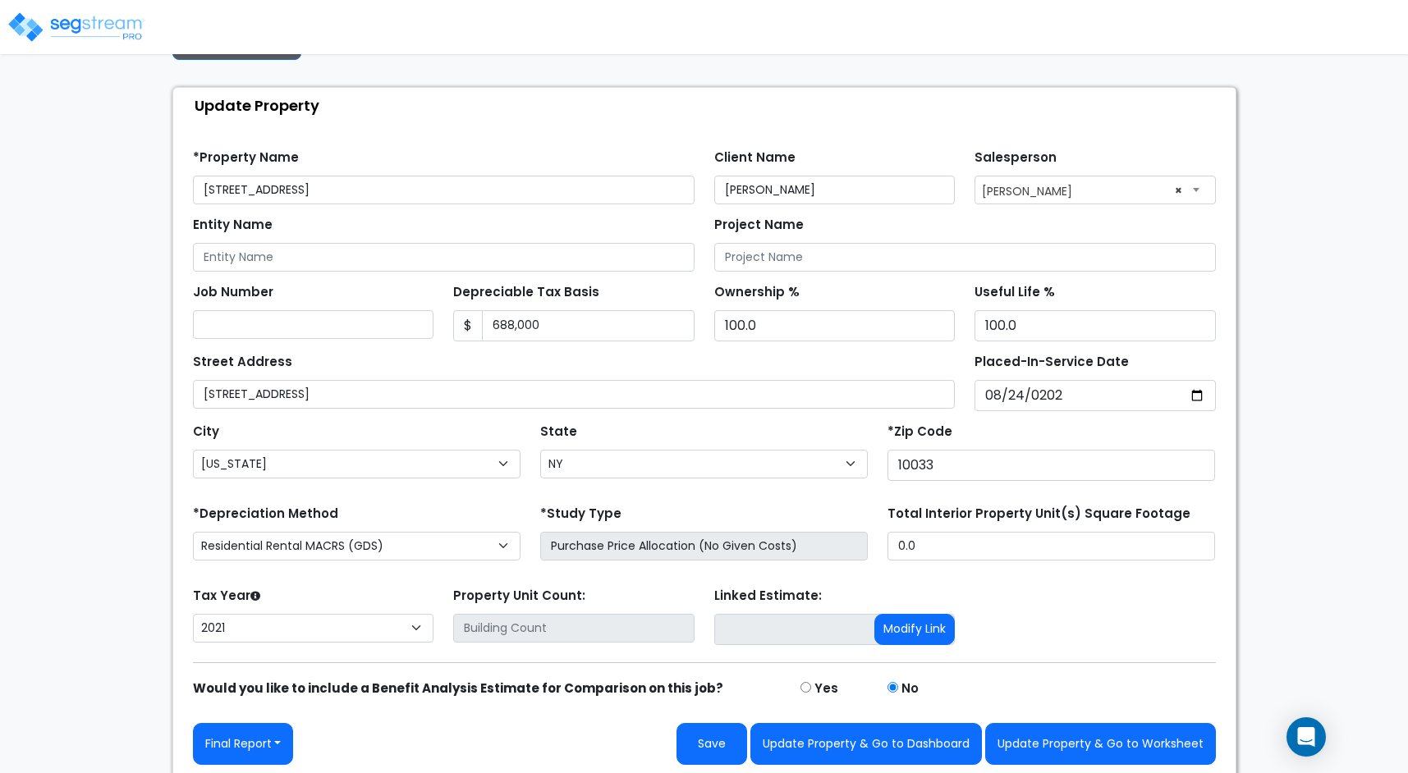
click at [1055, 429] on div "*Zip Code 10033" at bounding box center [1052, 451] width 328 height 62
click at [363, 620] on select "2026 2025 2024 2023 2022 2021" at bounding box center [313, 628] width 241 height 29
select select "2024"
click at [193, 614] on select "2026 2025 2024 2023 2022 2021" at bounding box center [313, 628] width 241 height 29
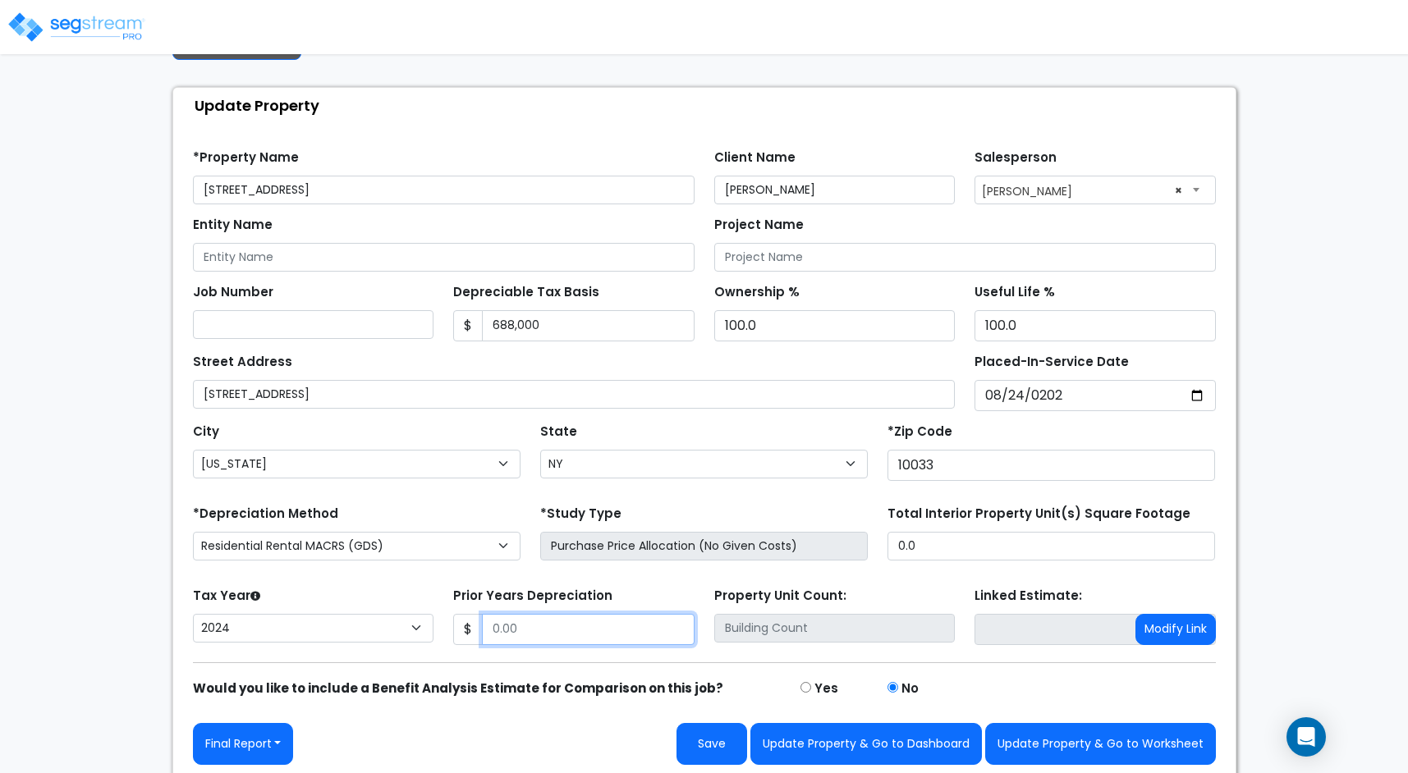
click at [527, 629] on input "Prior Years Depreciation" at bounding box center [588, 629] width 213 height 31
click at [729, 741] on button "Save" at bounding box center [712, 744] width 71 height 42
type input "58376"
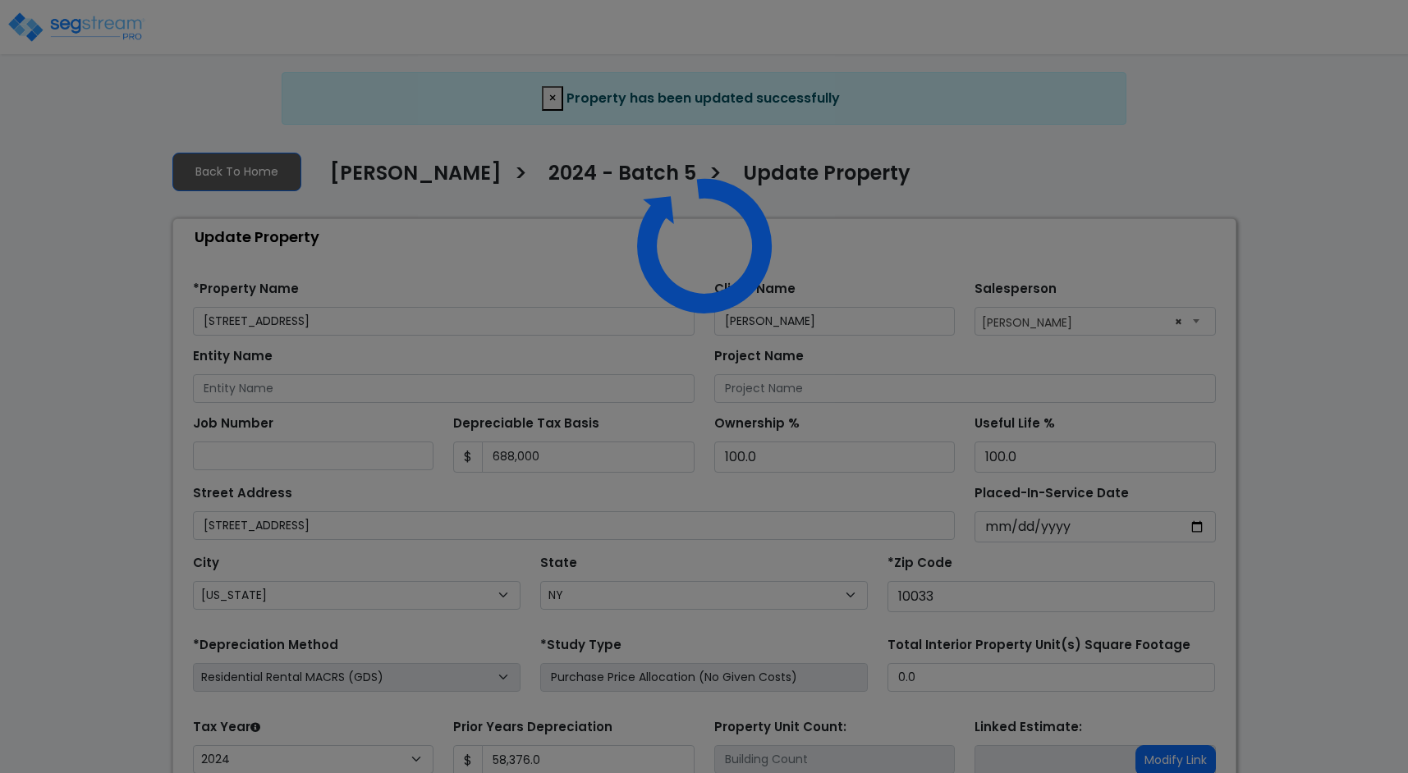
select select "NY"
select select "2024"
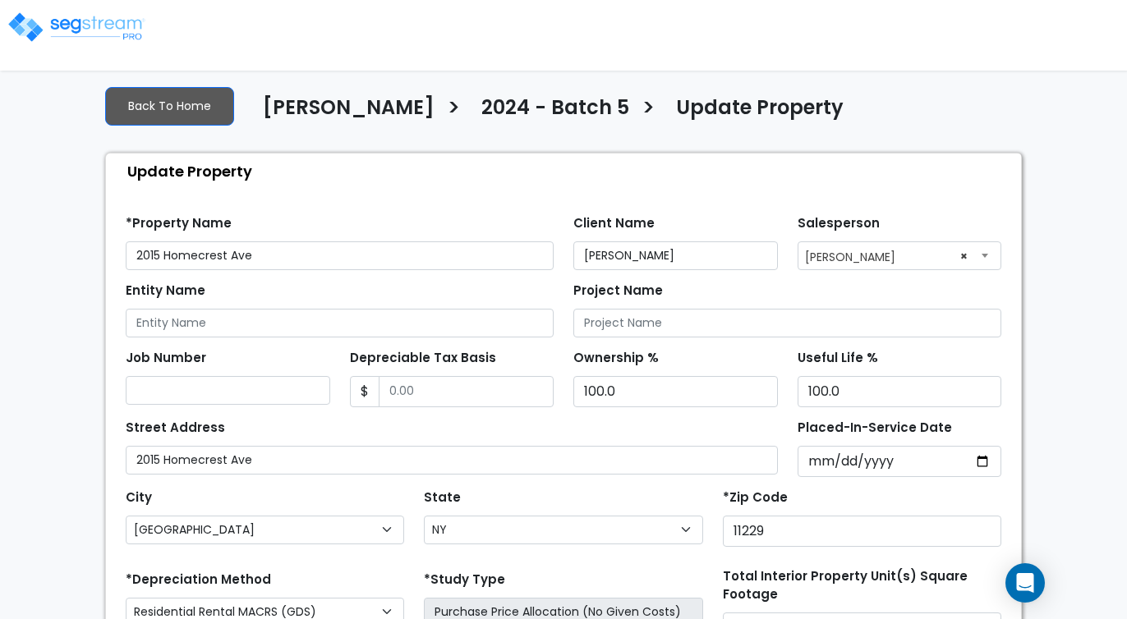
select select "NY"
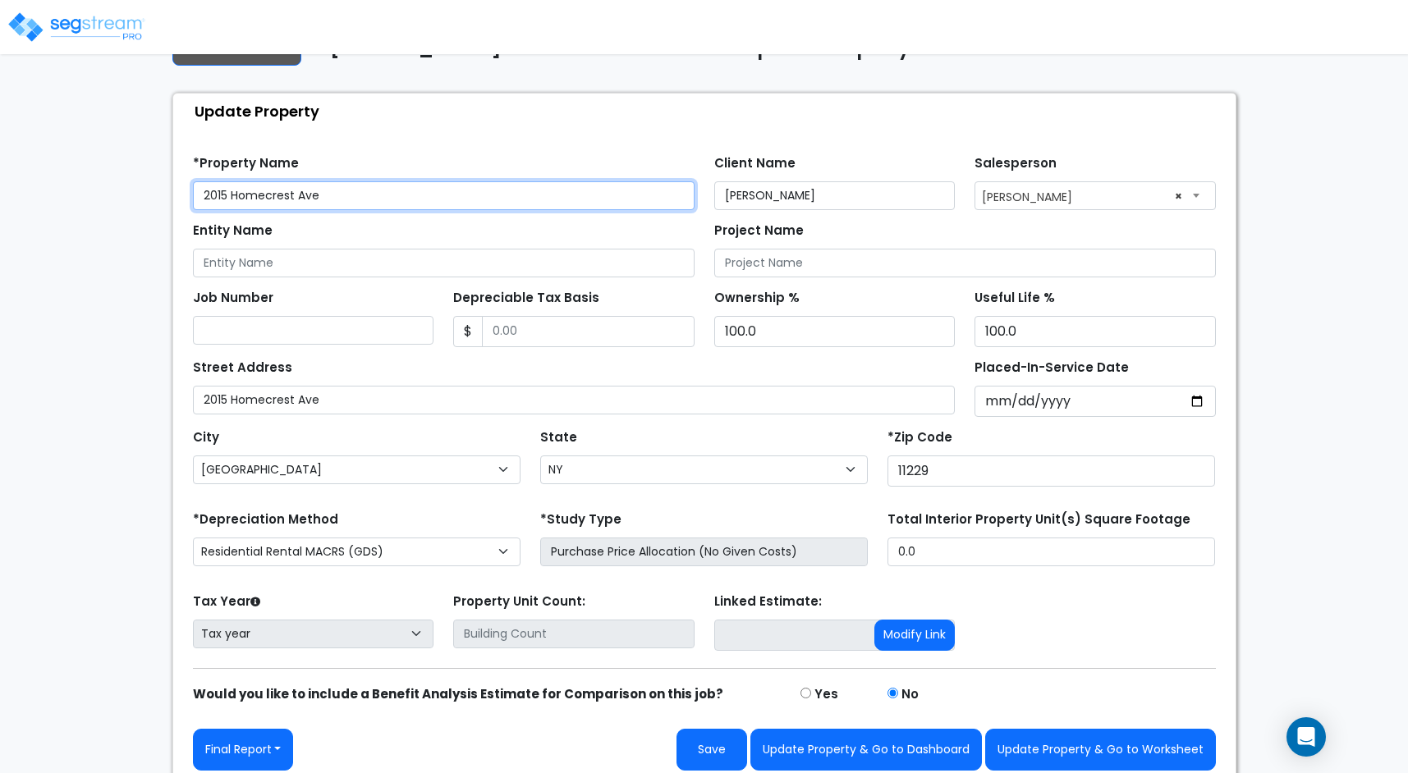
scroll to position [66, 0]
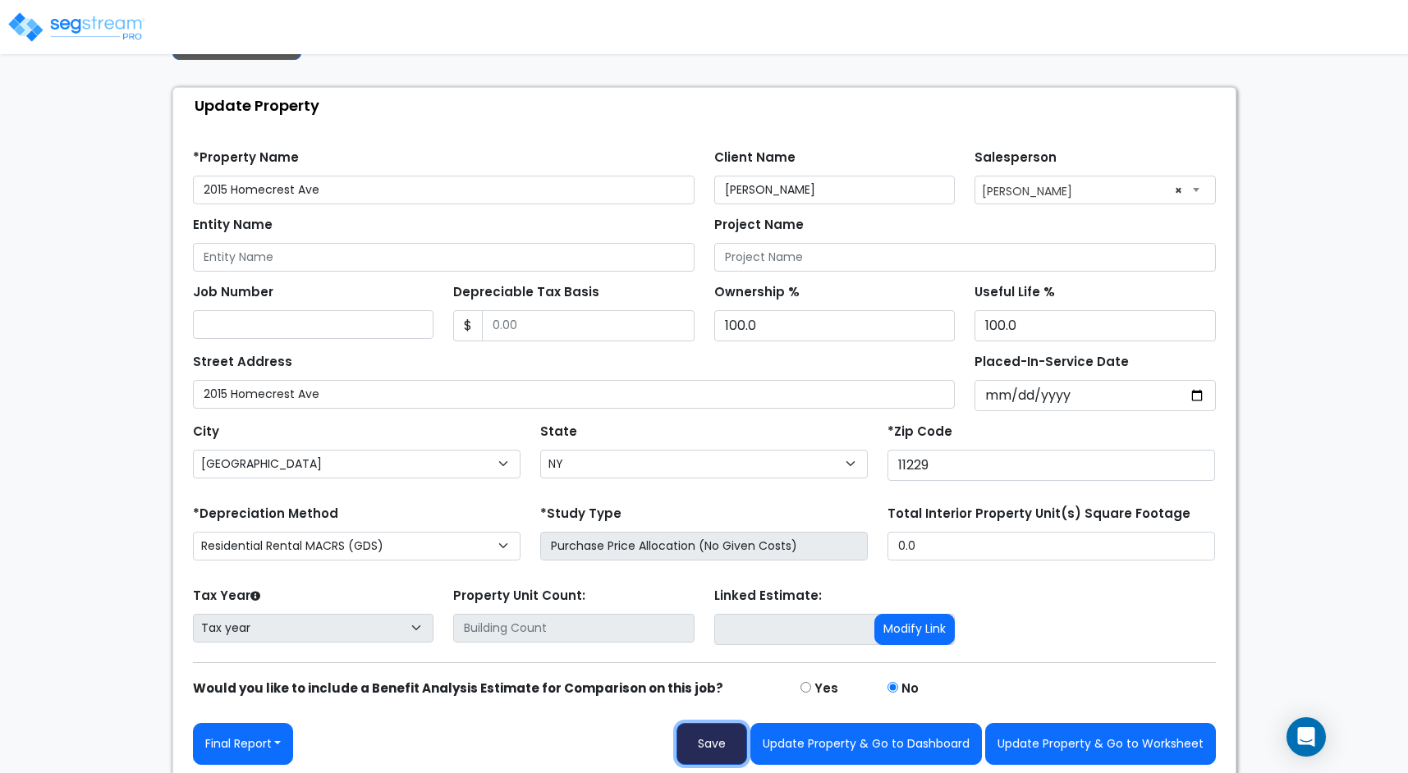
click at [714, 618] on button "Save" at bounding box center [712, 744] width 71 height 42
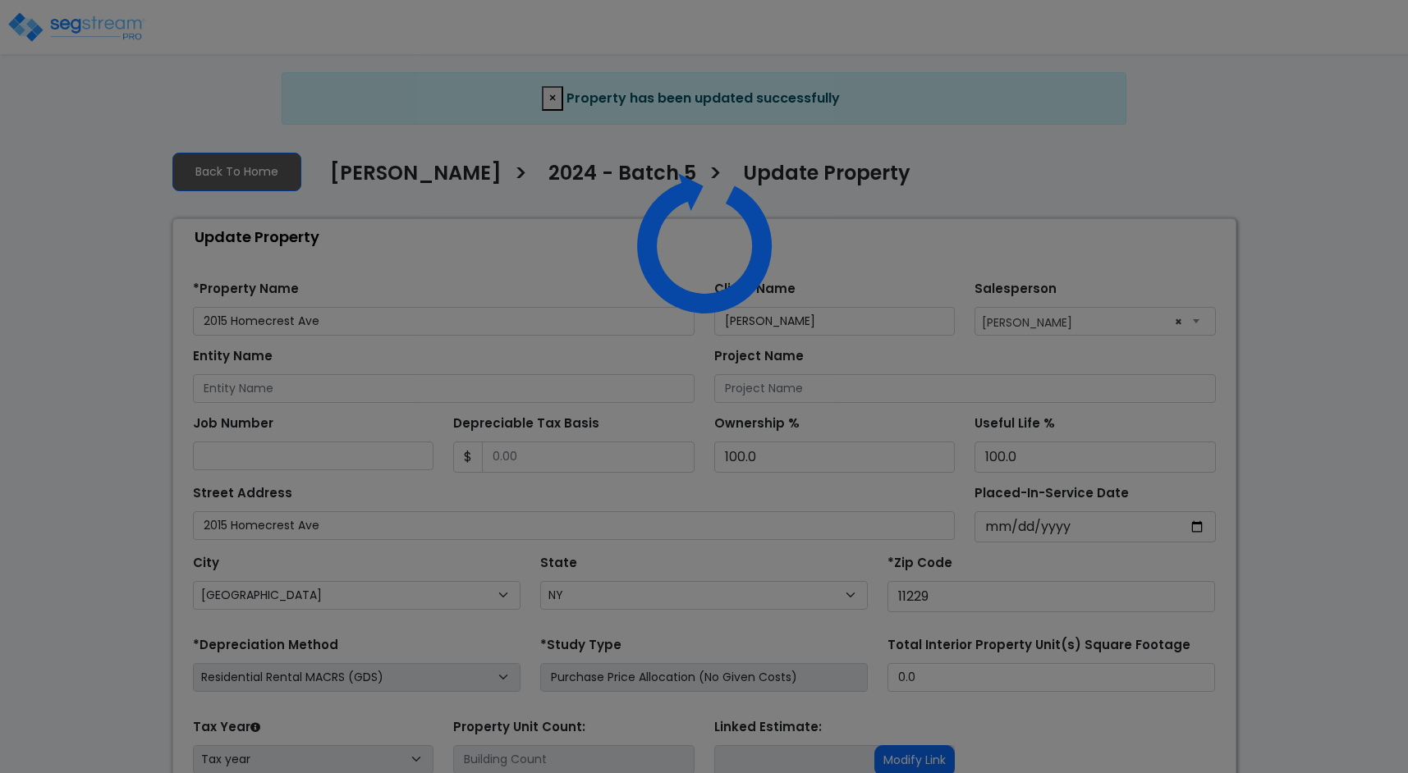
select select "NY"
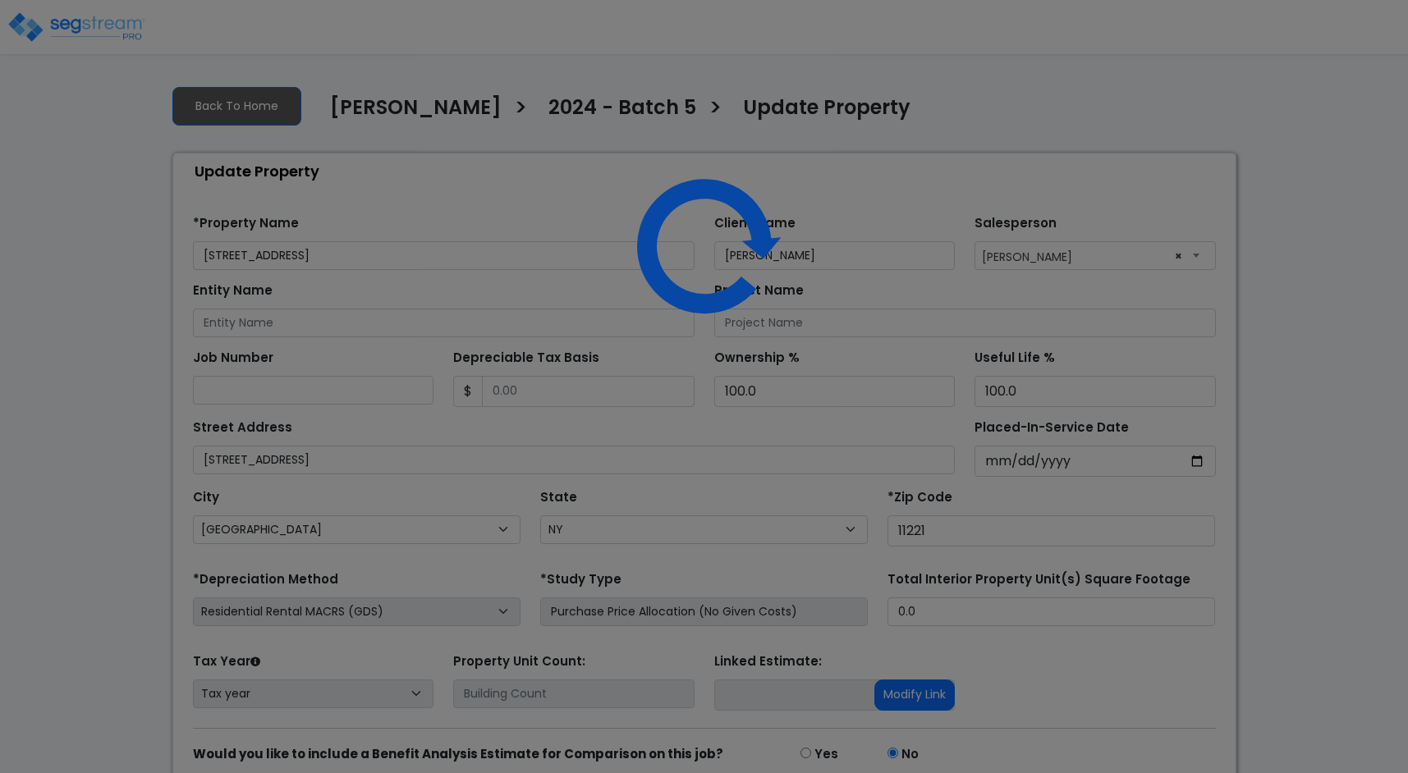
select select "NY"
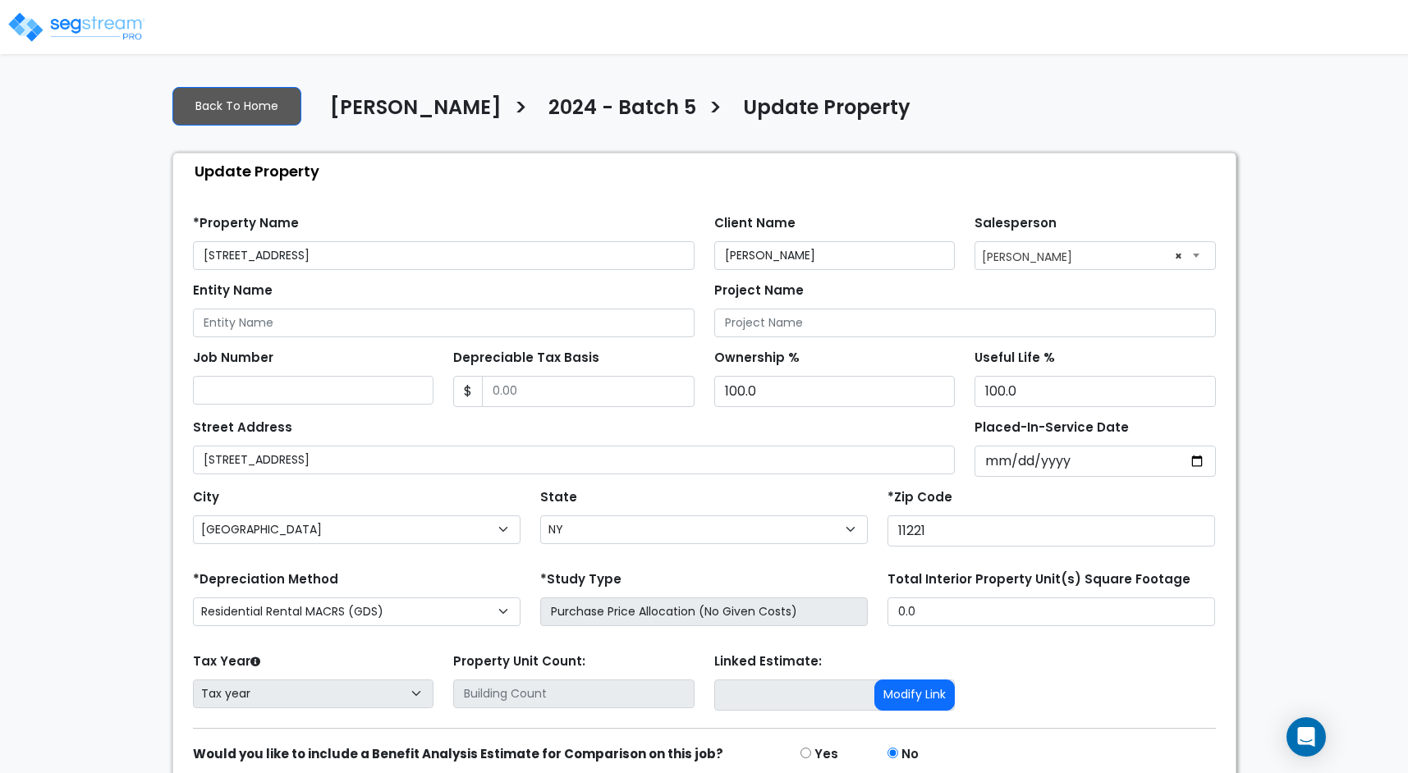
click at [542, 197] on div "Find these errors below in the Property Setup: *Property Name [STREET_ADDRESS] …" at bounding box center [704, 516] width 1062 height 655
